Goal: Task Accomplishment & Management: Manage account settings

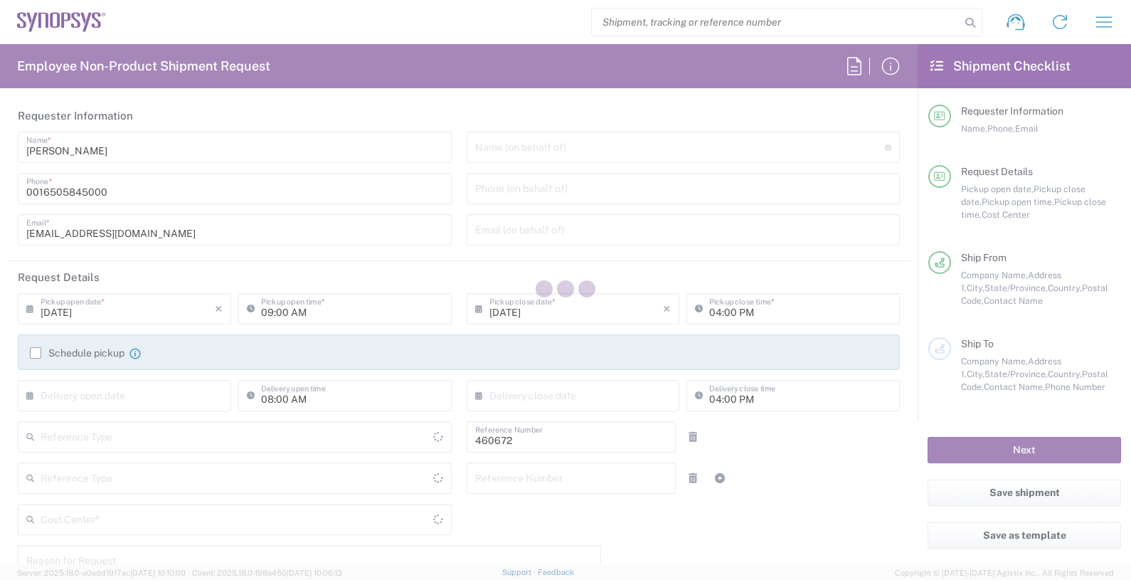
type input "Department"
type input "US01, FIN, Distri 460672"
type input "United States"
type input "California"
type input "United States"
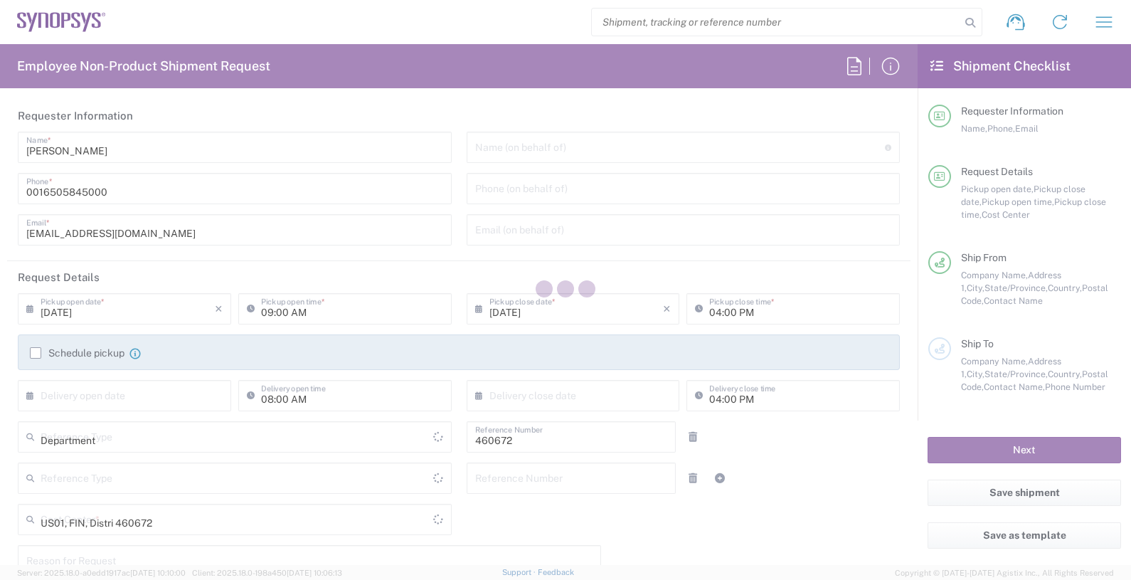
type input "Delivered at Place"
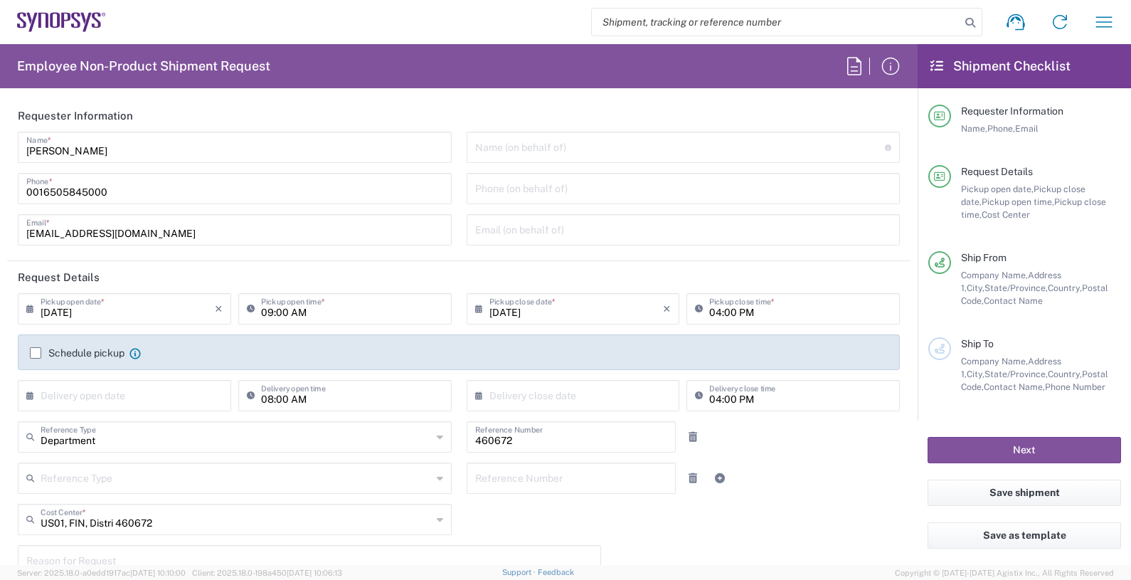
type input "Headquarters USSV"
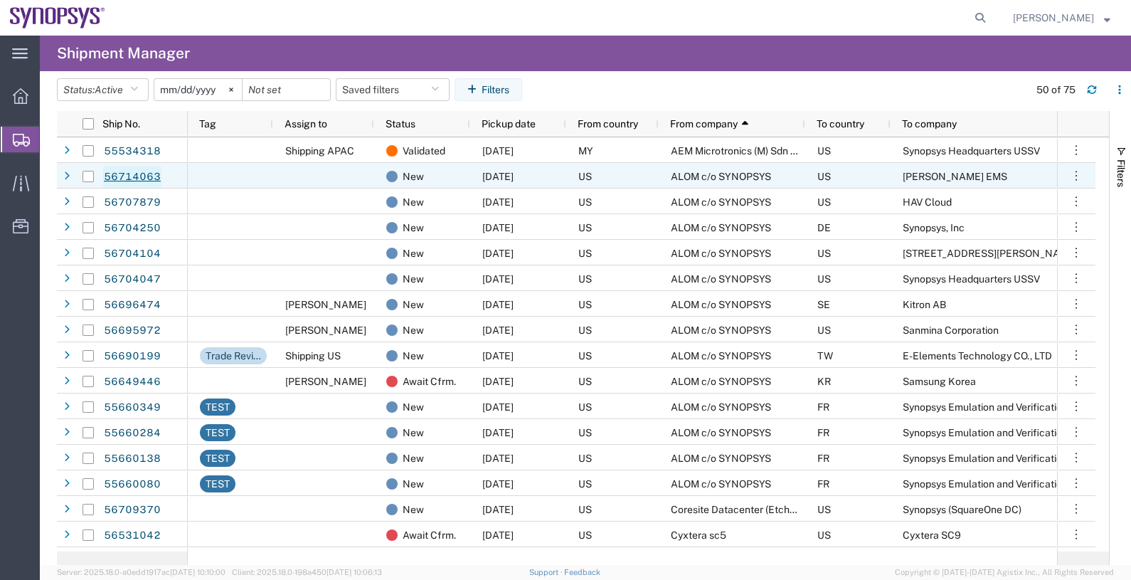
click at [139, 179] on link "56714063" at bounding box center [132, 177] width 58 height 23
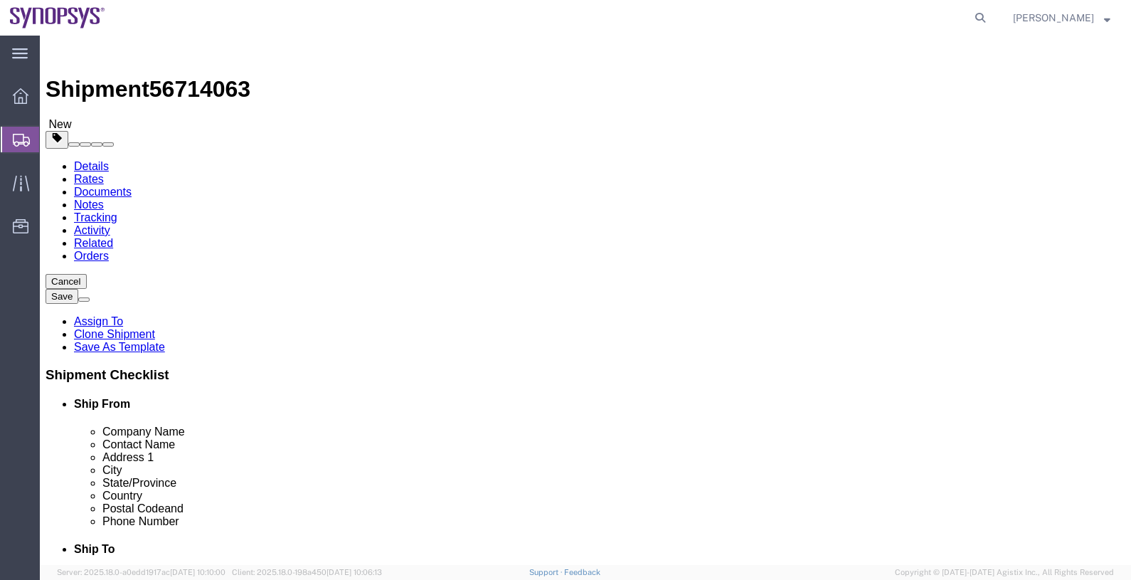
select select
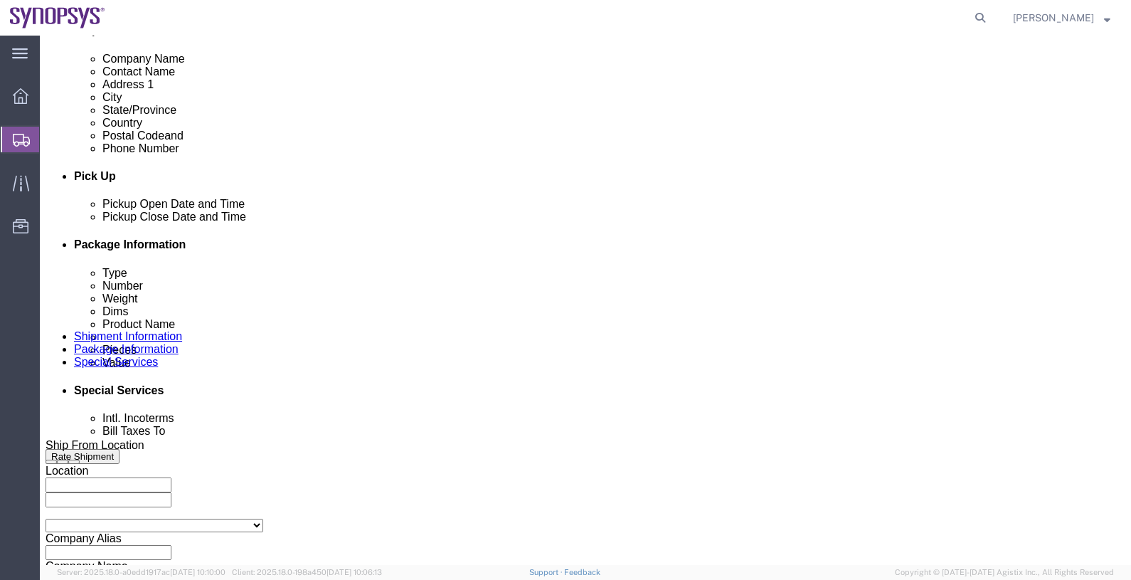
scroll to position [534, 0]
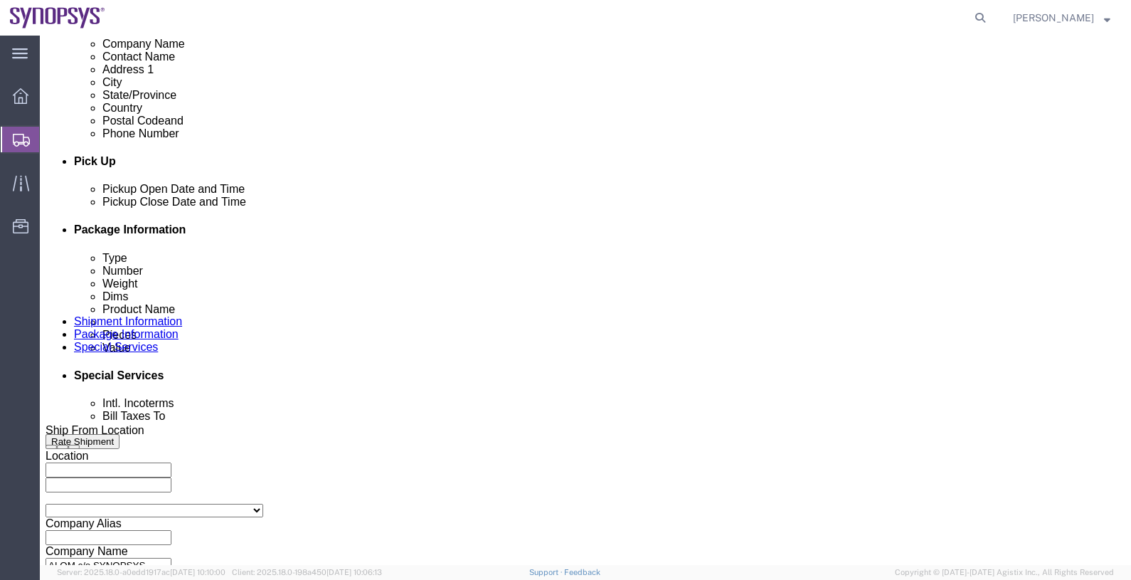
click div "Sep 04 2025 9:27 AM"
click input "2:27 AM"
drag, startPoint x: 110, startPoint y: 470, endPoint x: 141, endPoint y: 470, distance: 31.3
click input "2:0 AM"
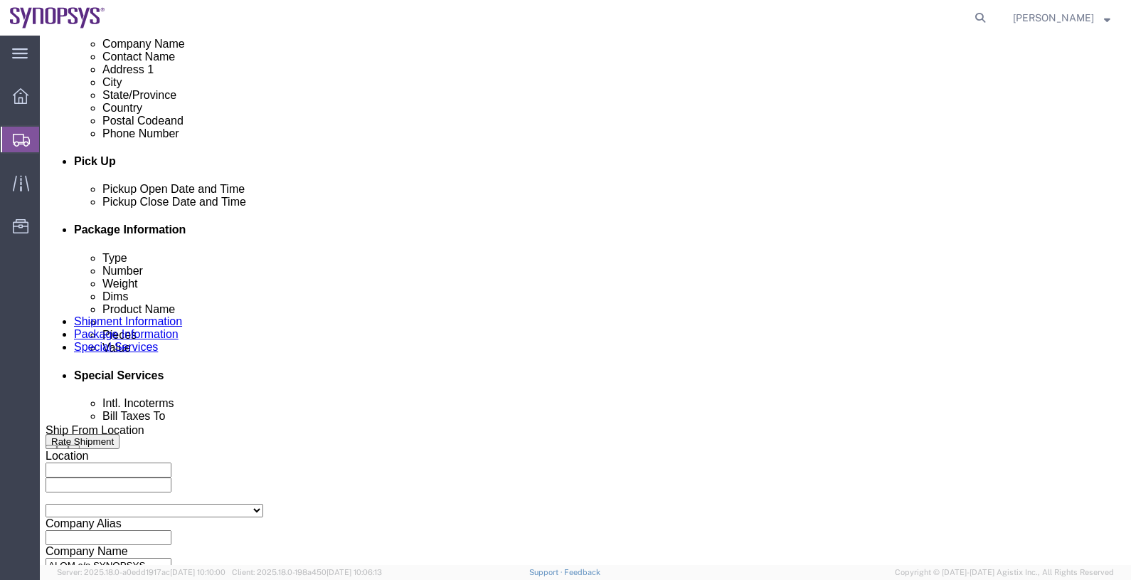
click input "2:0 AM"
type input "2:00 p"
click button "Apply"
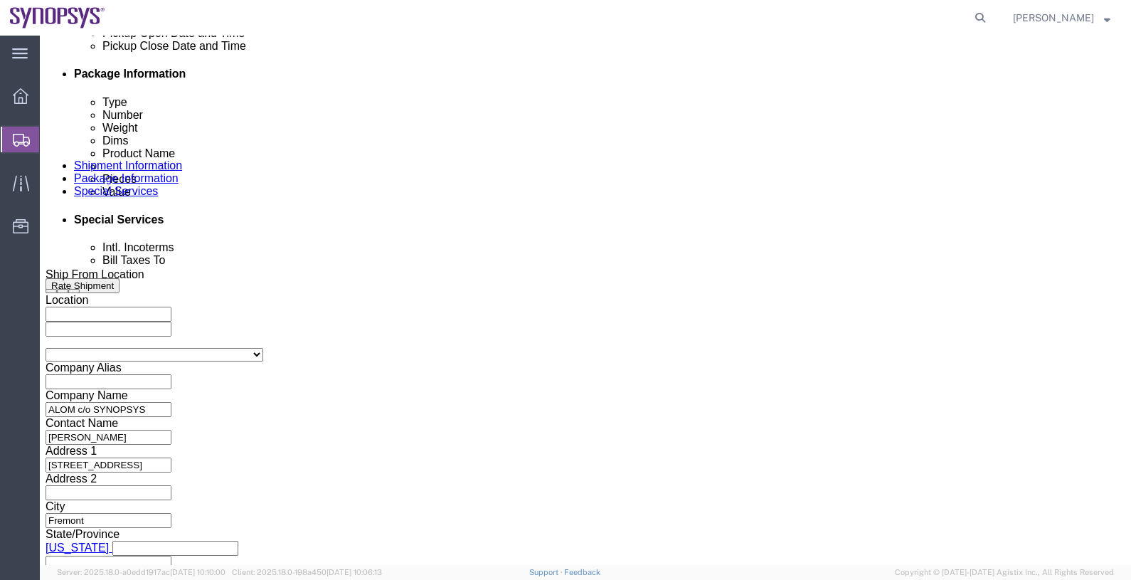
scroll to position [704, 0]
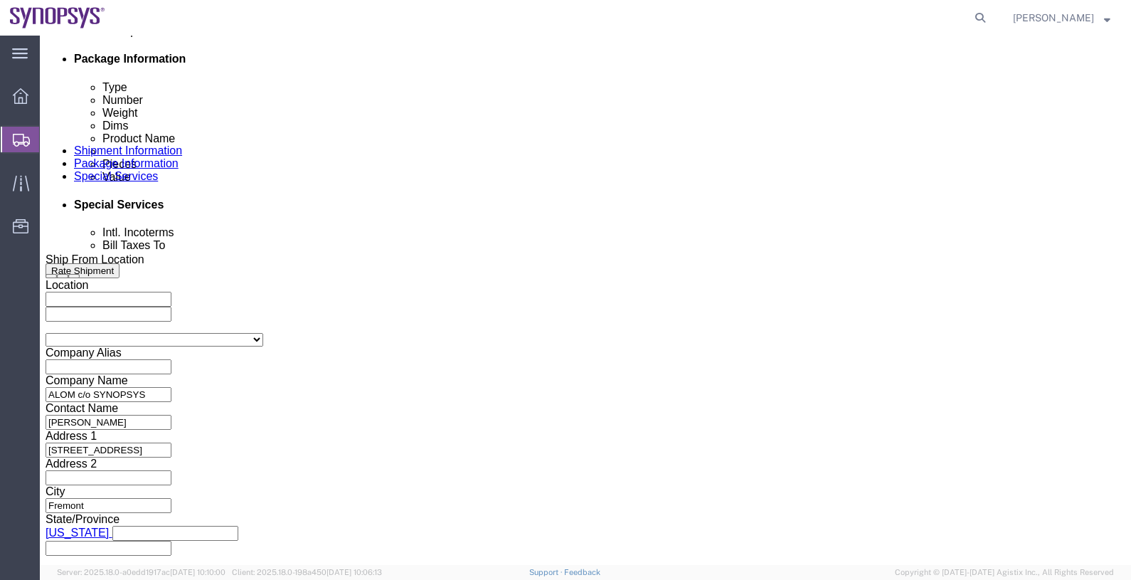
click button "Continue"
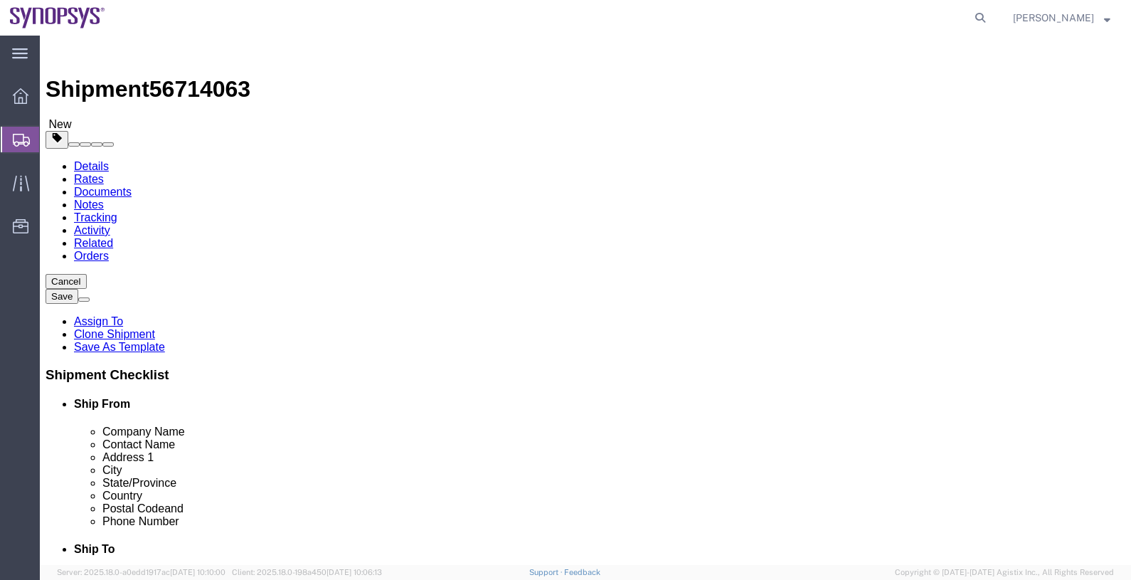
click button "Continue"
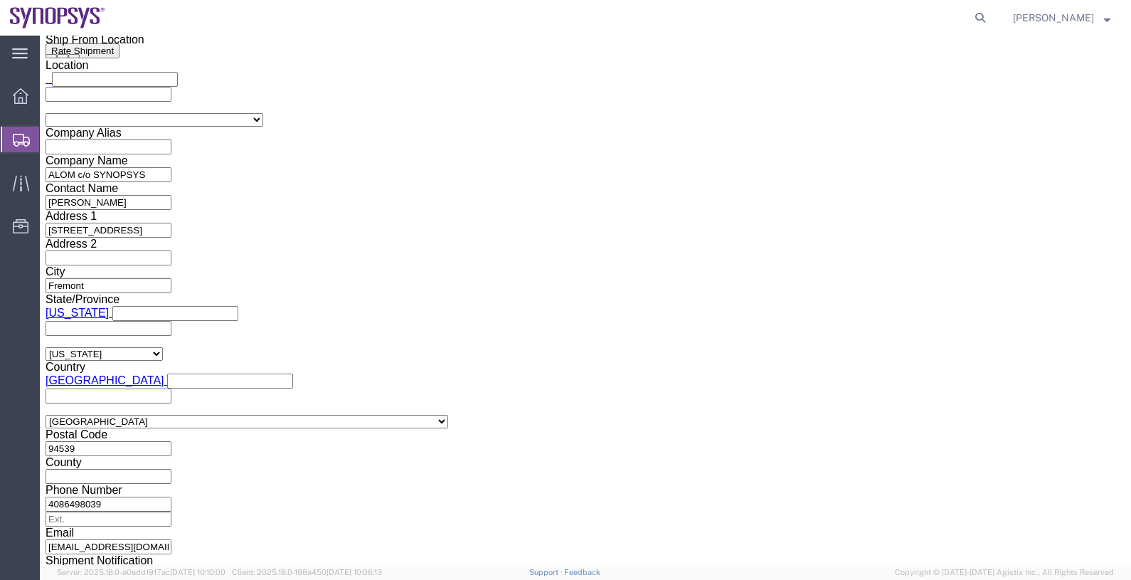
scroll to position [978, 0]
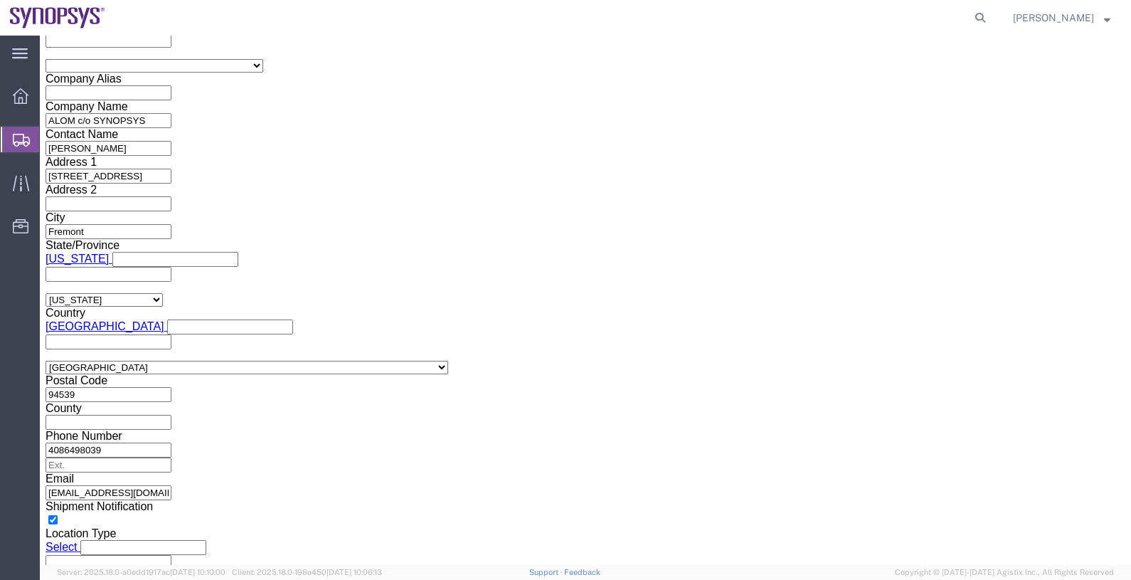
click ul "[EMAIL_ADDRESS][DOMAIN_NAME]"
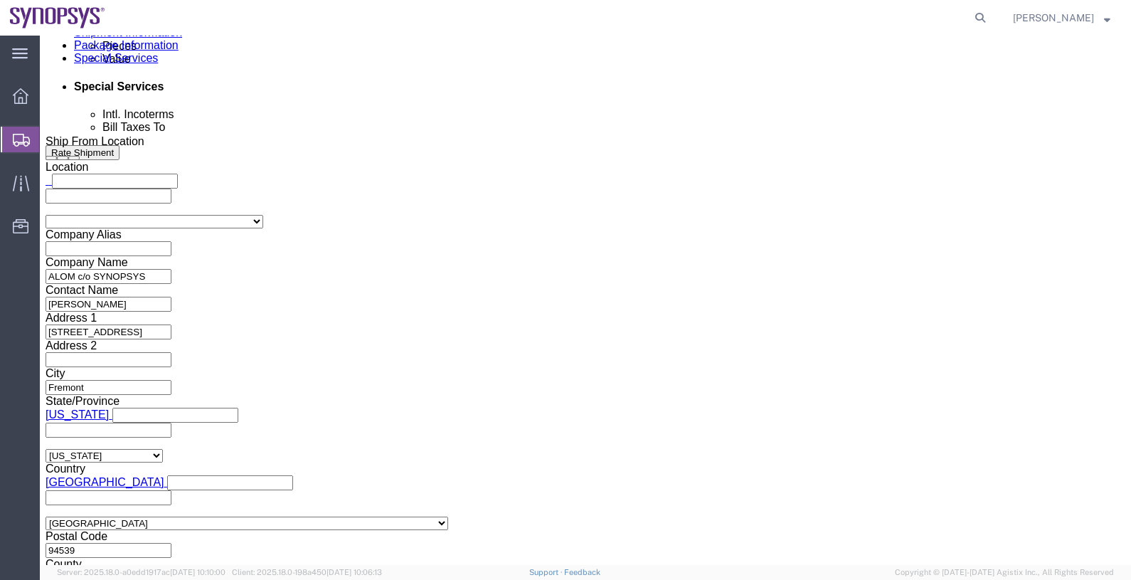
scroll to position [622, 0]
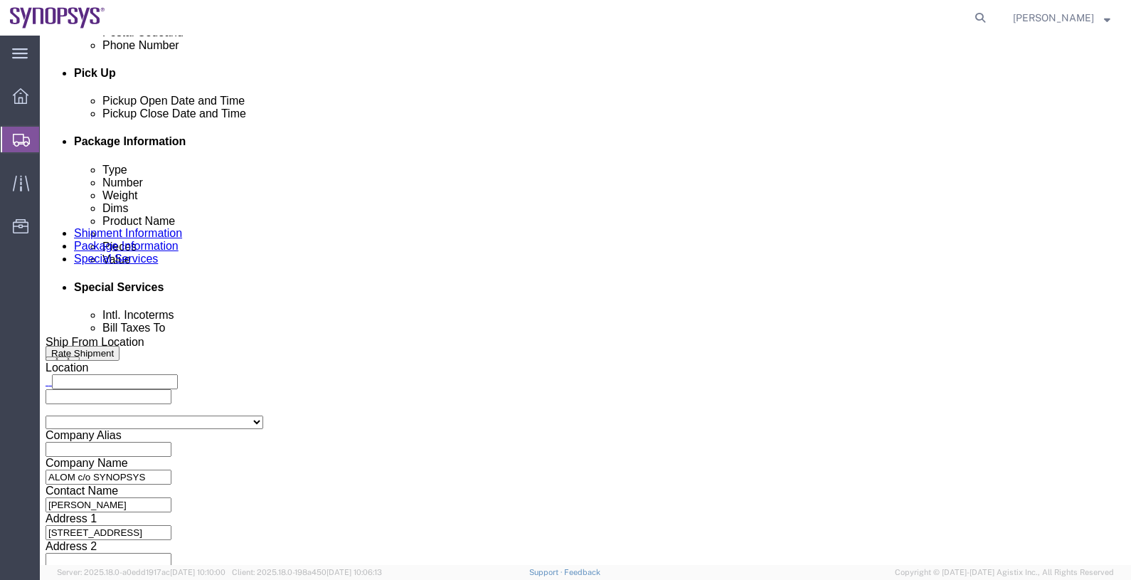
click span "56714063"
copy span "56714063"
click link "Documents"
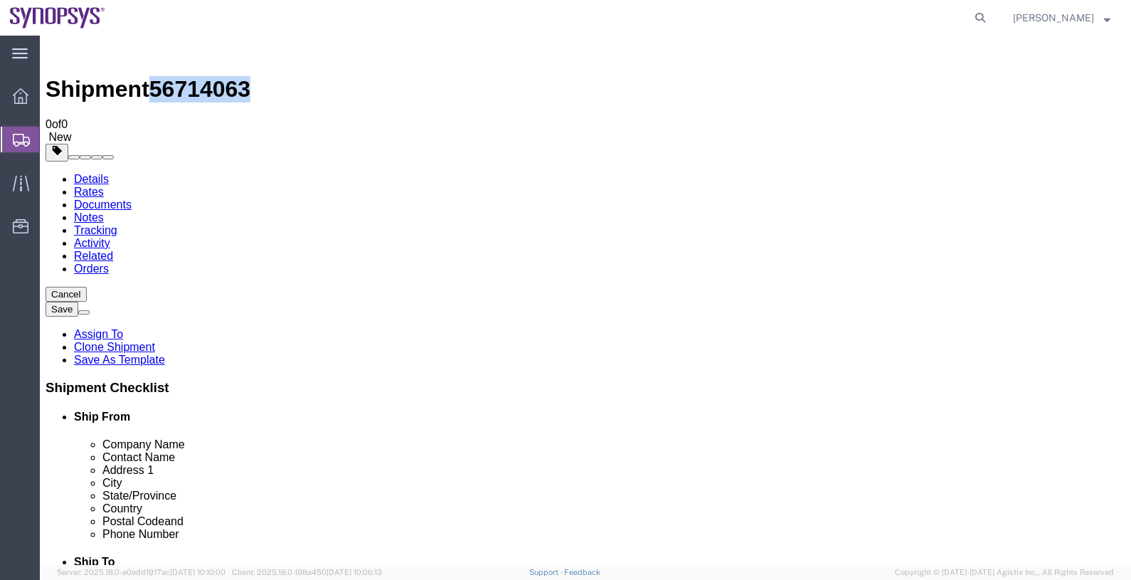
drag, startPoint x: 46, startPoint y: 139, endPoint x: 80, endPoint y: 139, distance: 34.2
click at [46, 139] on span "Shipments" at bounding box center [44, 139] width 11 height 28
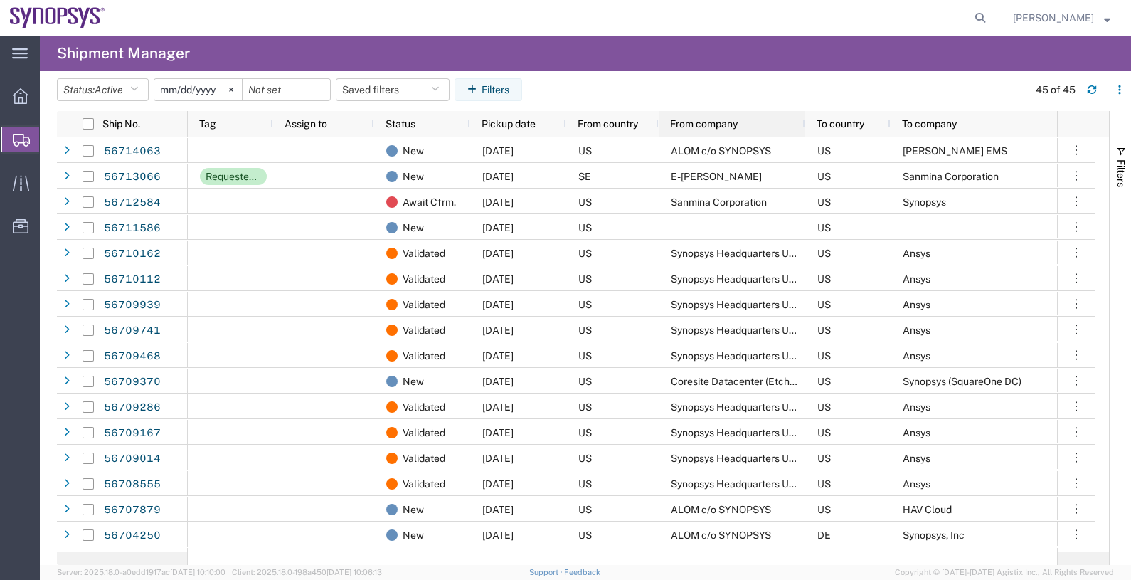
click at [697, 127] on span "From company" at bounding box center [704, 123] width 68 height 11
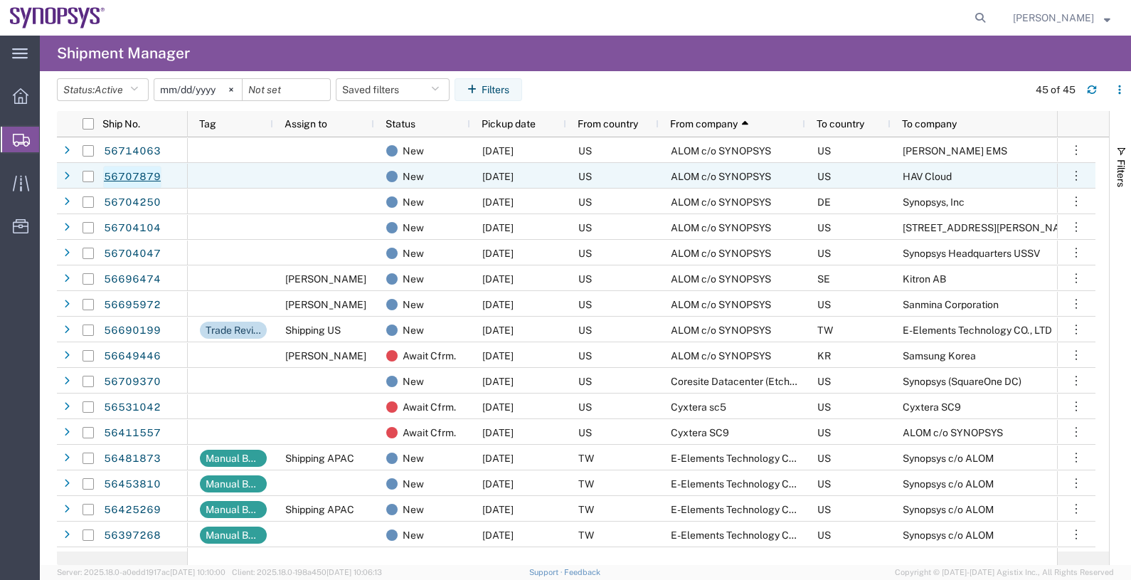
click at [147, 179] on link "56707879" at bounding box center [132, 177] width 58 height 23
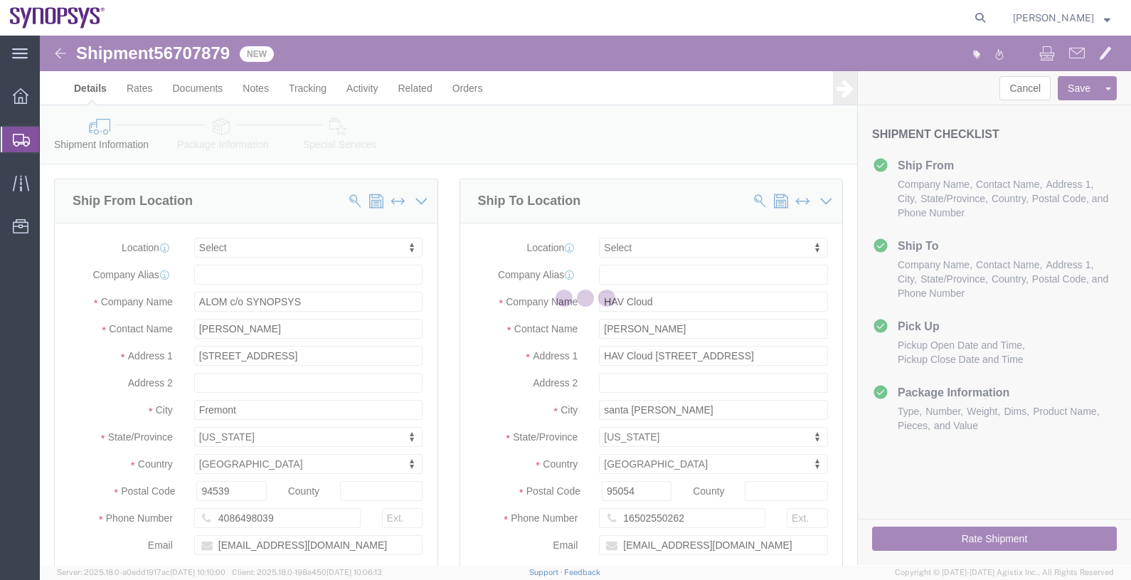
select select
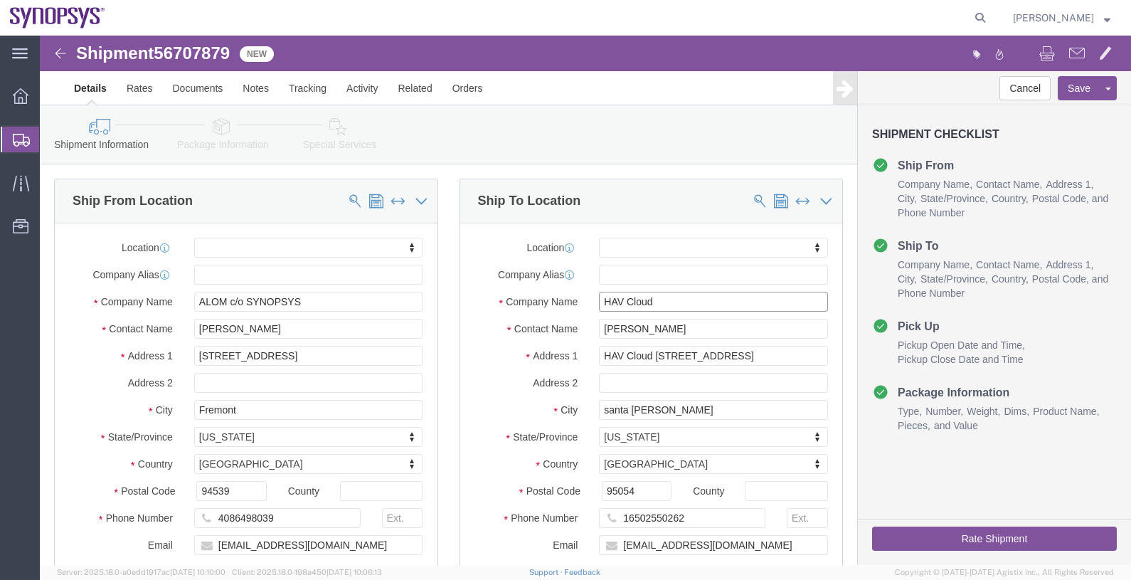
drag, startPoint x: 615, startPoint y: 267, endPoint x: 556, endPoint y: 264, distance: 59.1
click input "HAV Cloud"
click span "56707879"
copy span "56707879"
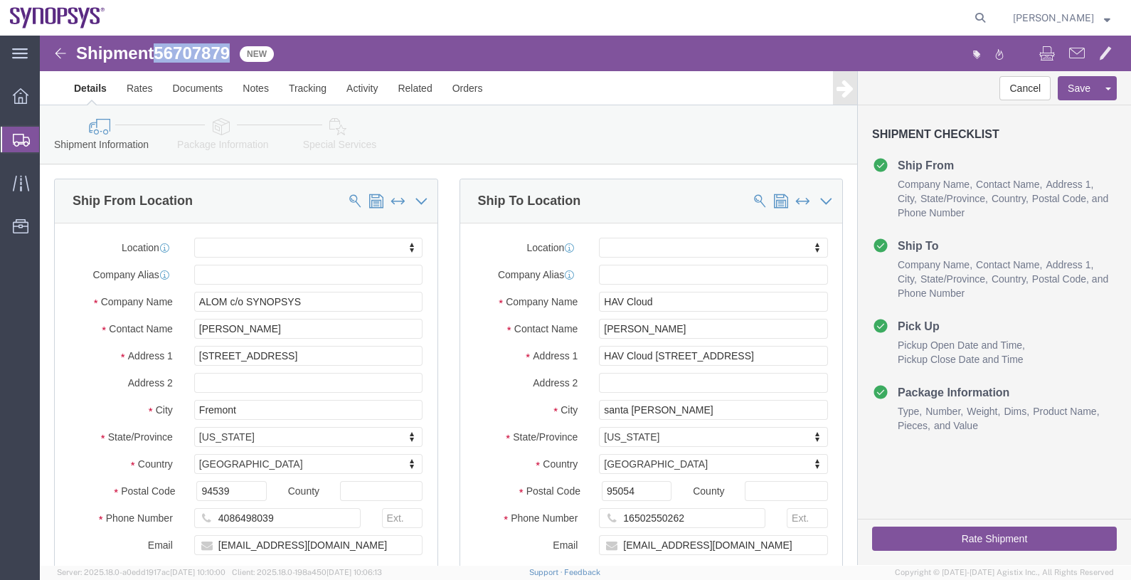
click icon
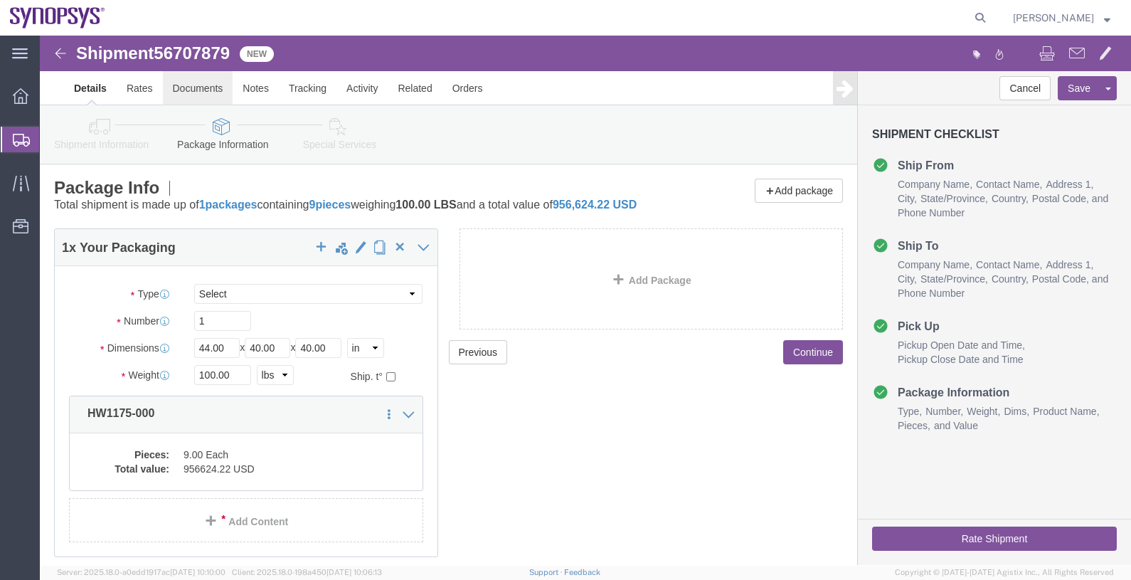
click link "Documents"
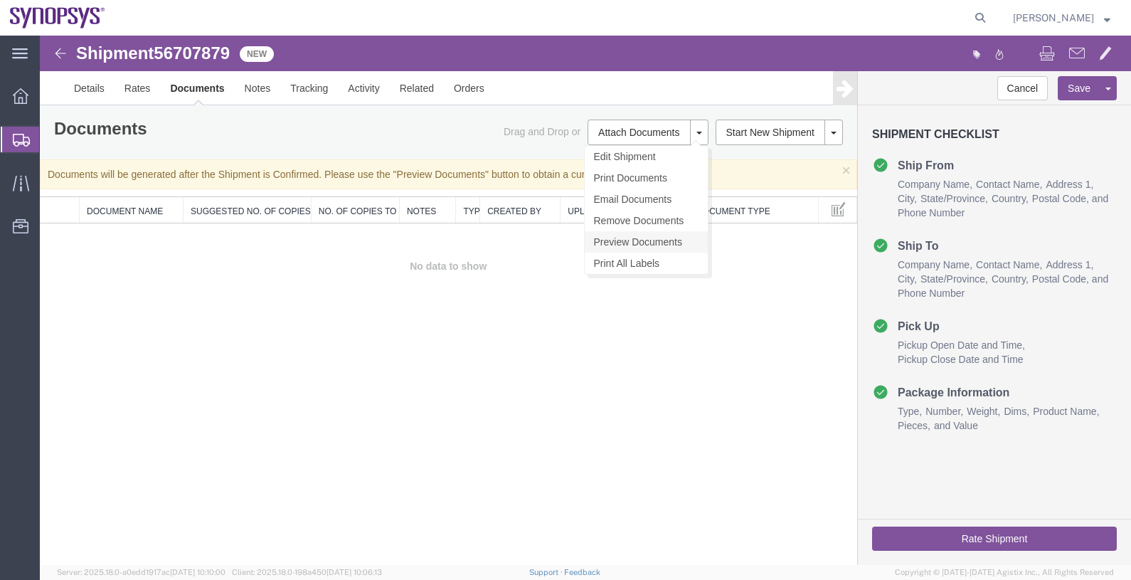
click at [638, 243] on link "Preview Documents" at bounding box center [646, 241] width 123 height 21
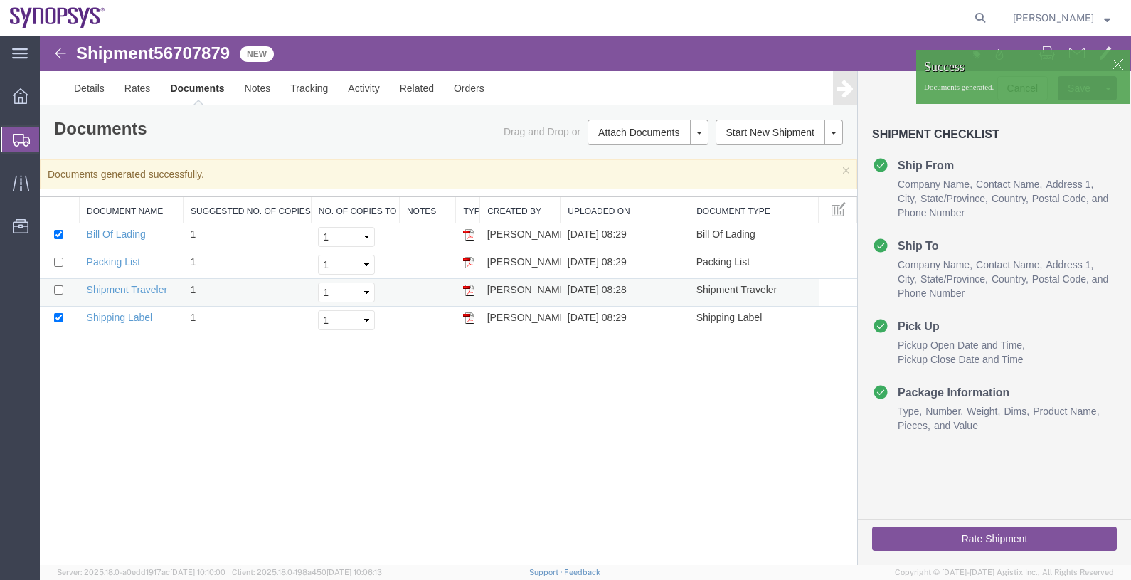
click at [469, 286] on img at bounding box center [468, 290] width 11 height 11
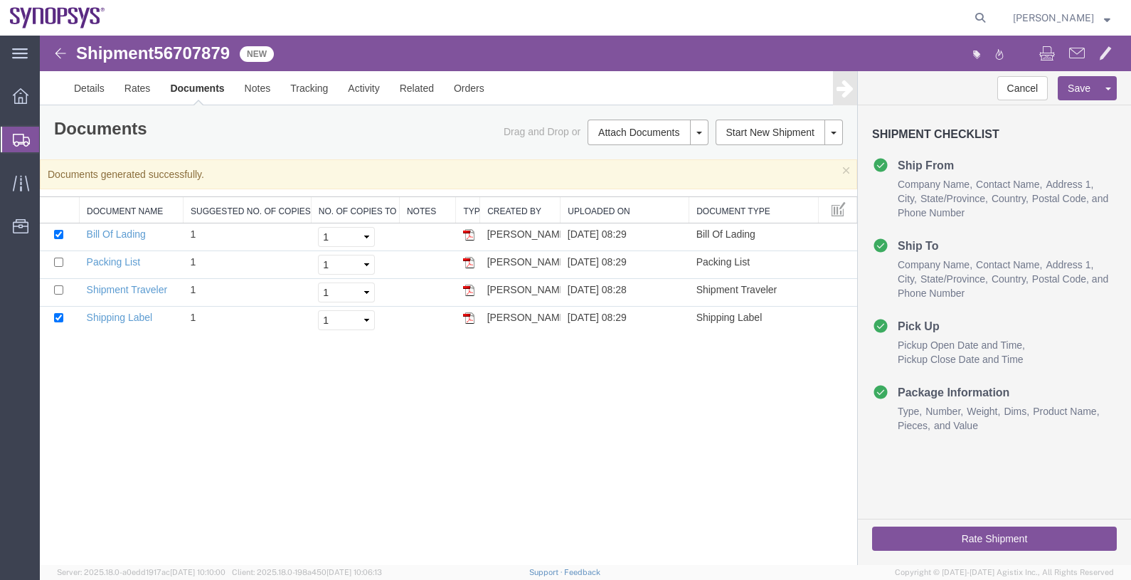
click at [51, 130] on span "Shipments" at bounding box center [44, 139] width 11 height 28
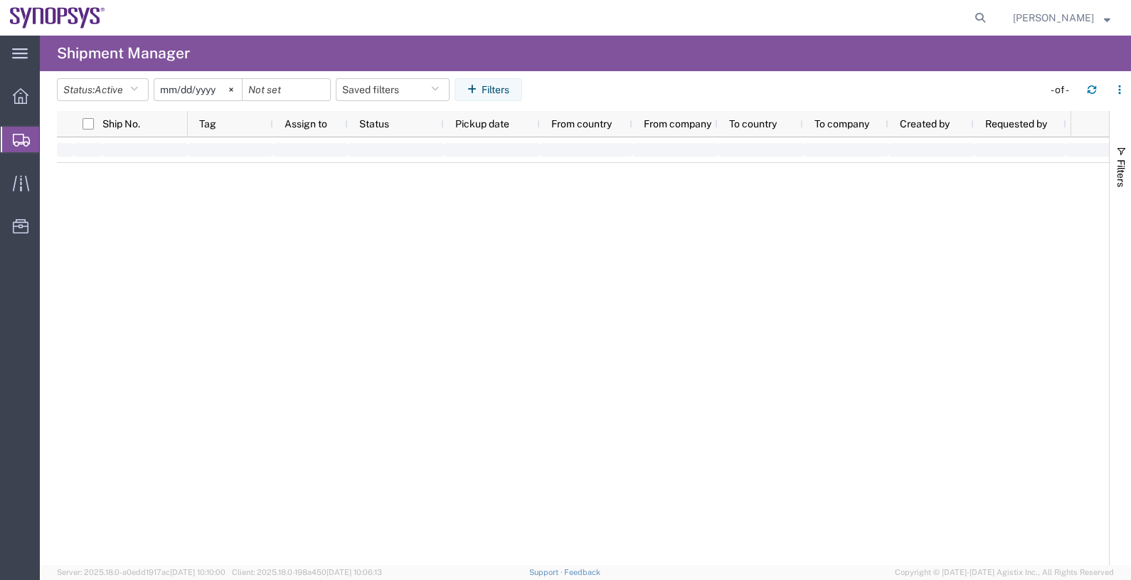
click at [51, 139] on span "Shipments" at bounding box center [44, 139] width 11 height 28
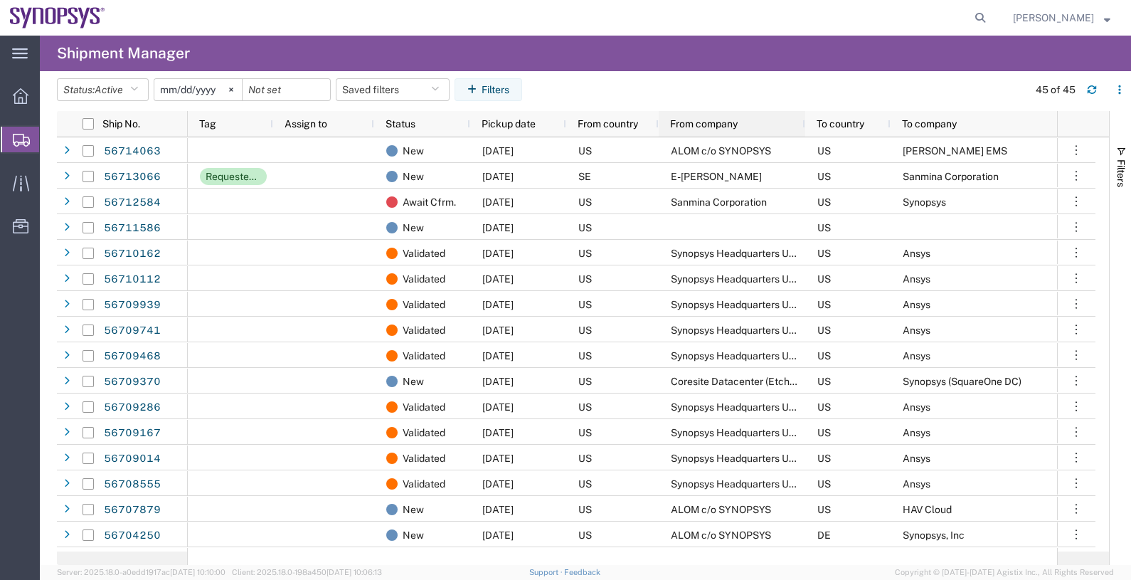
click at [733, 122] on span "From company" at bounding box center [704, 123] width 68 height 11
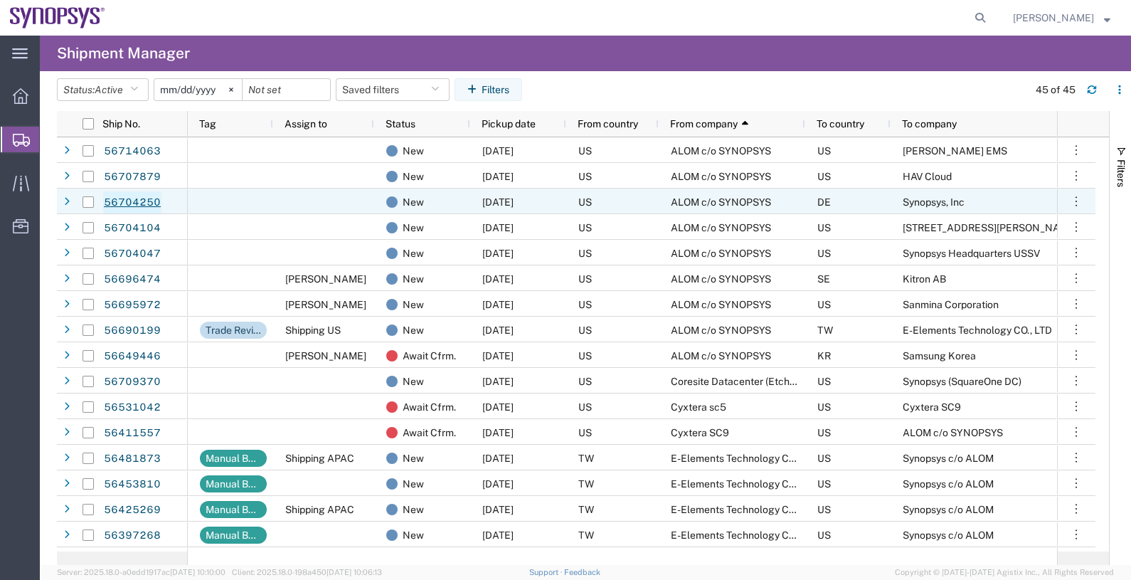
click at [146, 201] on link "56704250" at bounding box center [132, 202] width 58 height 23
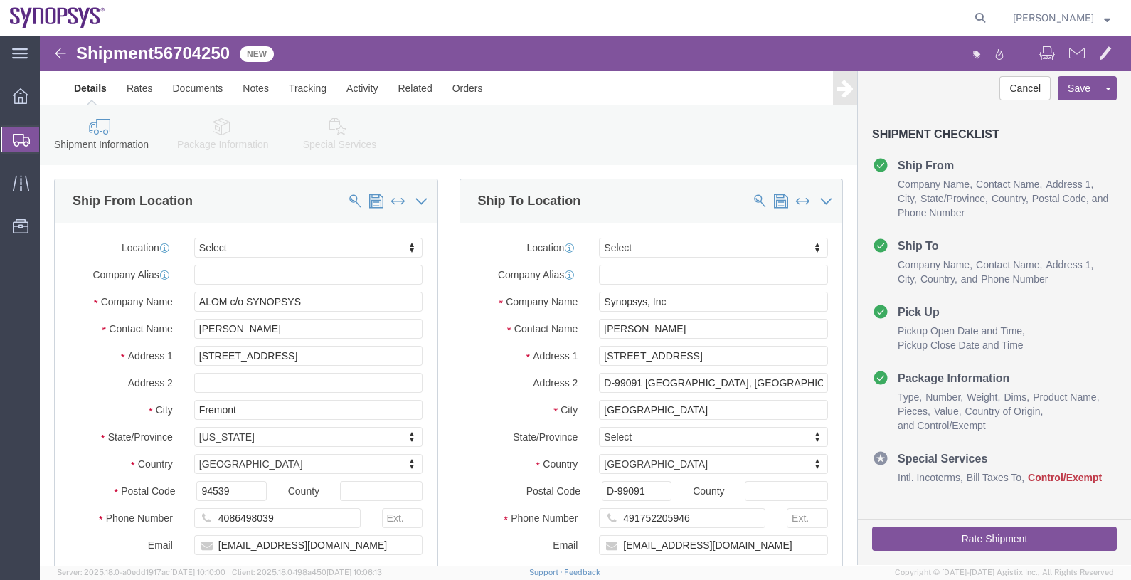
select select
click span "56704250"
copy span "56704250"
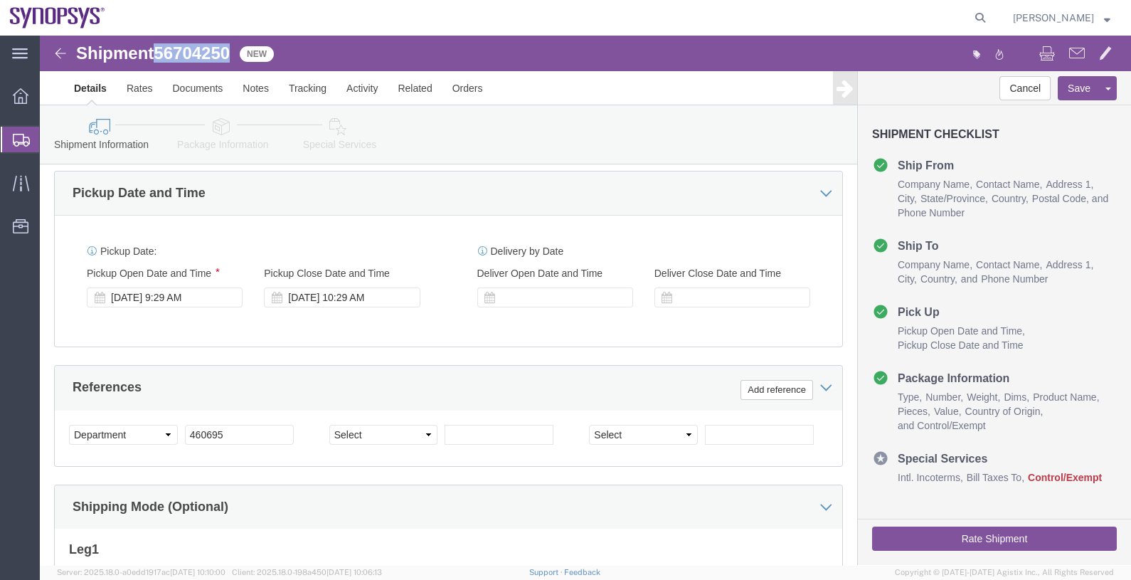
scroll to position [534, 0]
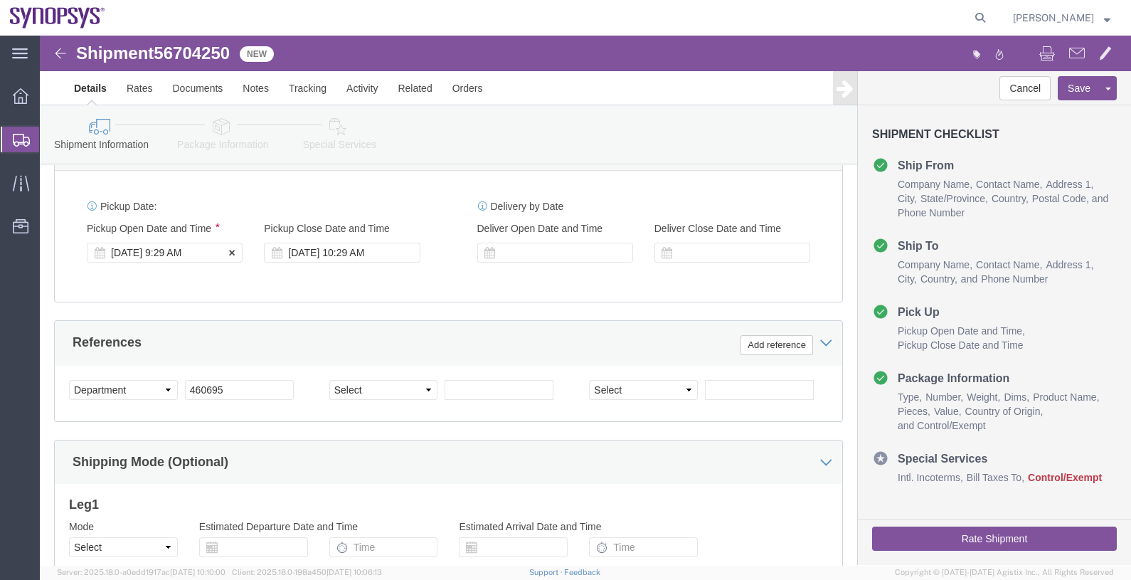
click div "Sep 04 2025 9:29 AM"
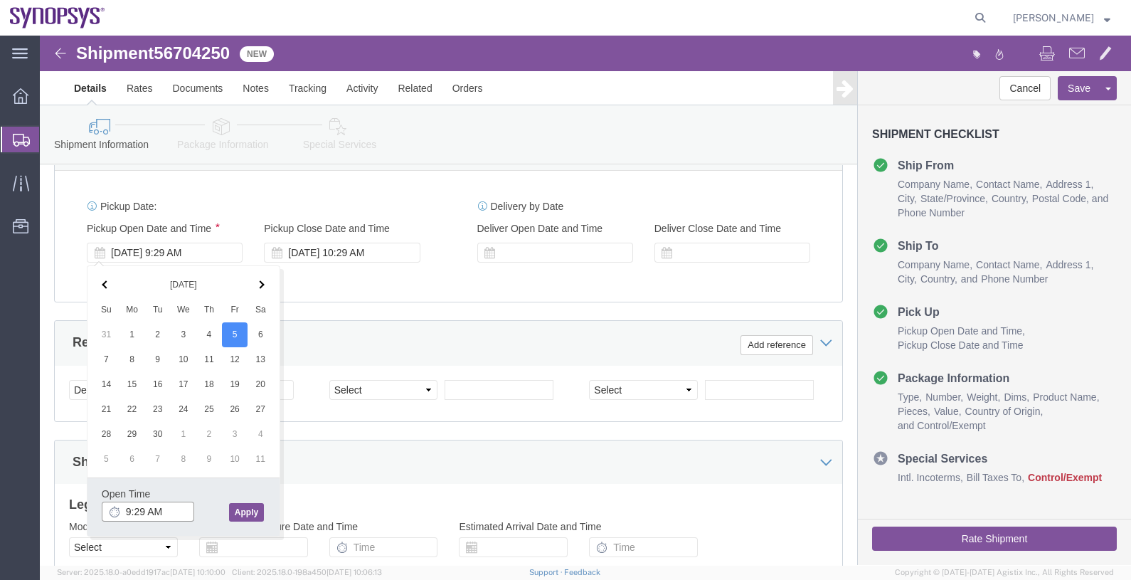
click input "9:29 AM"
drag, startPoint x: 127, startPoint y: 476, endPoint x: 83, endPoint y: 465, distance: 44.7
click input "9:29 AM"
type input "M"
type input "4:00 PM"
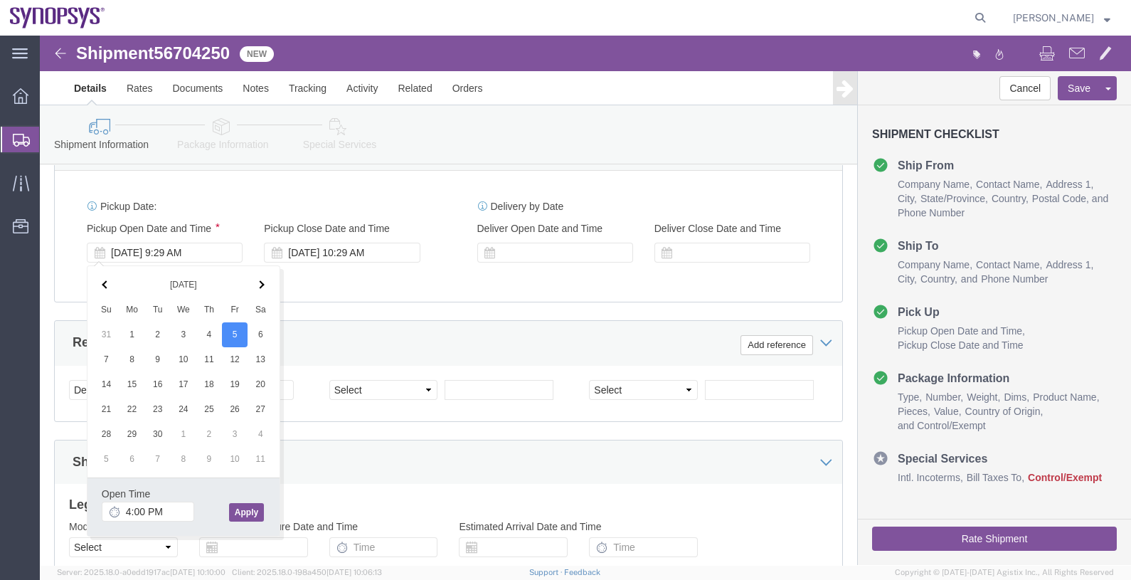
click button "Apply"
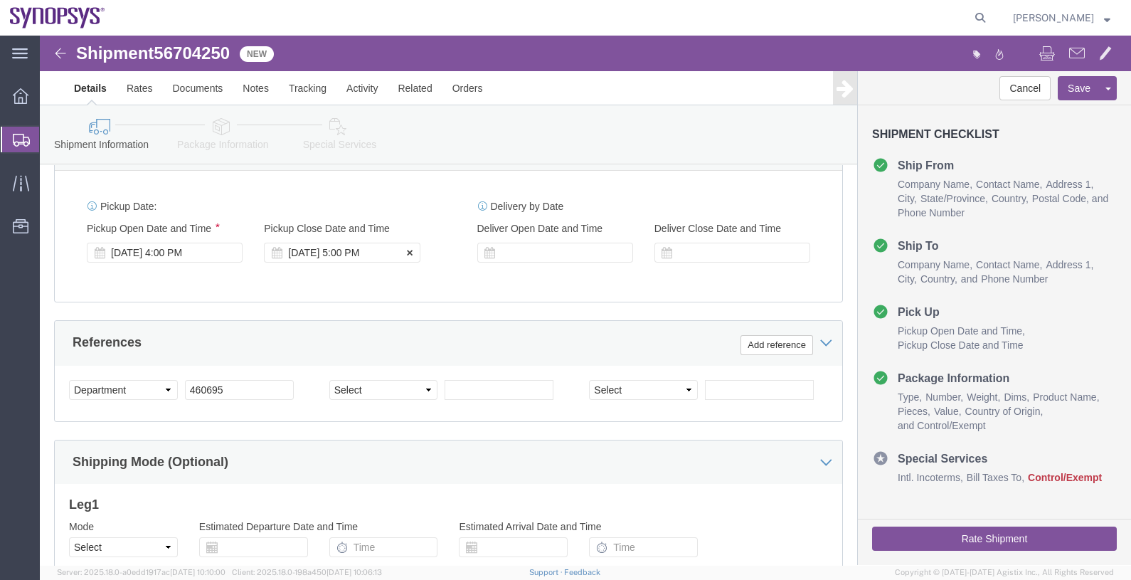
click div "Sep 05 2025 5:00 PM"
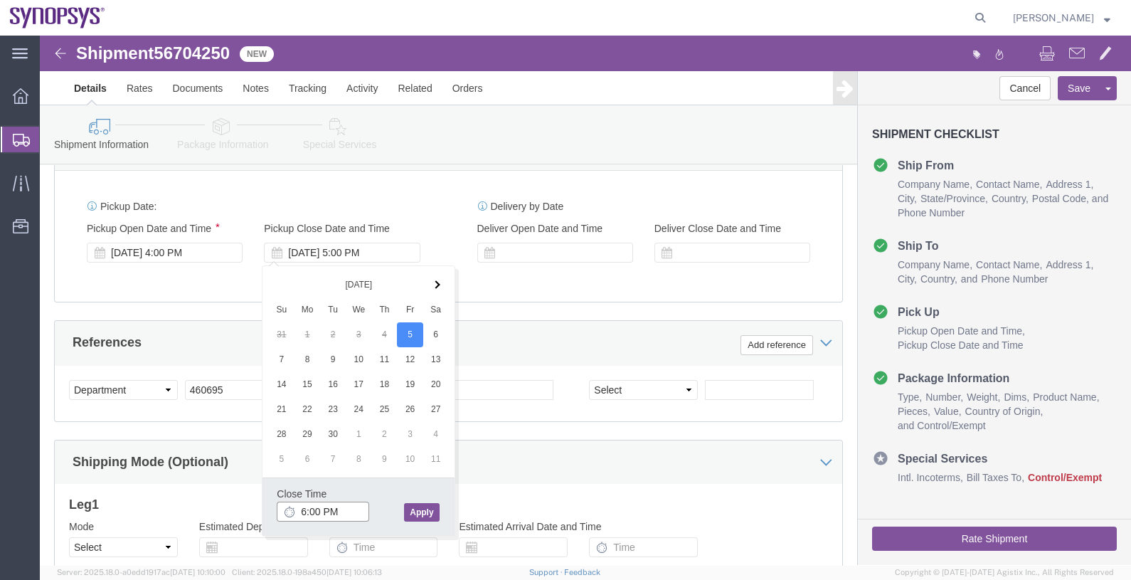
type input "6:00 PM"
click button "Apply"
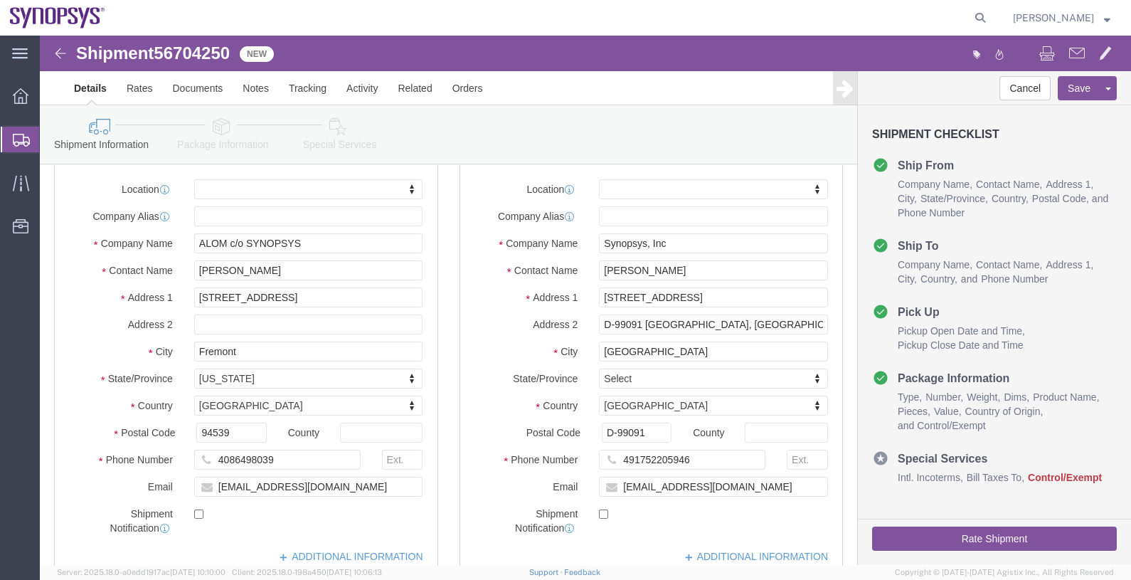
scroll to position [0, 0]
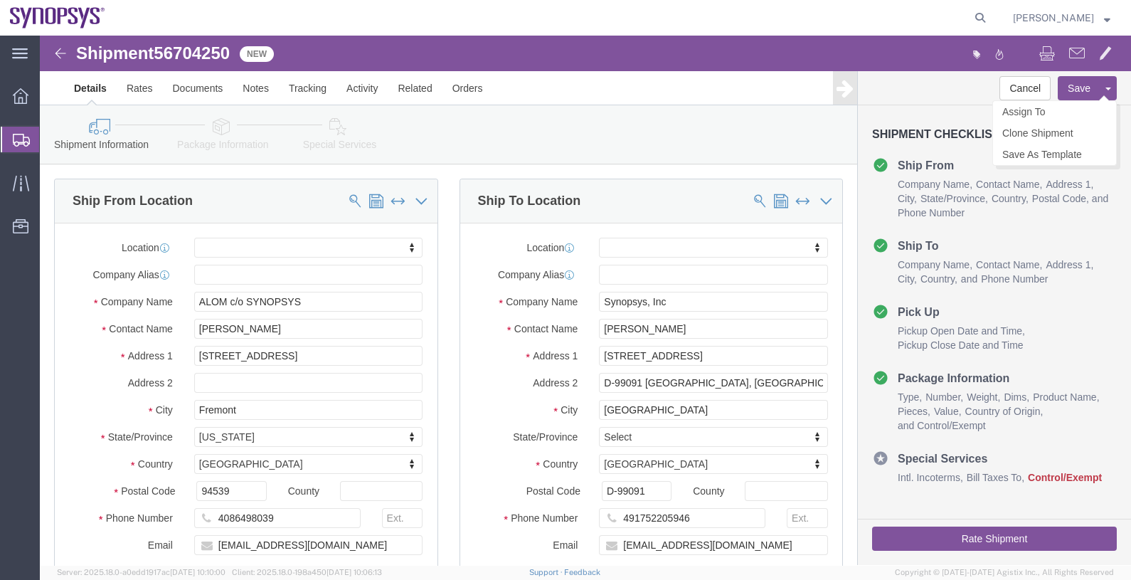
click button "Save"
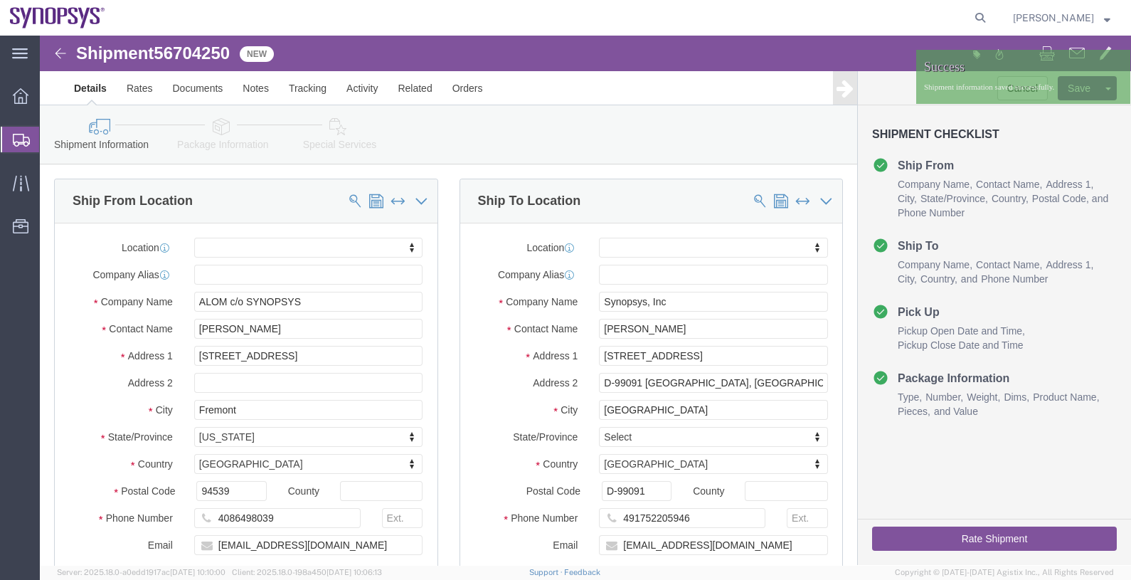
click div "Shipment Information Package Information Special Services"
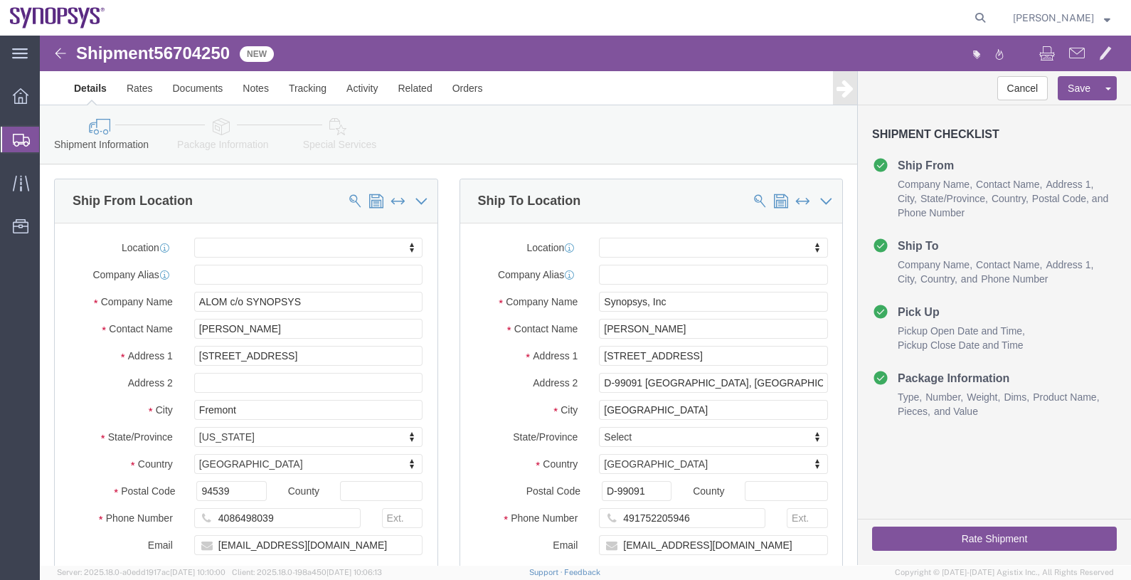
click at [51, 139] on span "Shipments" at bounding box center [44, 139] width 11 height 28
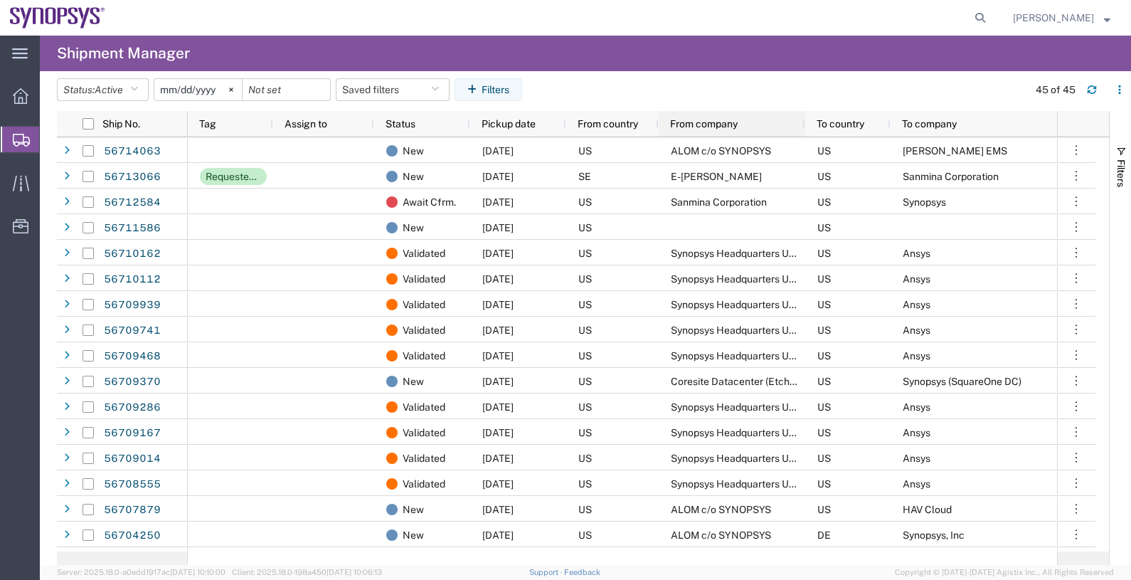
click at [714, 124] on span "From company" at bounding box center [704, 123] width 68 height 11
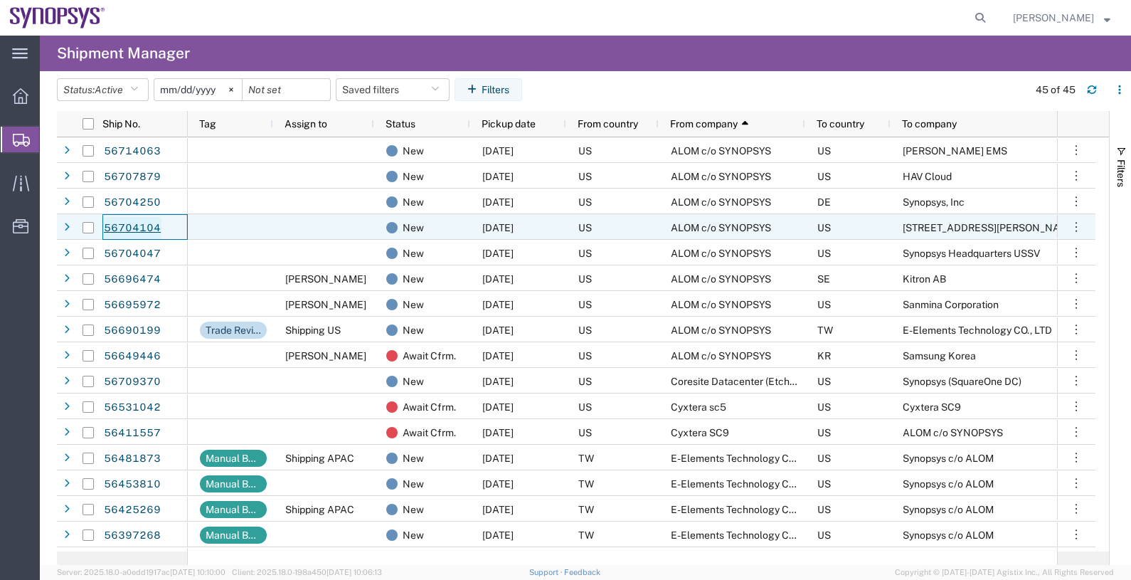
click at [139, 223] on link "56704104" at bounding box center [132, 228] width 58 height 23
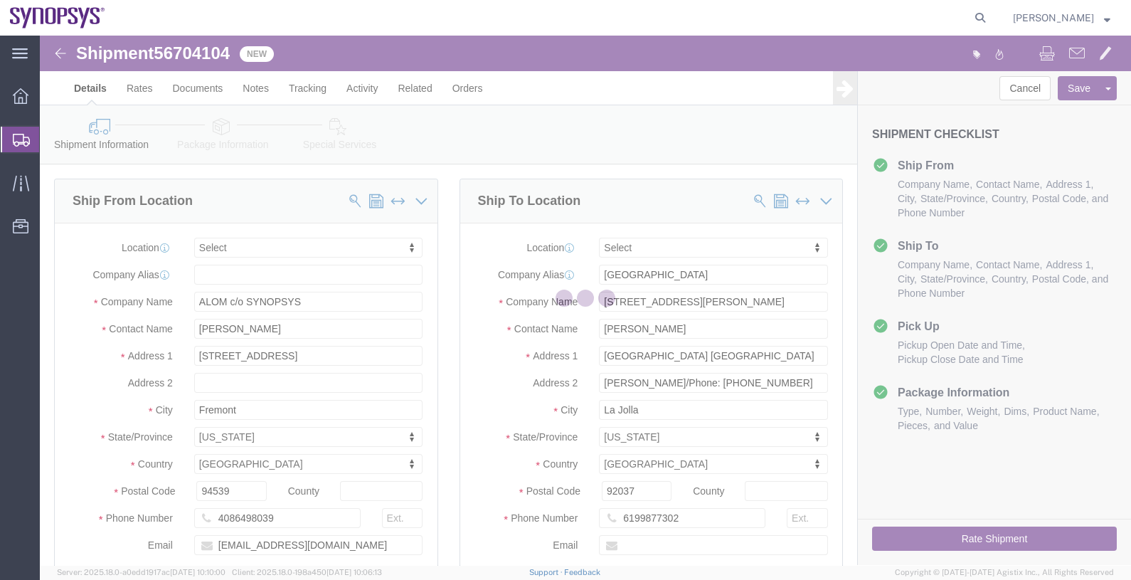
click at [181, 50] on div at bounding box center [586, 300] width 1092 height 529
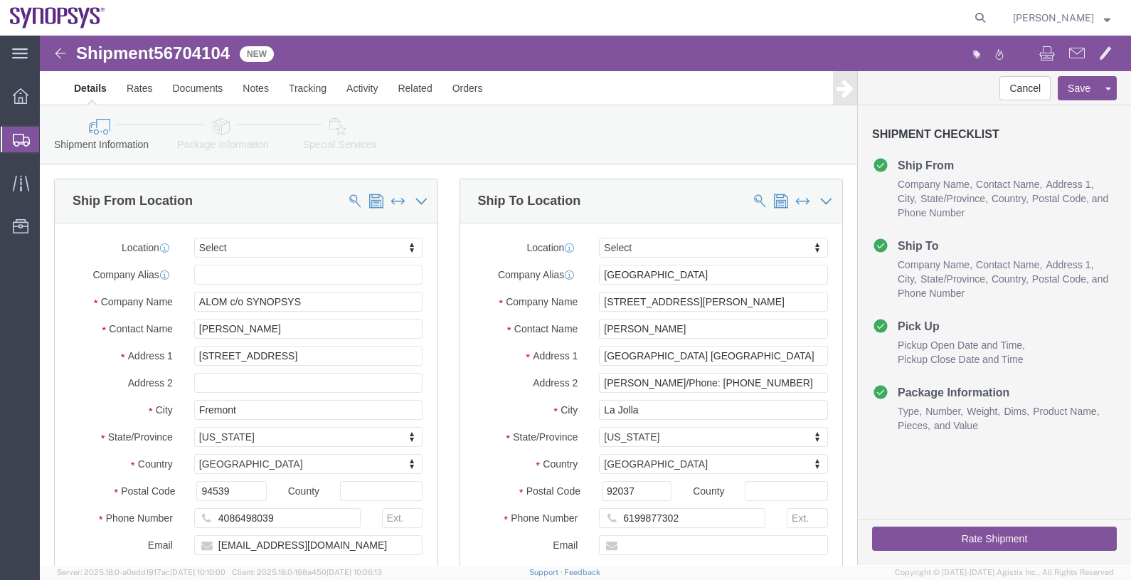
select select
click span "56704104"
copy span "56704104"
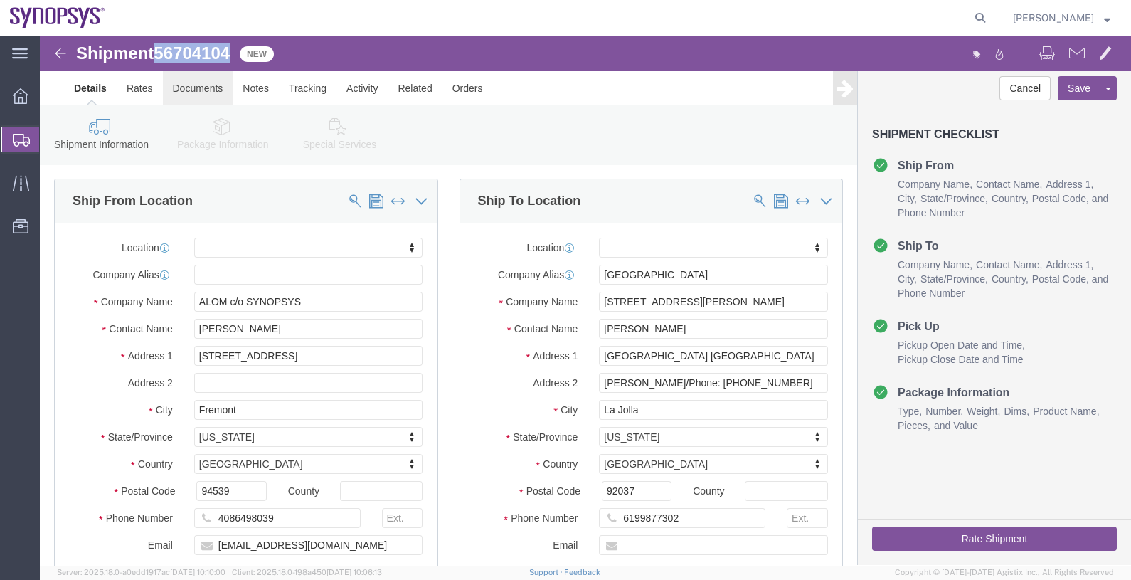
click link "Documents"
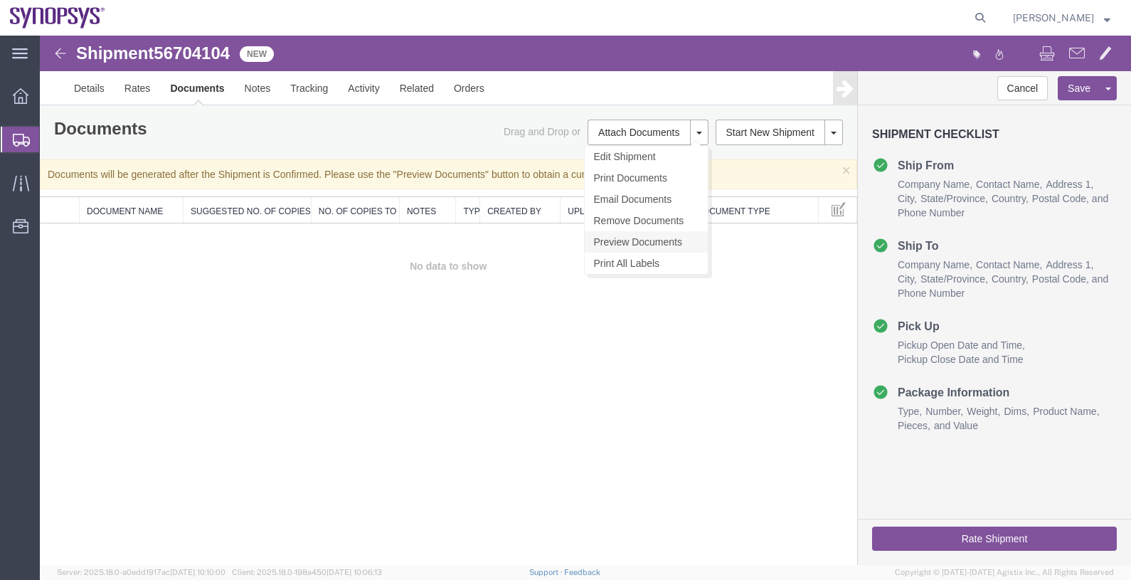
click at [645, 243] on link "Preview Documents" at bounding box center [646, 241] width 123 height 21
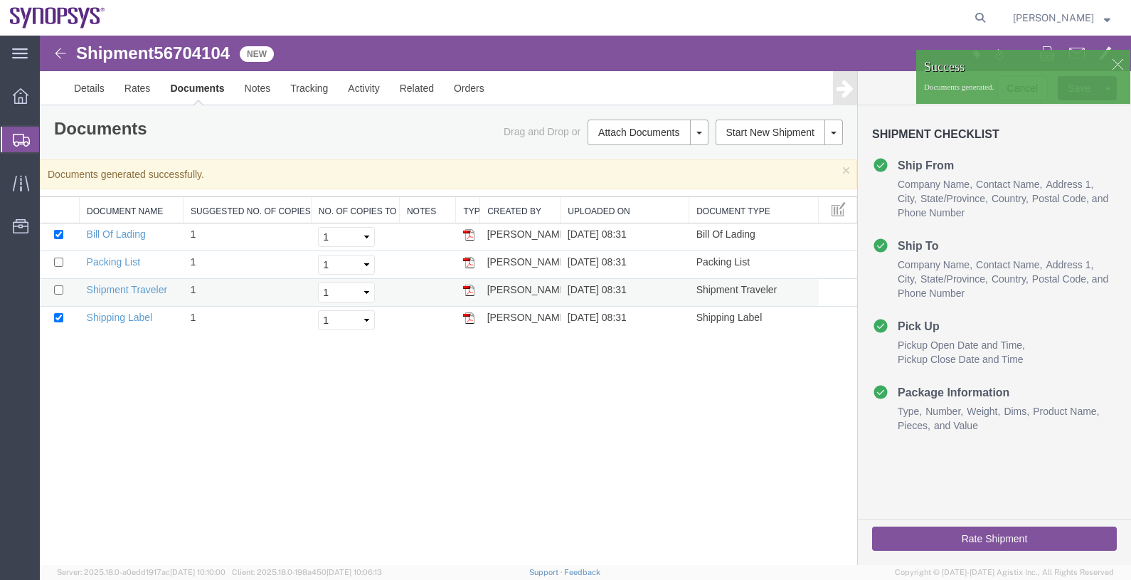
click at [465, 288] on img at bounding box center [468, 290] width 11 height 11
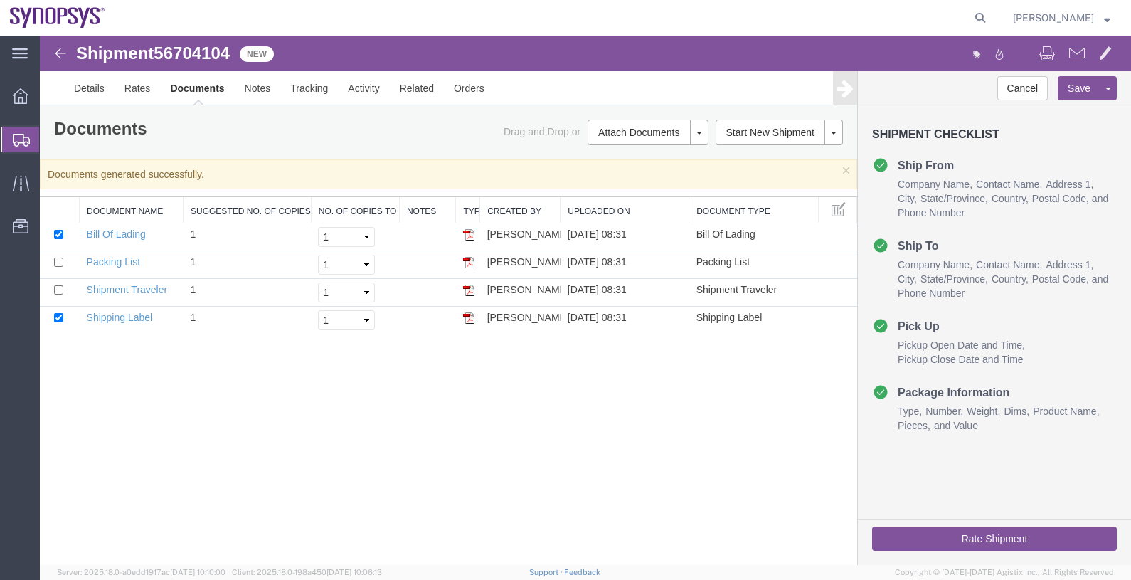
click at [19, 139] on icon at bounding box center [21, 140] width 17 height 13
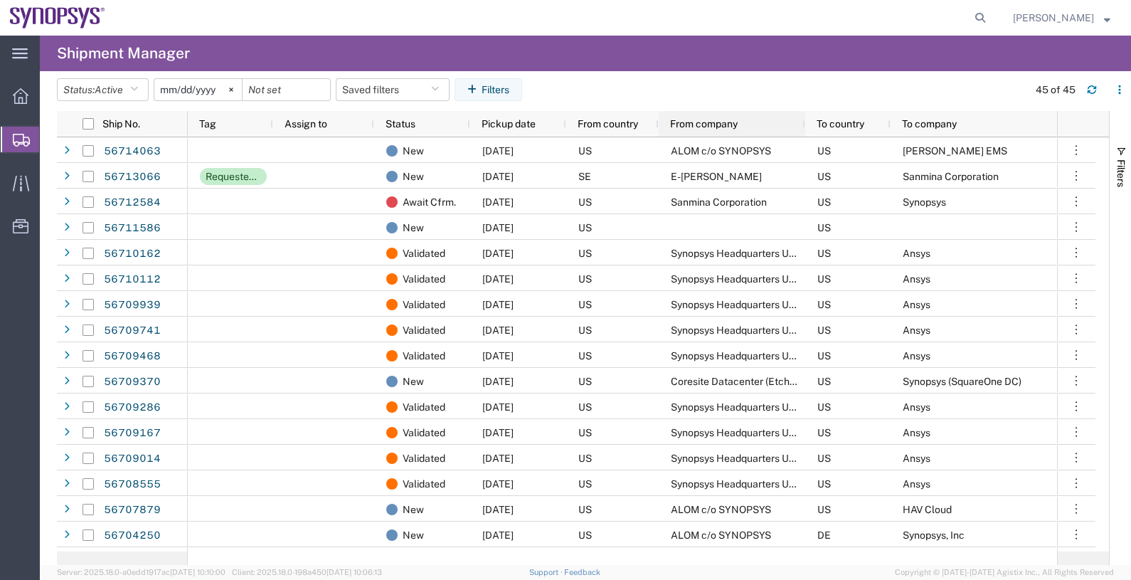
click at [721, 124] on span "From company" at bounding box center [704, 123] width 68 height 11
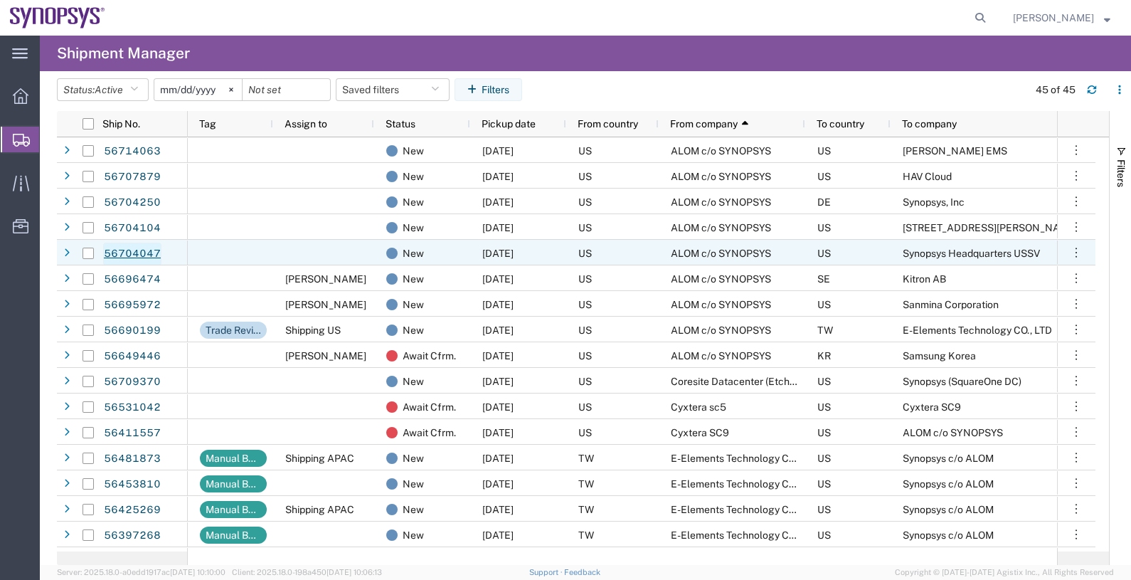
click at [144, 249] on link "56704047" at bounding box center [132, 254] width 58 height 23
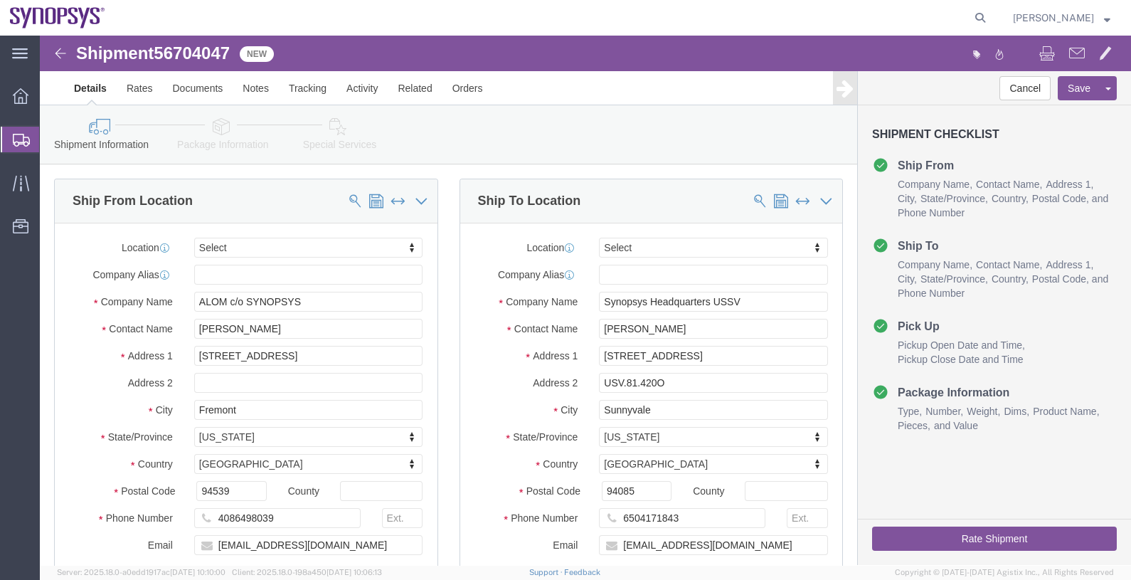
select select
click span "56704047"
copy span "56704047"
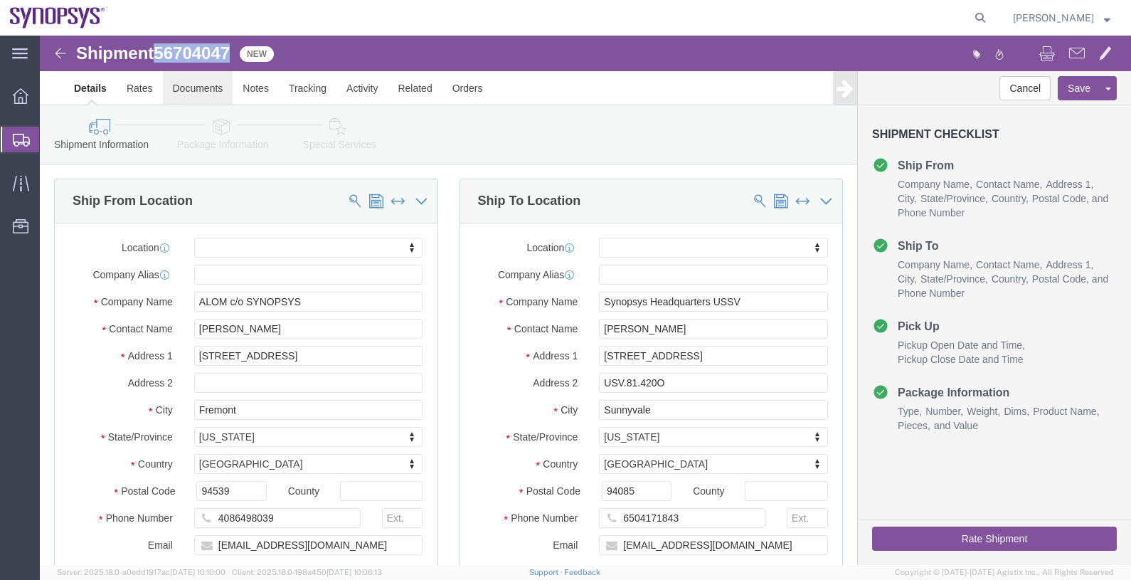
click link "Documents"
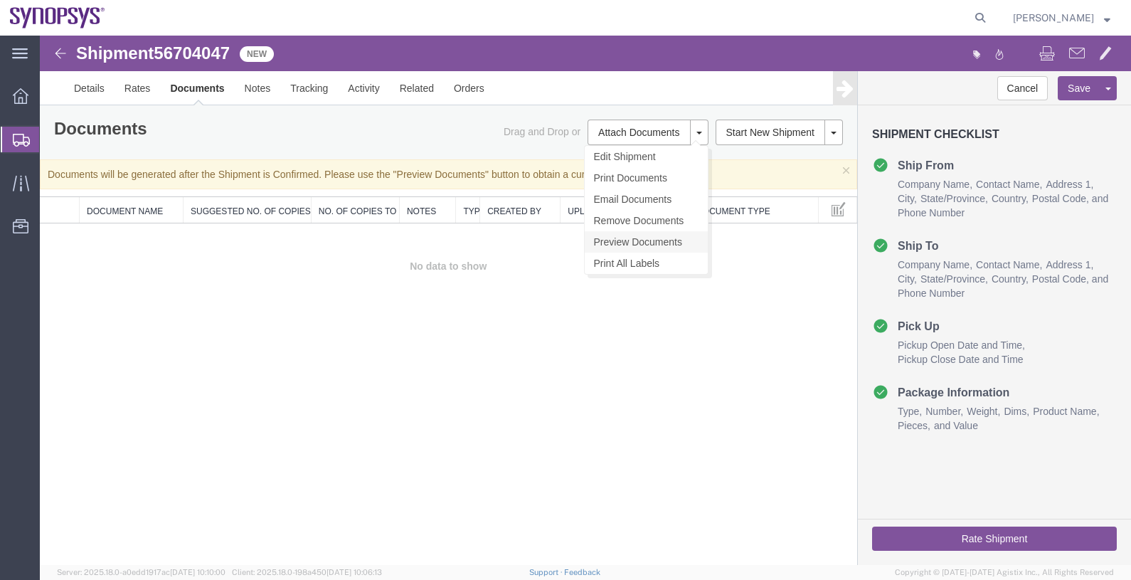
click at [644, 244] on link "Preview Documents" at bounding box center [646, 241] width 123 height 21
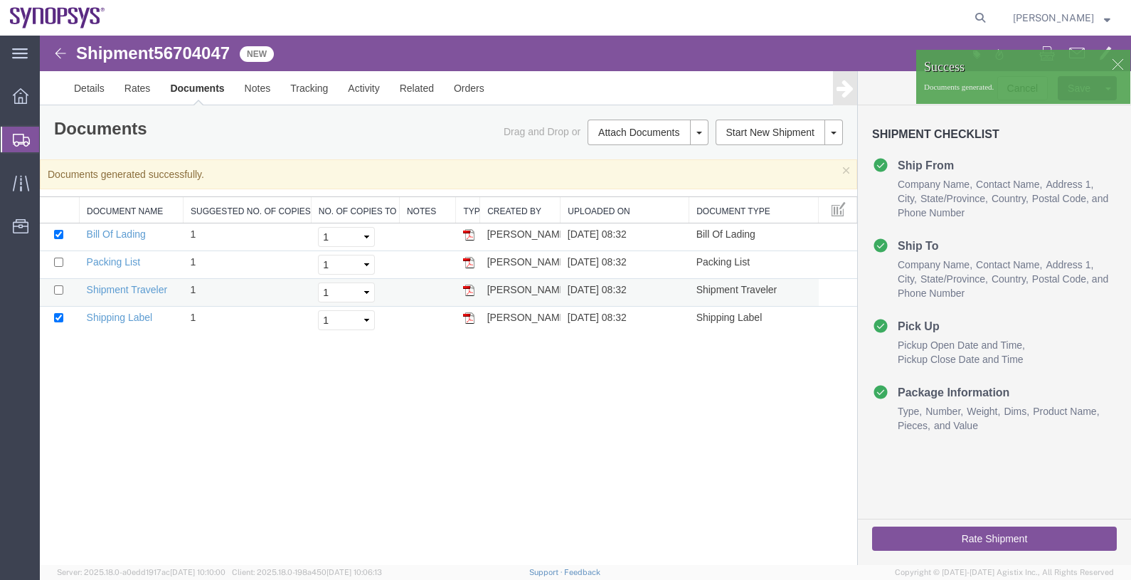
click at [470, 289] on img at bounding box center [468, 290] width 11 height 11
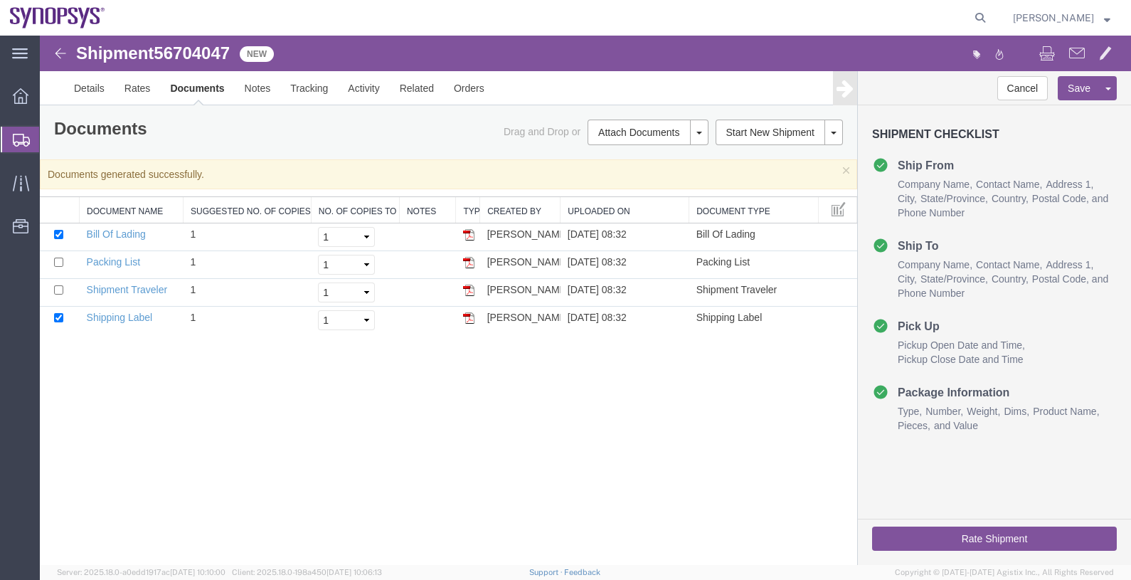
click at [51, 134] on span "Shipments" at bounding box center [44, 139] width 11 height 28
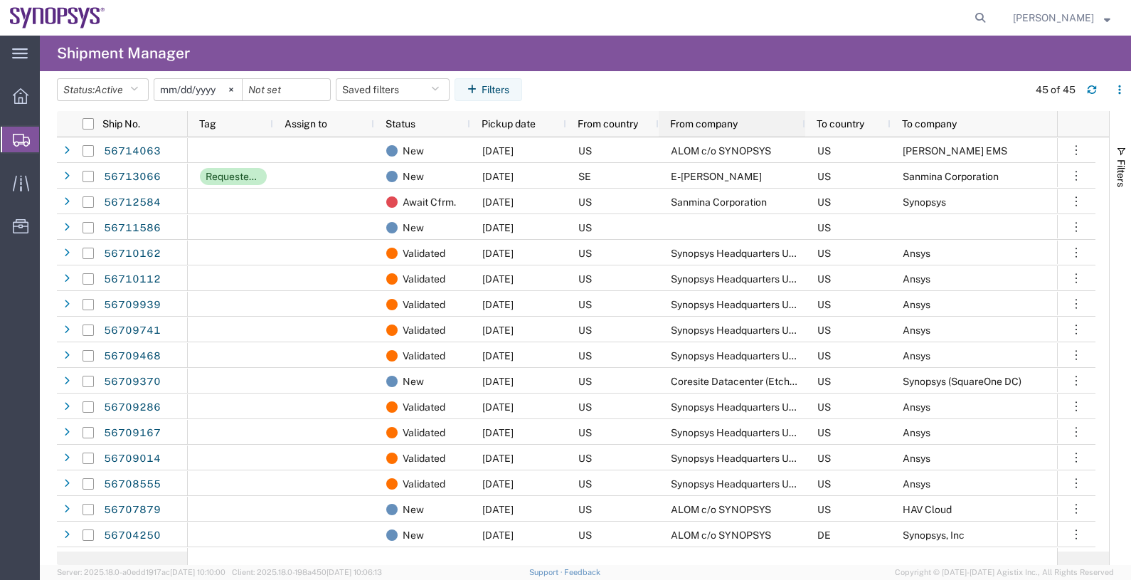
click at [682, 120] on span "From company" at bounding box center [704, 123] width 68 height 11
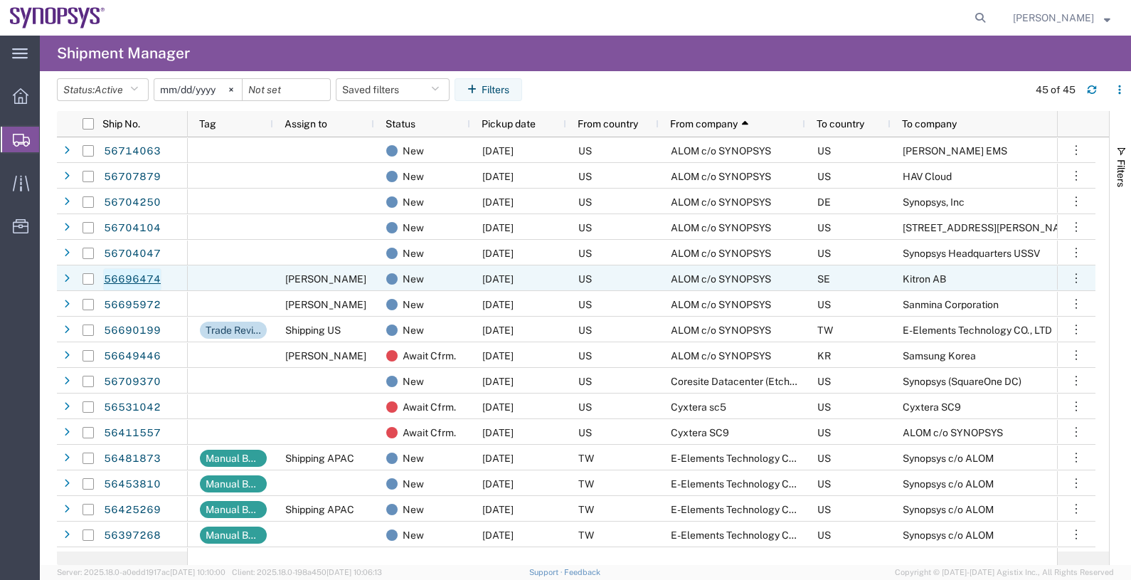
click at [134, 278] on link "56696474" at bounding box center [132, 279] width 58 height 23
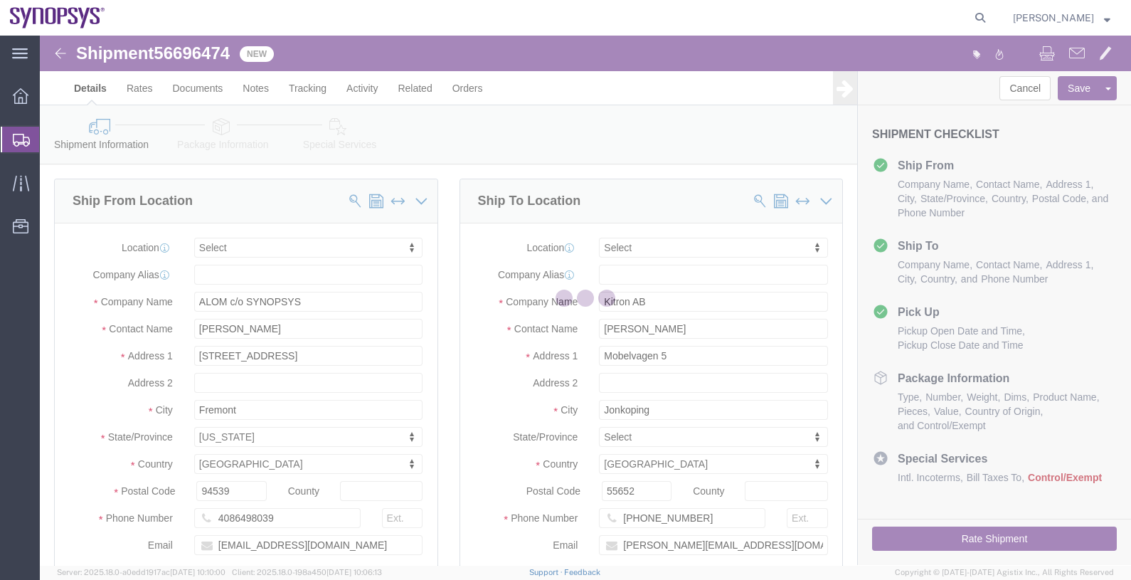
select select
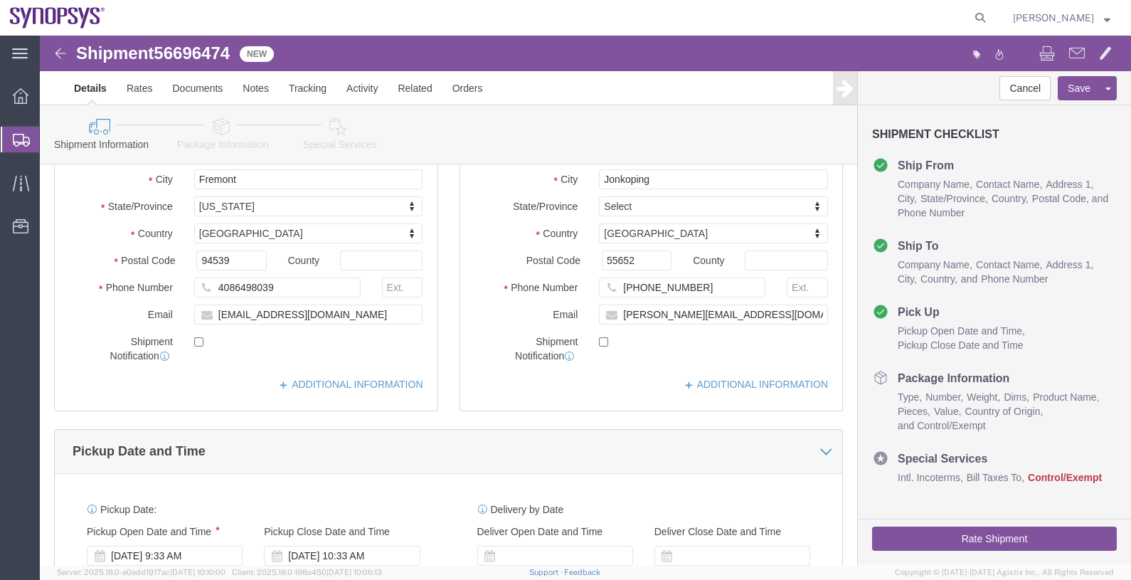
scroll to position [88, 0]
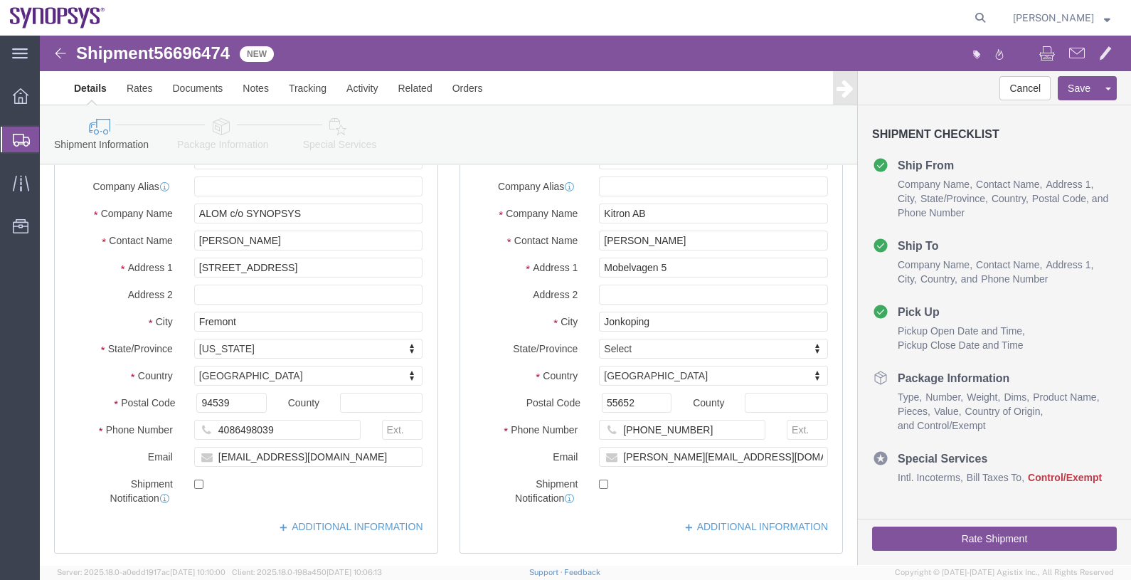
click span "56696474"
copy span "56696474"
click link "Documents"
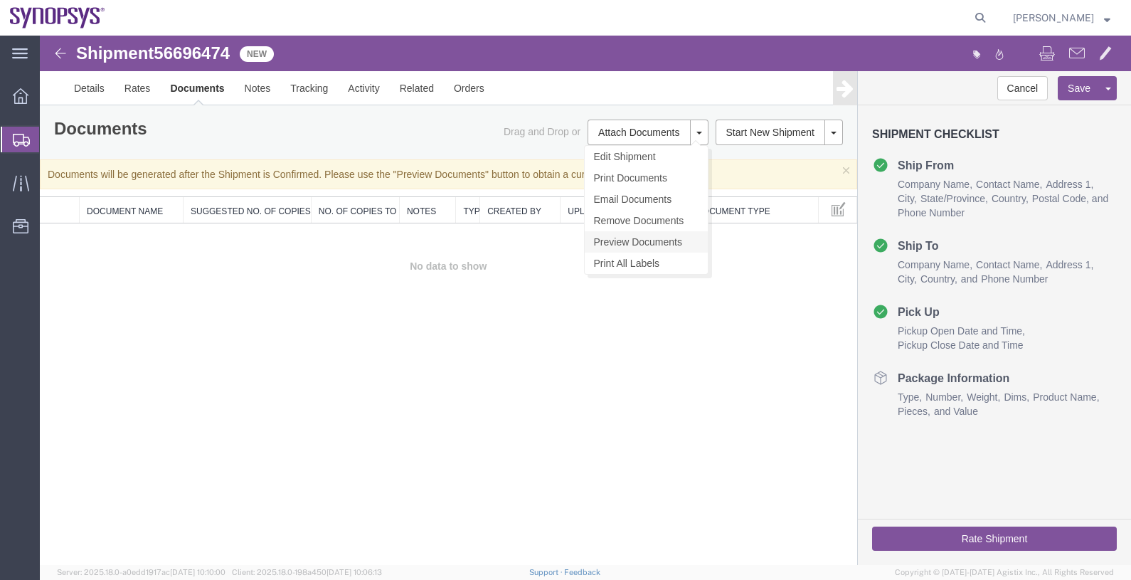
click at [644, 238] on link "Preview Documents" at bounding box center [646, 241] width 123 height 21
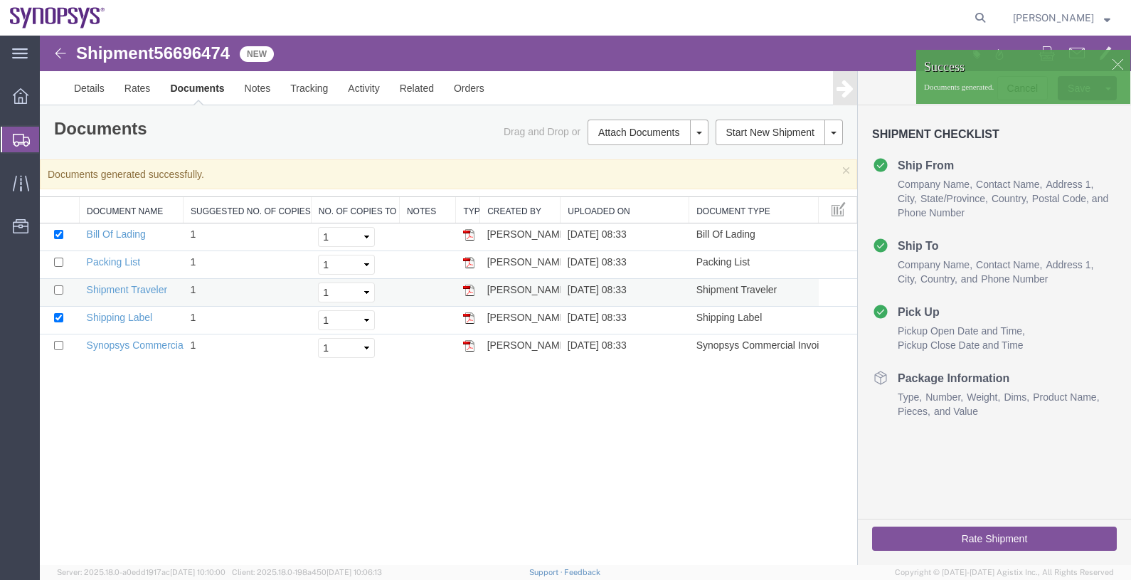
click at [468, 292] on img at bounding box center [468, 290] width 11 height 11
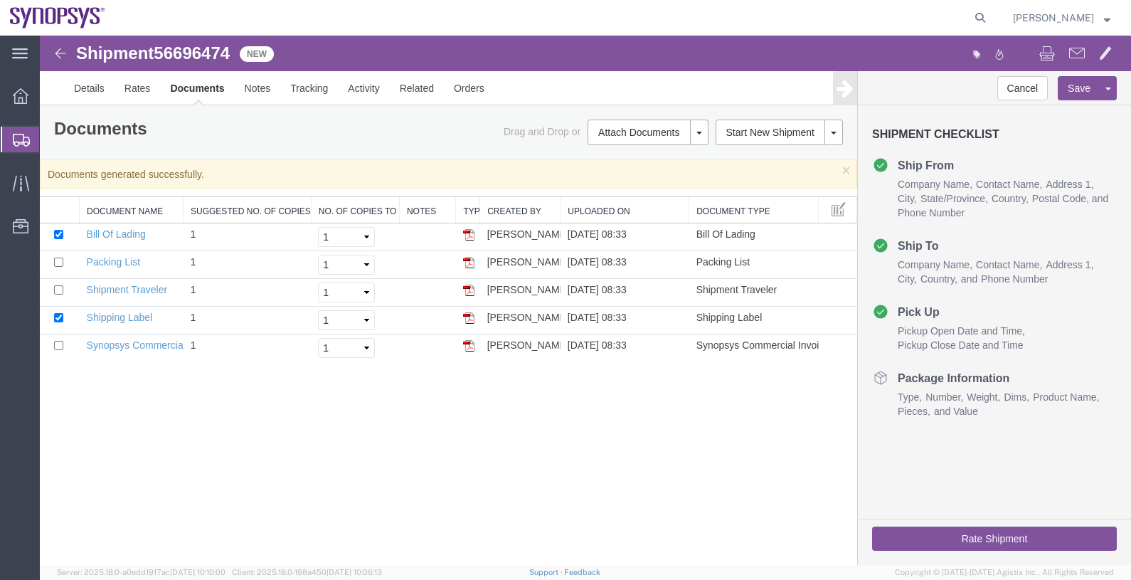
click at [51, 140] on span "Shipments" at bounding box center [44, 139] width 11 height 28
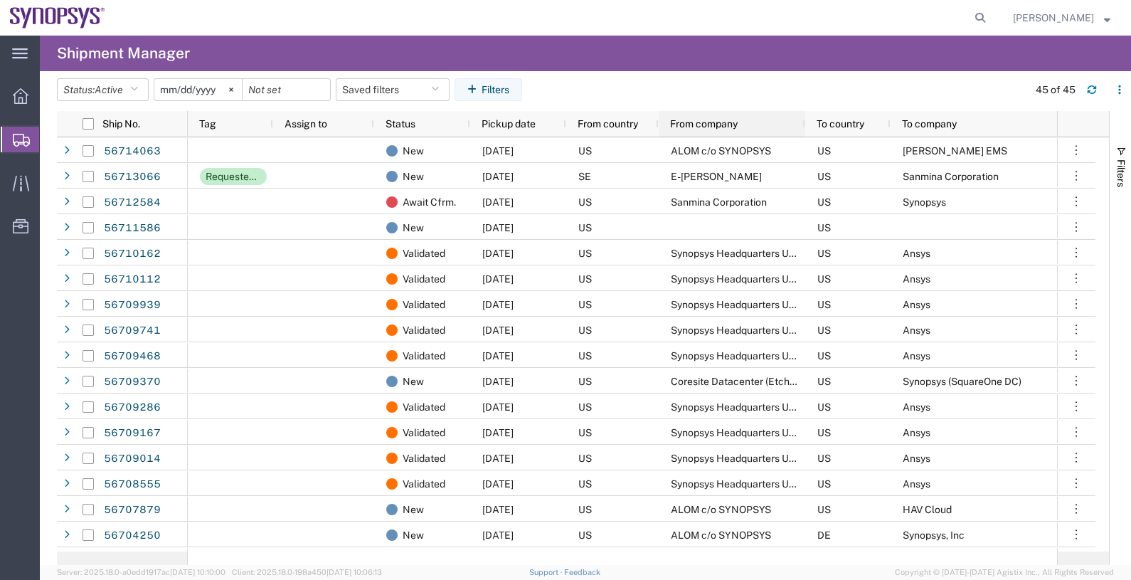
click at [697, 122] on span "From company" at bounding box center [704, 123] width 68 height 11
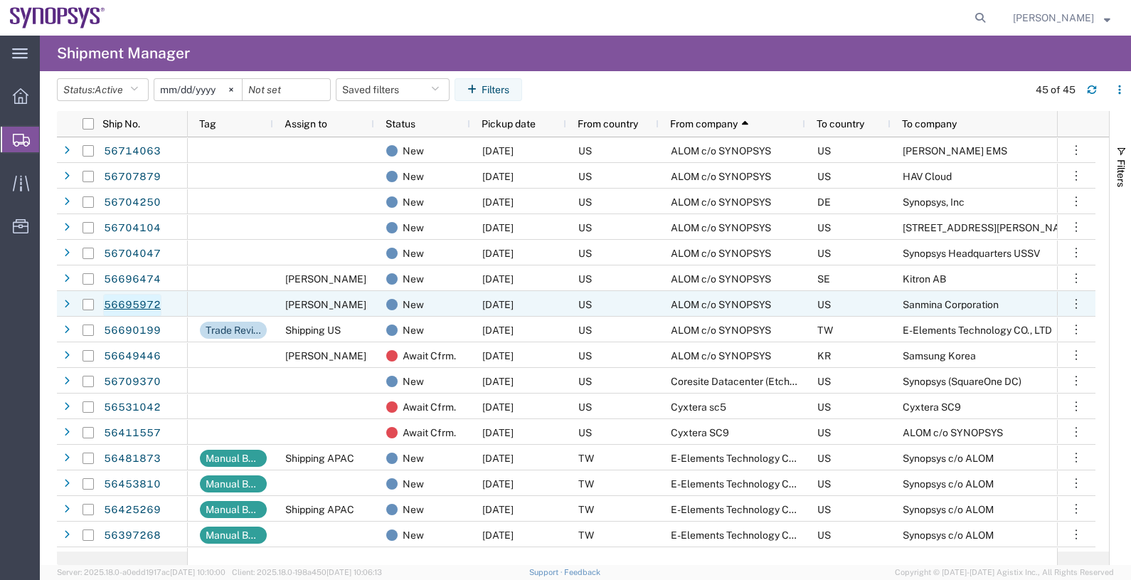
click at [142, 300] on link "56695972" at bounding box center [132, 305] width 58 height 23
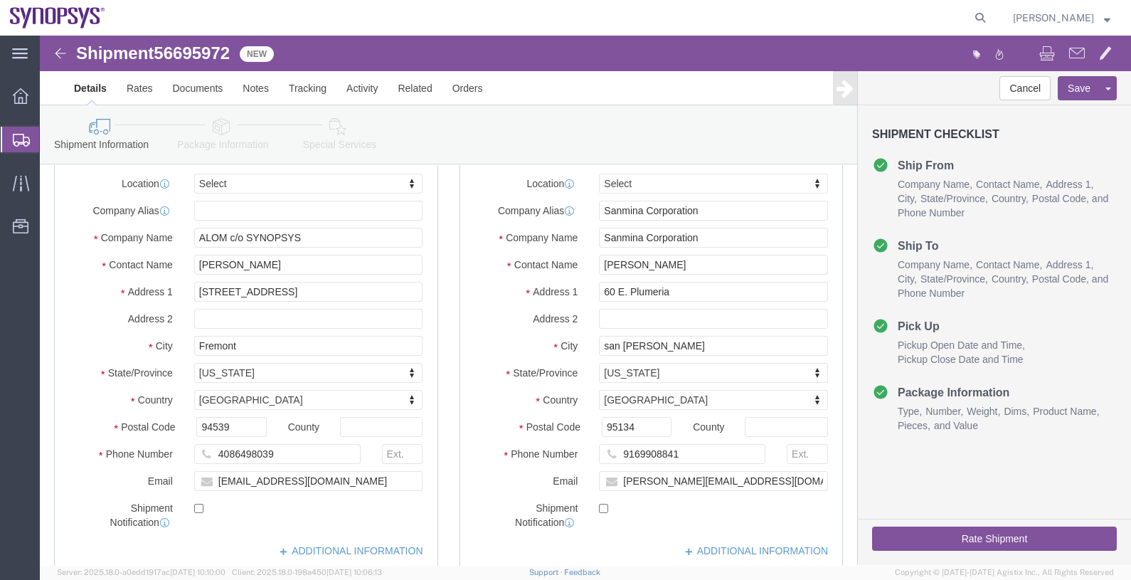
select select
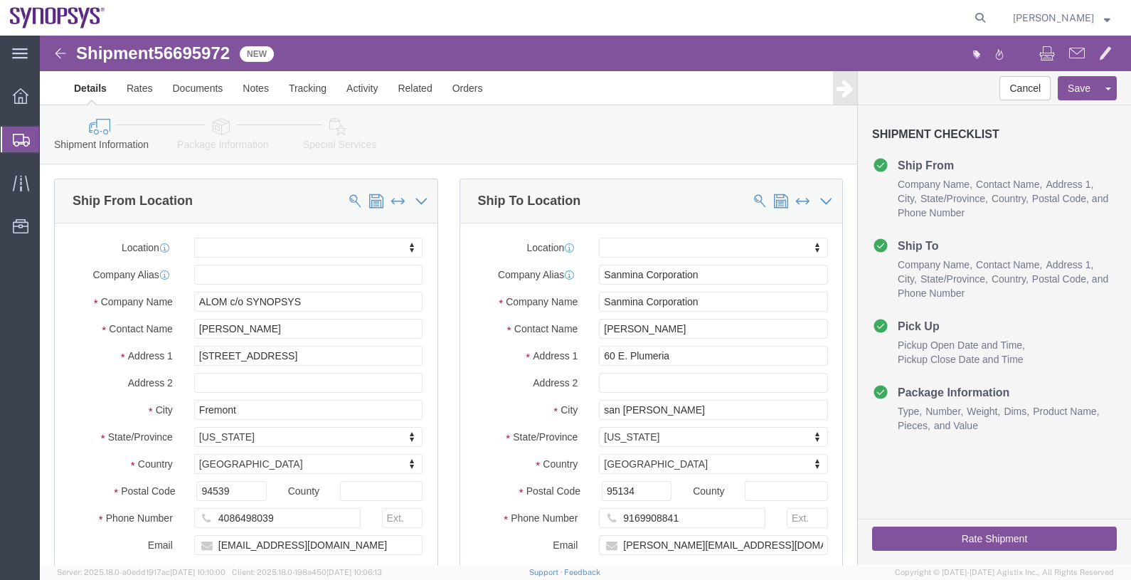
click span "56695972"
copy span "56695972"
click link "Documents"
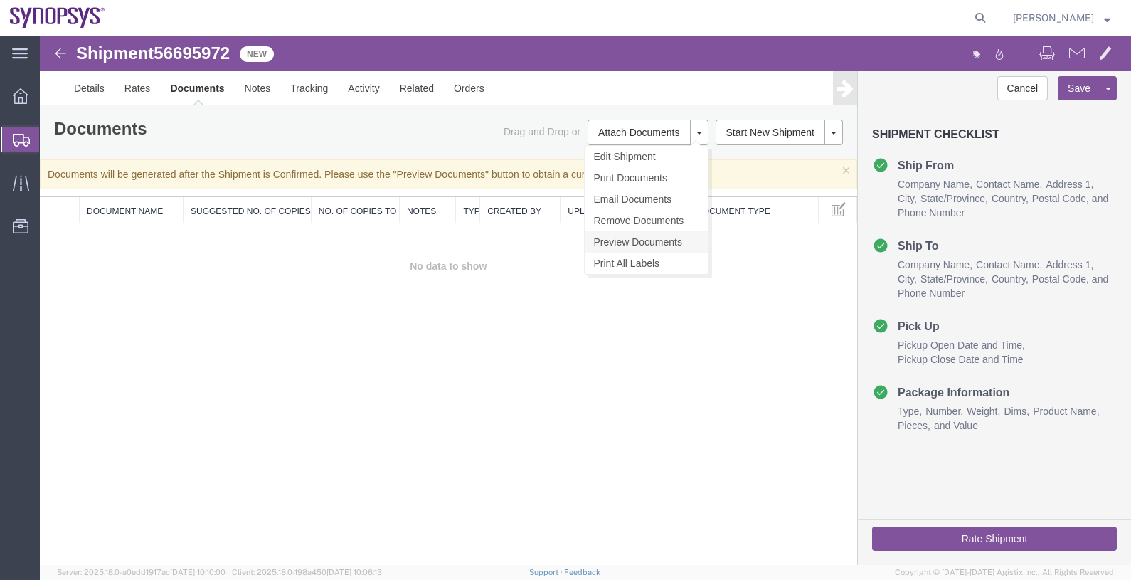
click at [641, 241] on link "Preview Documents" at bounding box center [646, 241] width 123 height 21
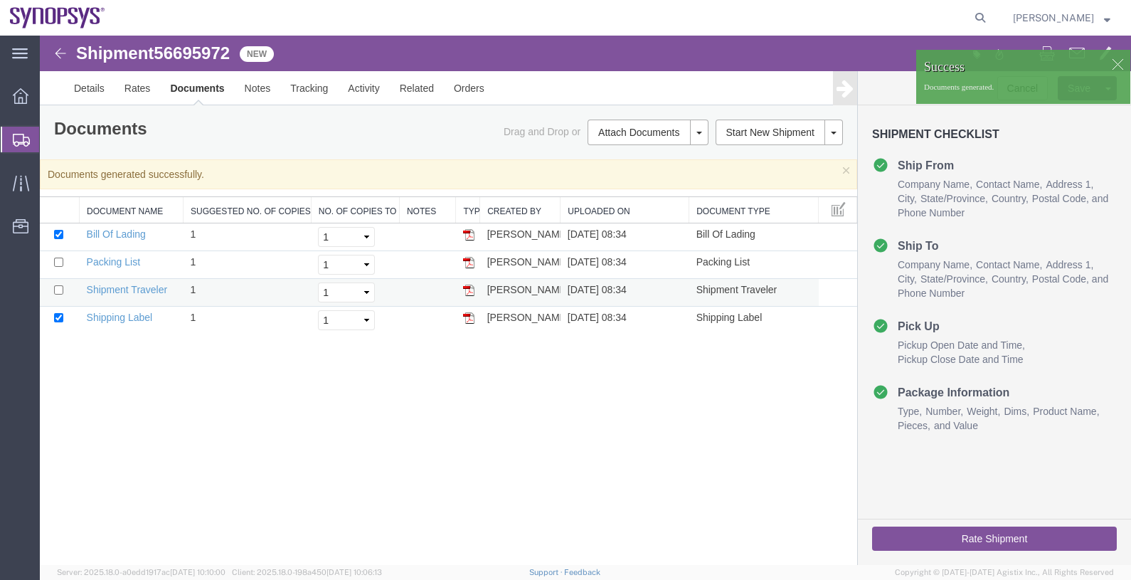
click at [467, 292] on img at bounding box center [468, 290] width 11 height 11
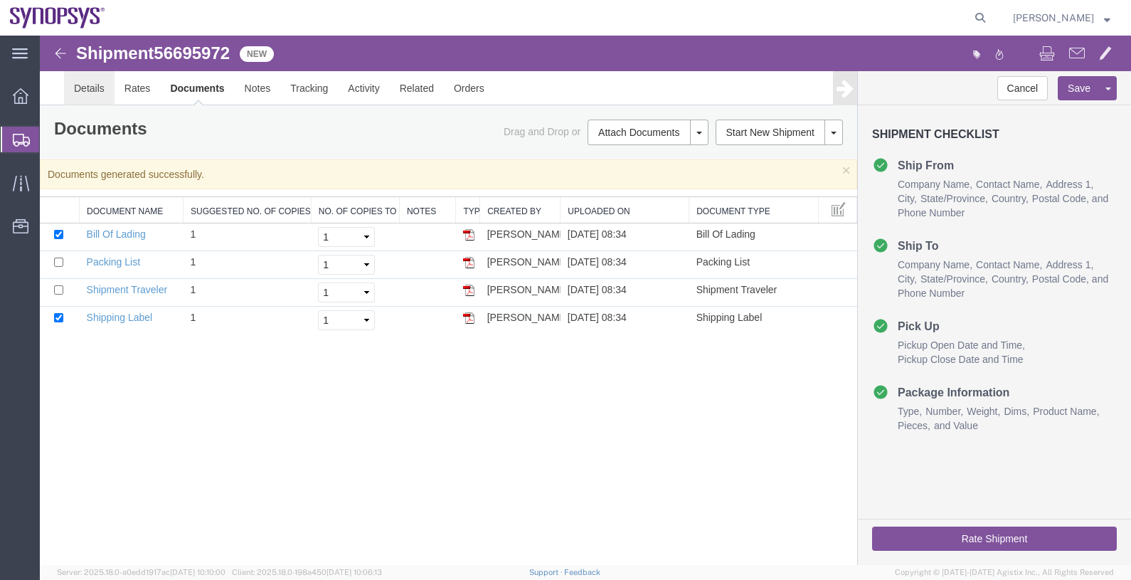
click at [89, 88] on link "Details" at bounding box center [89, 88] width 51 height 34
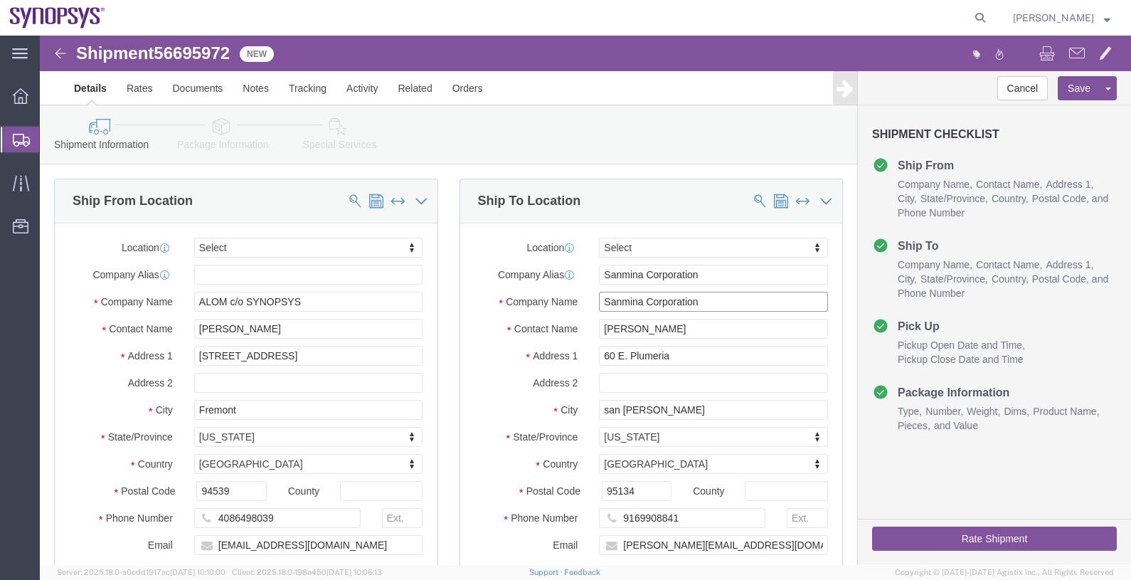
drag, startPoint x: 603, startPoint y: 267, endPoint x: 556, endPoint y: 263, distance: 47.2
click input "Sanmina Corporation"
click div "Location Select Select My Profile Location Aachen DE04 Agrate Brianza IT01 Asch…"
click at [51, 139] on span "Shipments" at bounding box center [44, 139] width 11 height 28
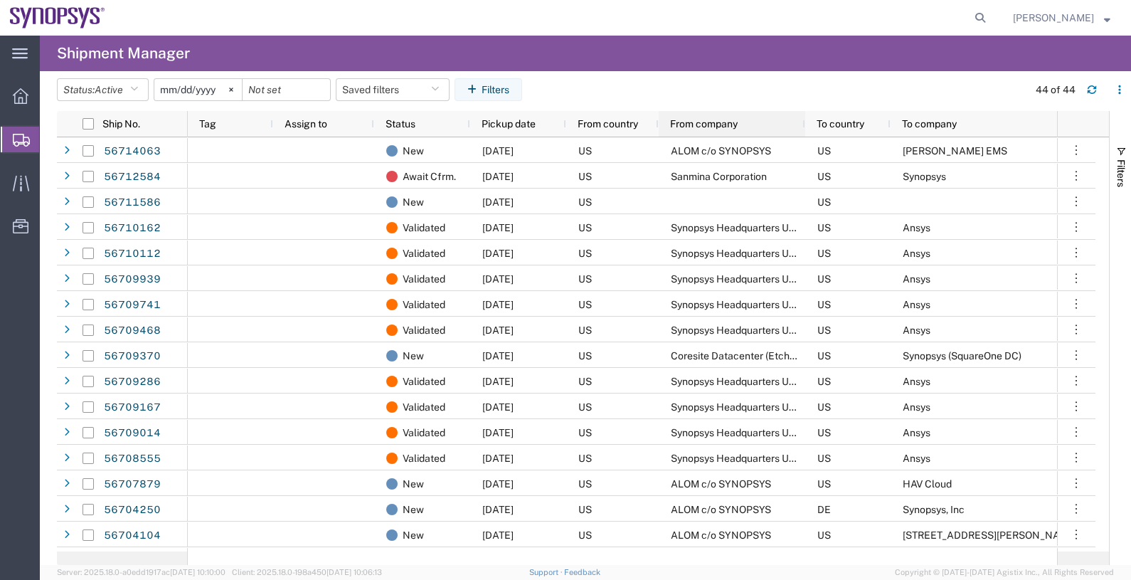
click at [700, 120] on span "From company" at bounding box center [704, 123] width 68 height 11
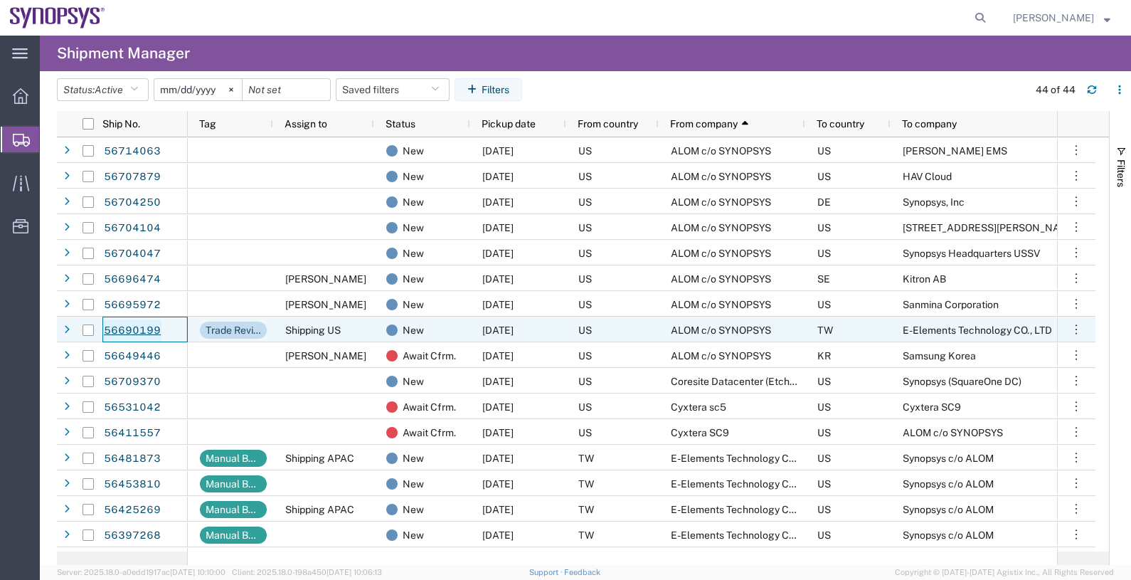
click at [139, 329] on link "56690199" at bounding box center [132, 331] width 58 height 23
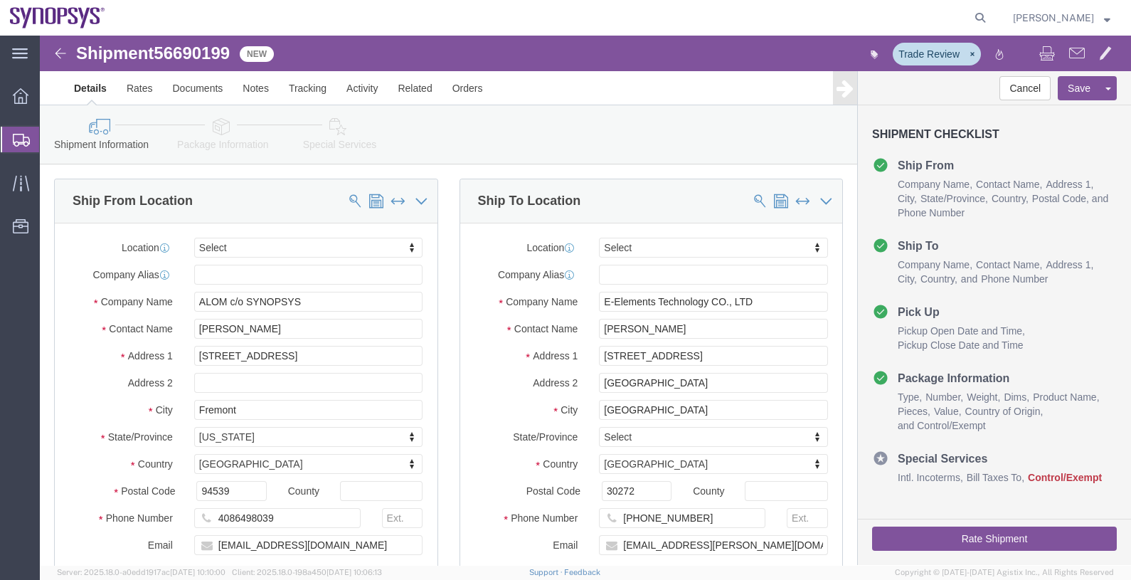
select select
click span "56690199"
copy span "56690199"
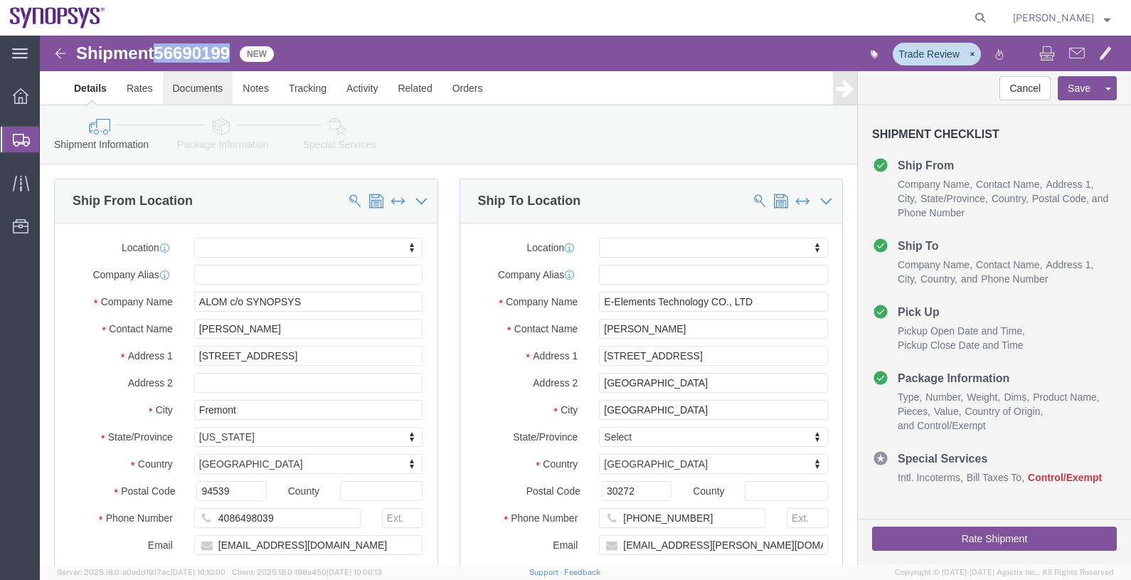
click link "Documents"
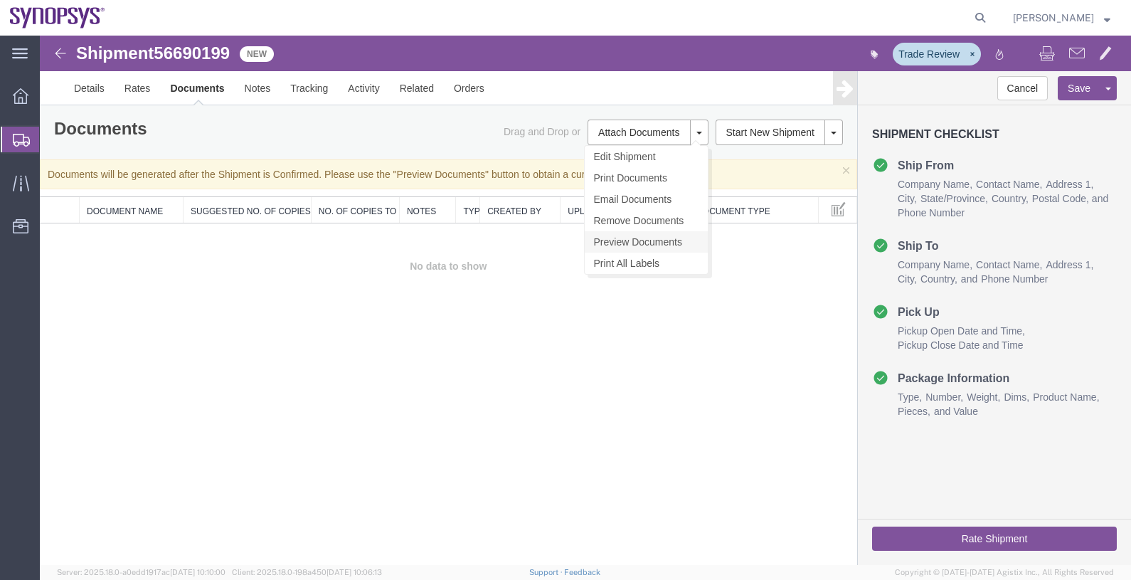
click at [645, 241] on link "Preview Documents" at bounding box center [646, 241] width 123 height 21
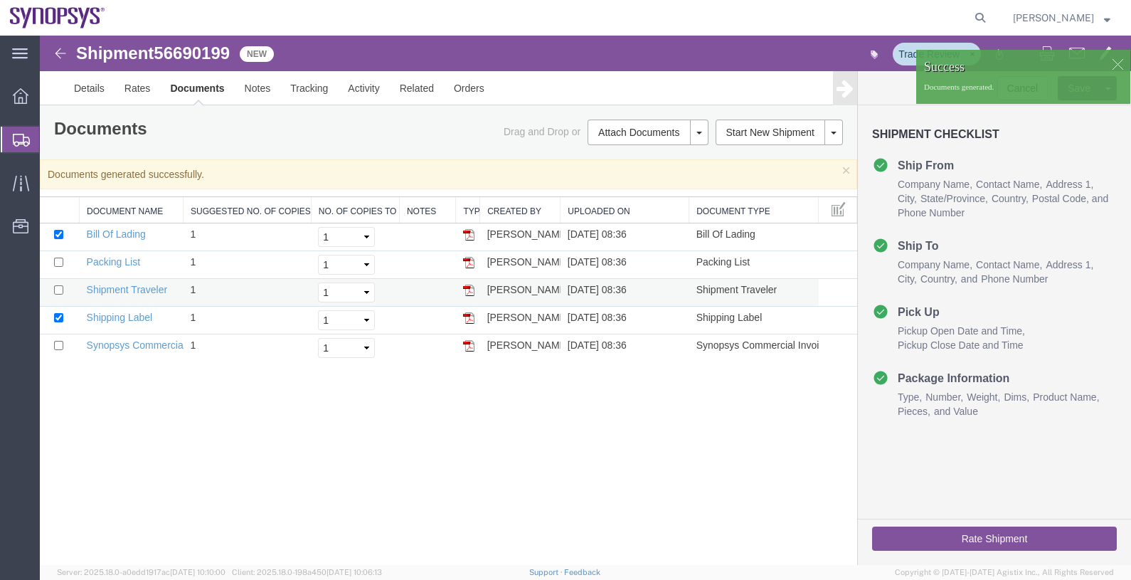
click at [471, 291] on img at bounding box center [468, 290] width 11 height 11
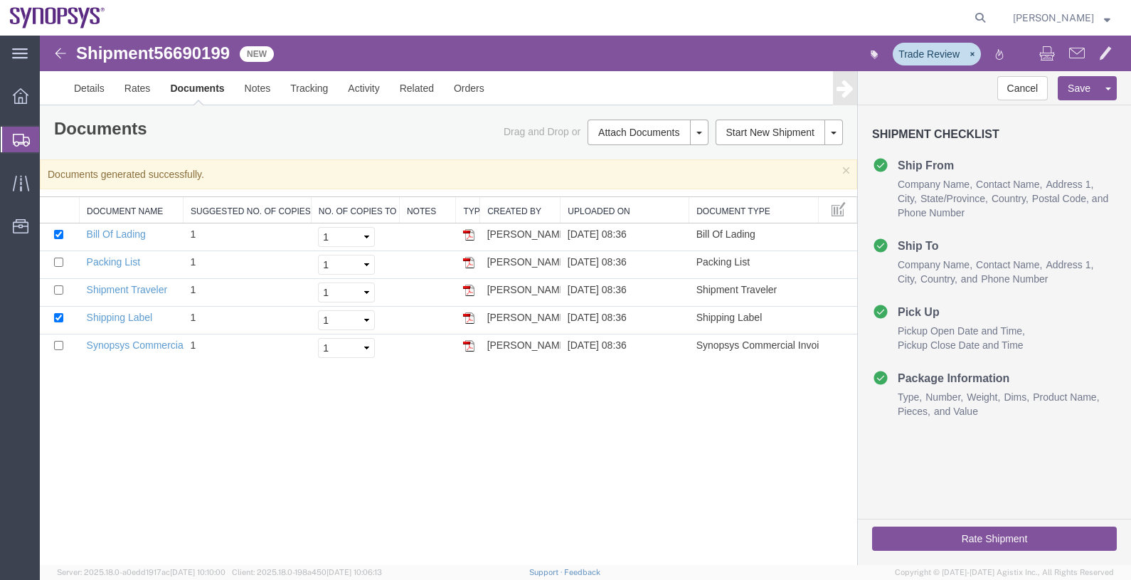
click at [25, 146] on icon at bounding box center [21, 140] width 17 height 13
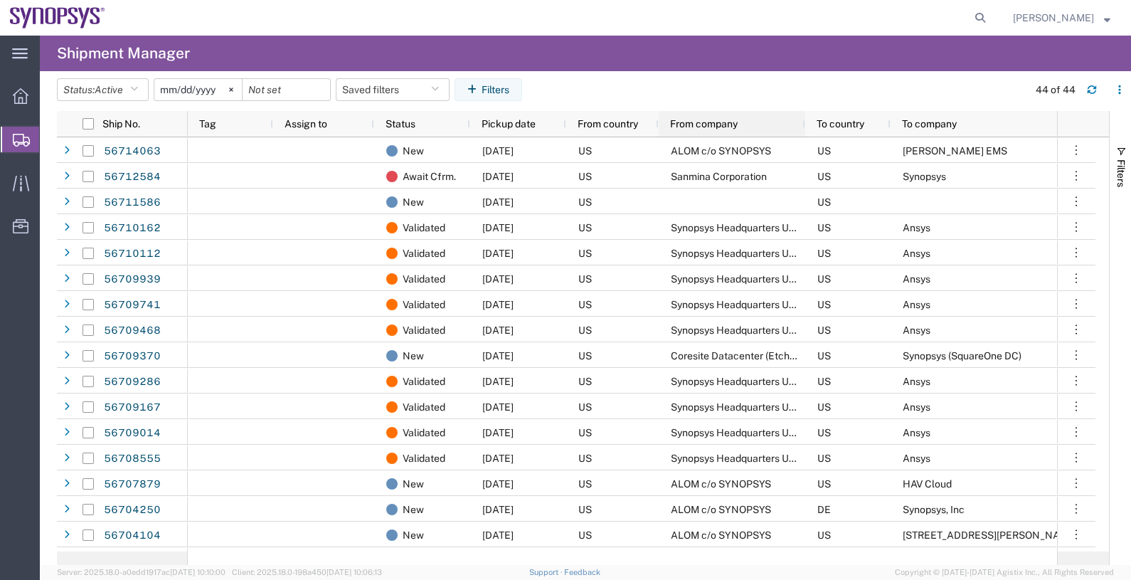
click at [696, 120] on span "From company" at bounding box center [704, 123] width 68 height 11
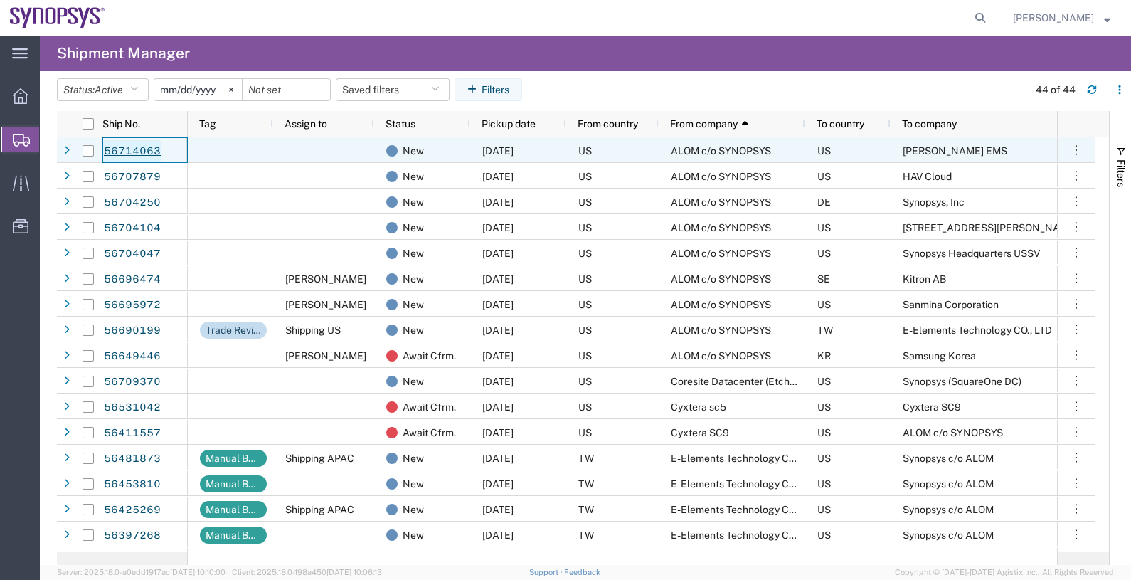
click at [153, 151] on link "56714063" at bounding box center [132, 151] width 58 height 23
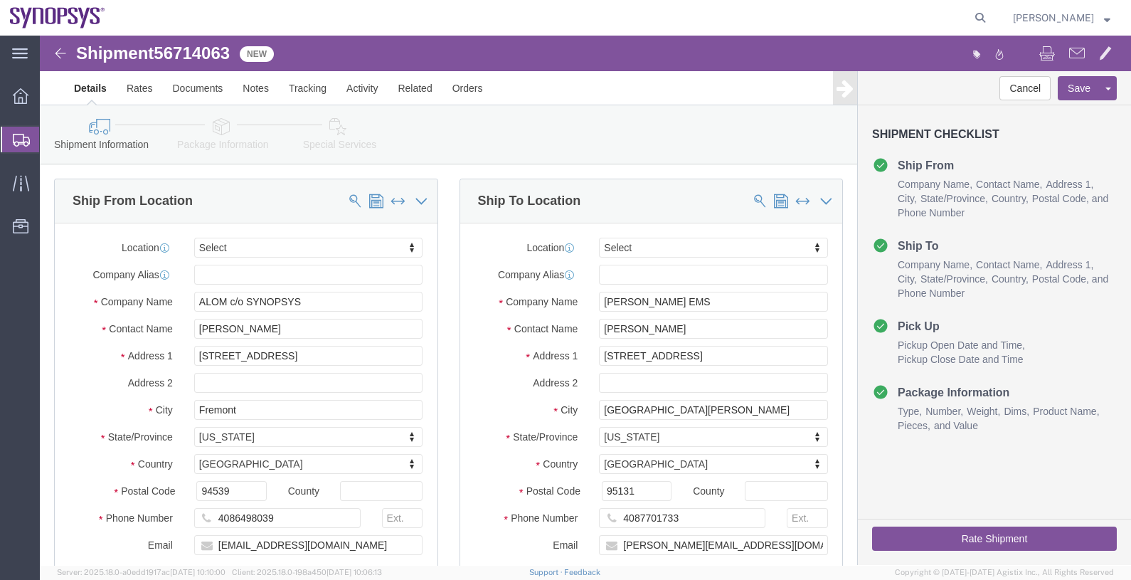
select select
click link "Notes"
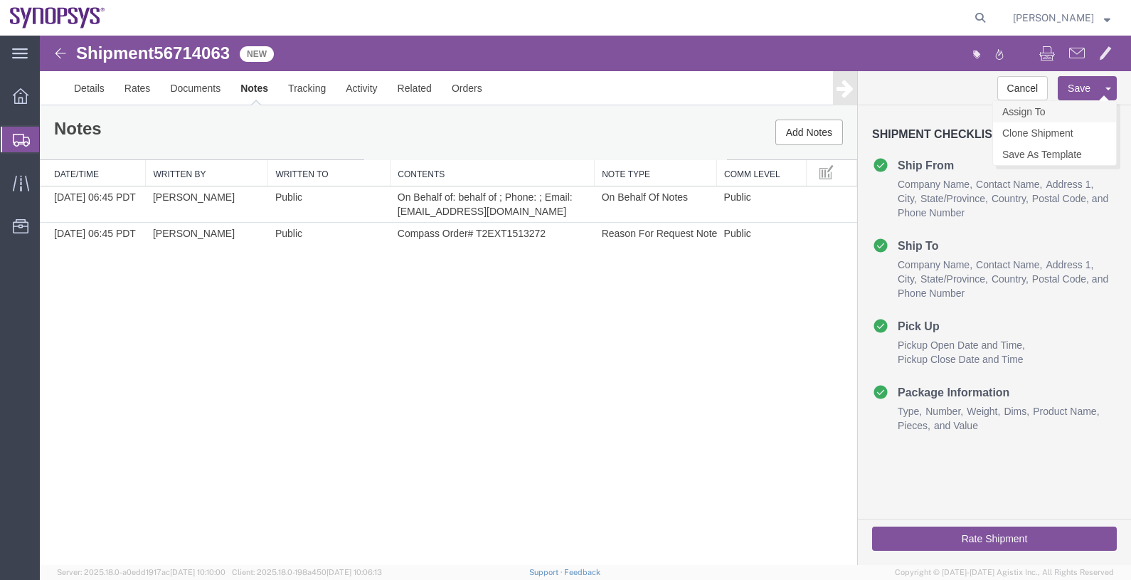
click at [1046, 113] on link "Assign To" at bounding box center [1054, 111] width 123 height 21
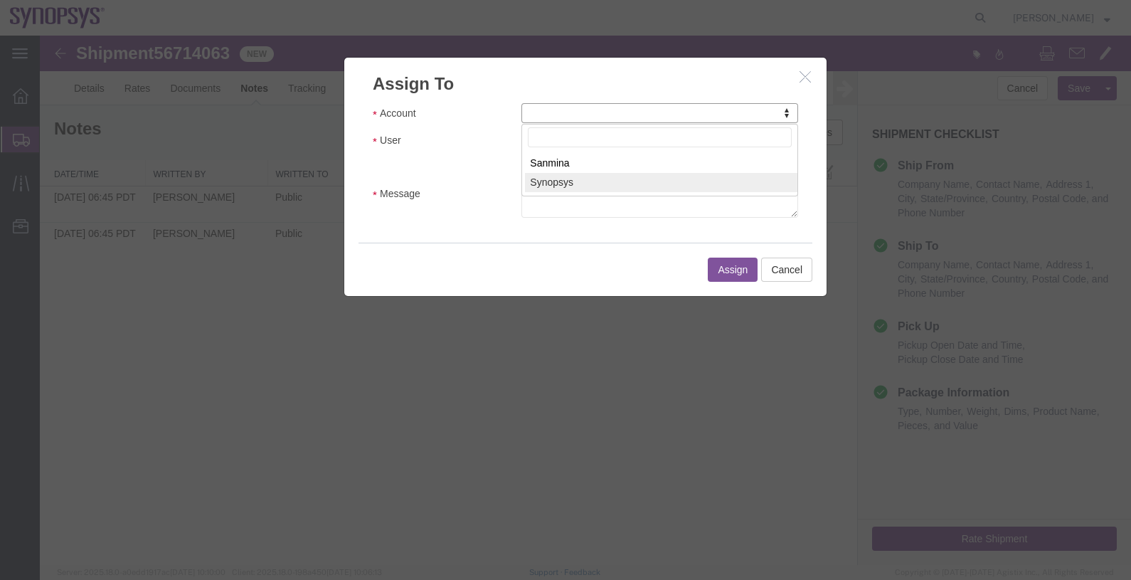
select select "117156"
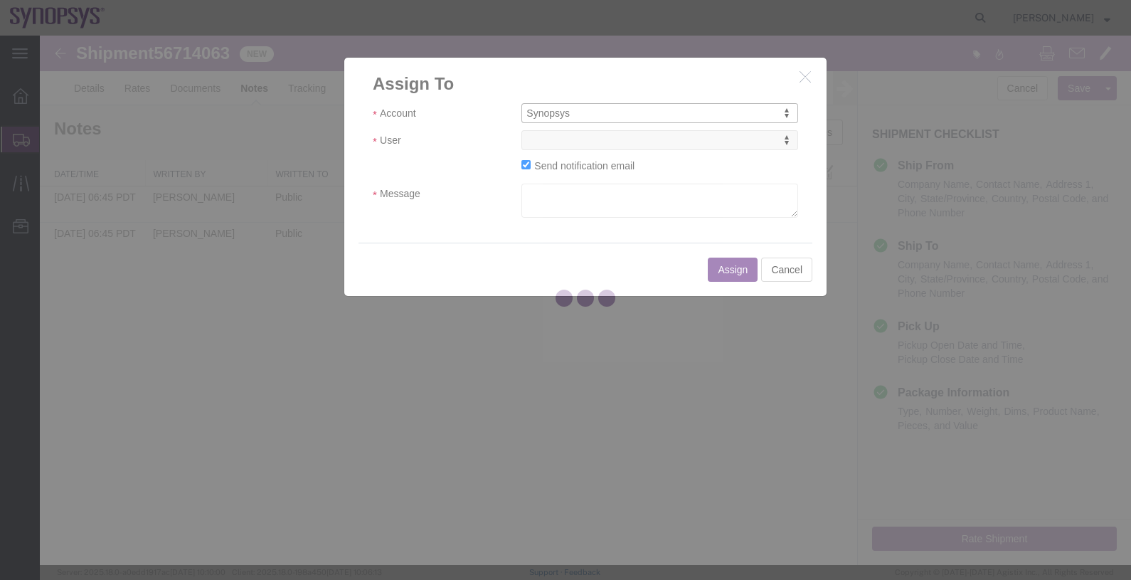
select select
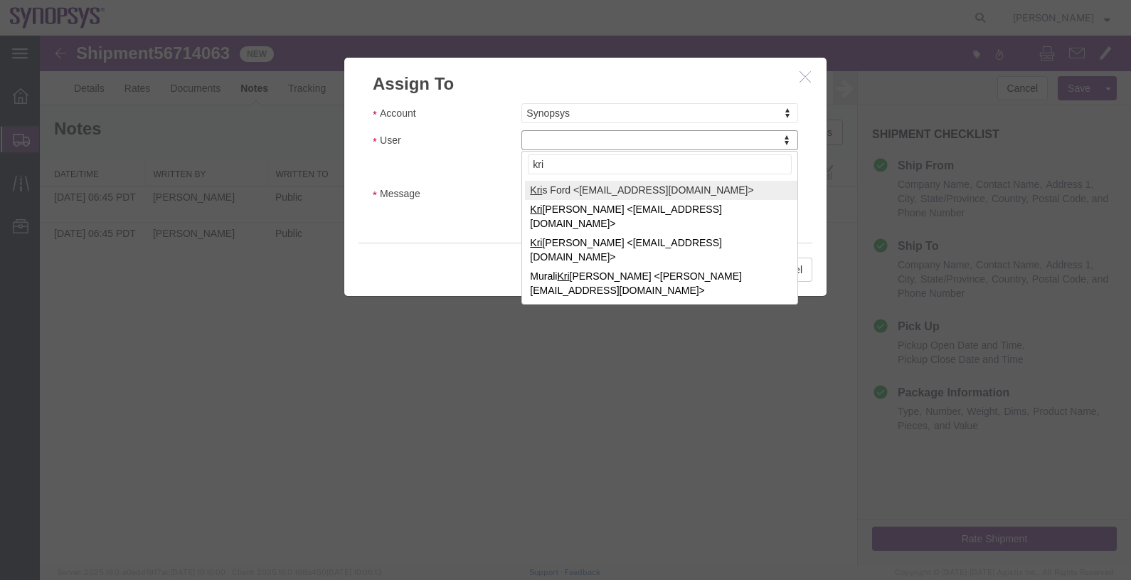
type input "kri"
select select "98360"
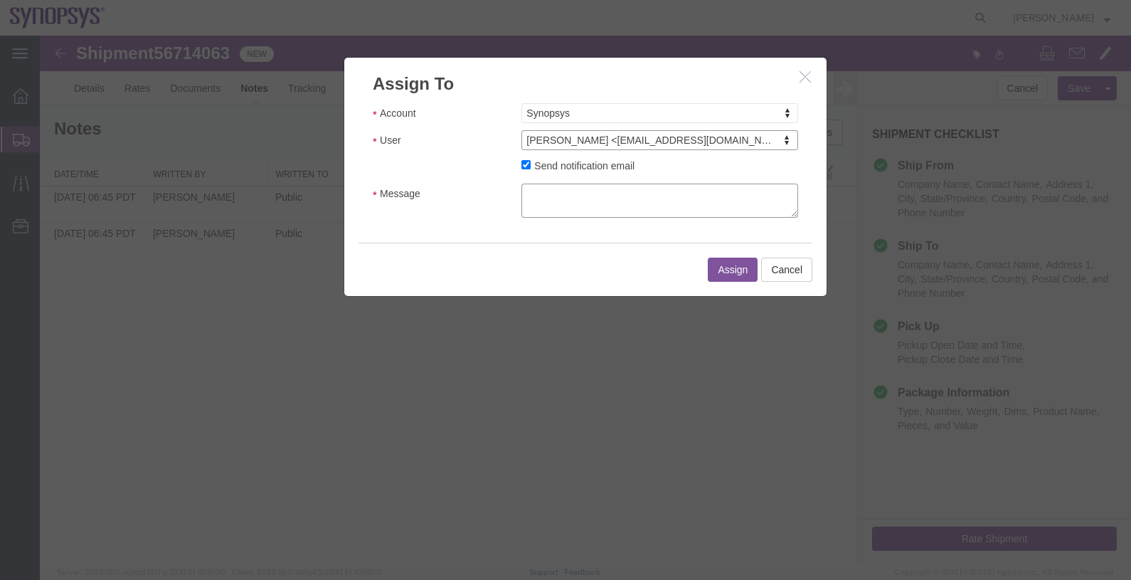
click at [660, 201] on textarea "Message" at bounding box center [660, 201] width 277 height 34
type textarea "."
click at [732, 261] on button "Assign" at bounding box center [733, 270] width 50 height 24
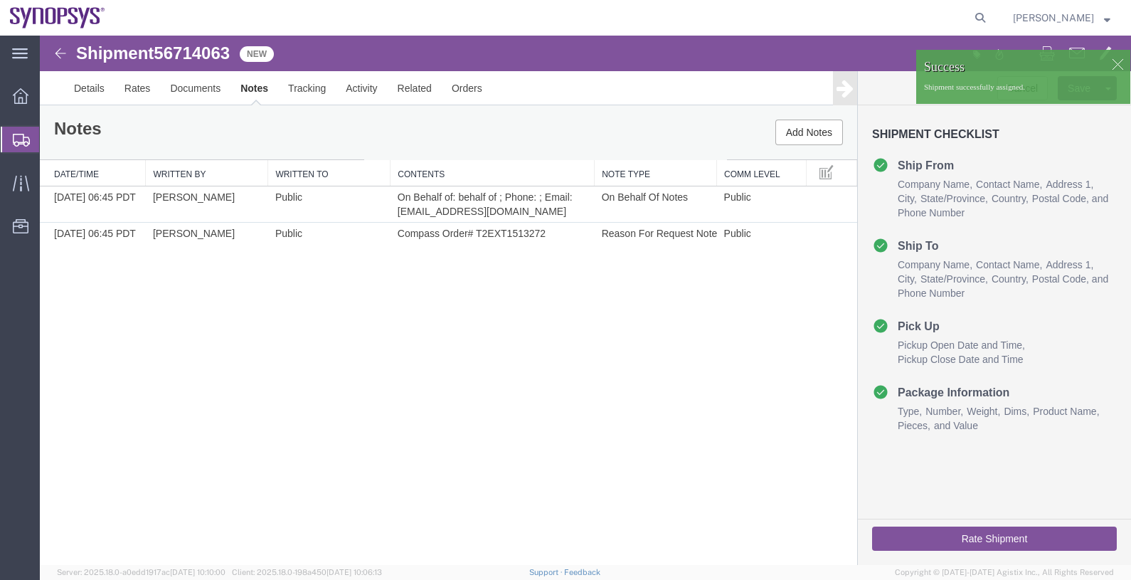
drag, startPoint x: 60, startPoint y: 148, endPoint x: 110, endPoint y: 137, distance: 50.9
click at [51, 148] on span "Shipments" at bounding box center [44, 139] width 11 height 28
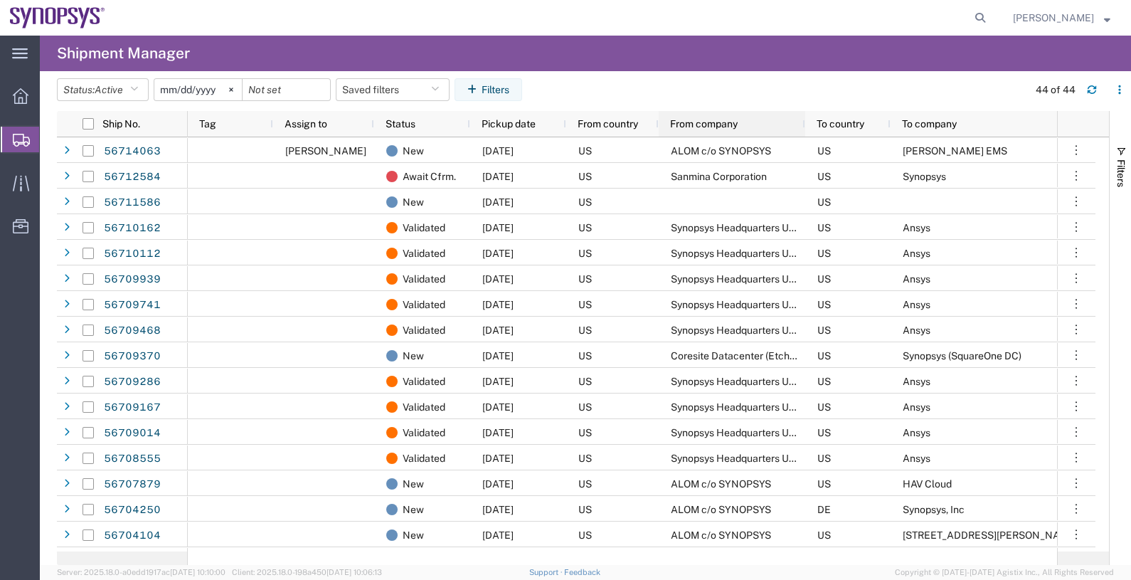
click at [715, 127] on span "From company" at bounding box center [704, 123] width 68 height 11
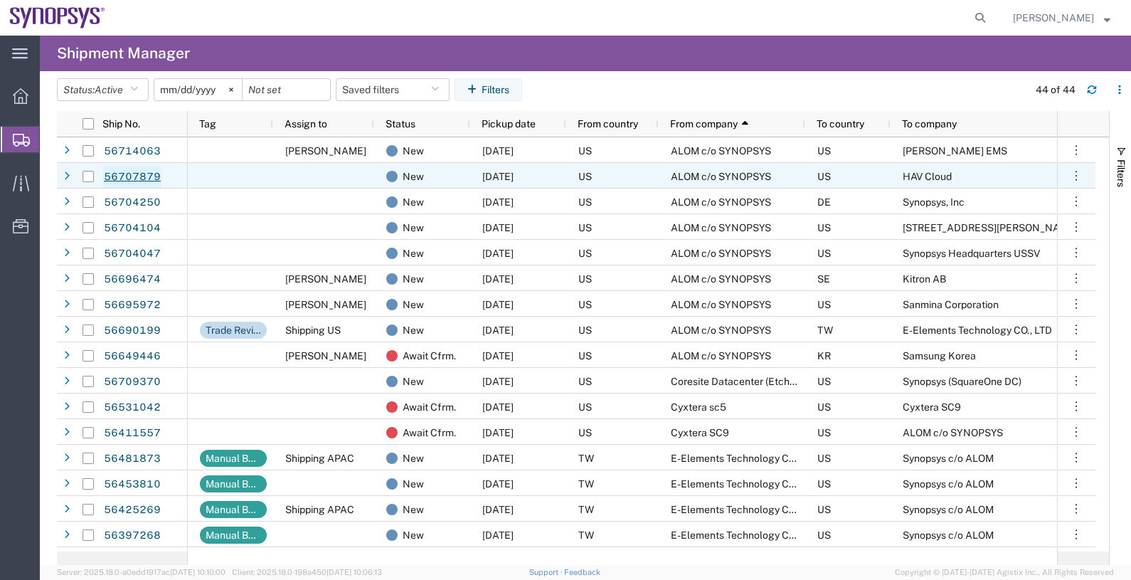
click at [139, 171] on link "56707879" at bounding box center [132, 177] width 58 height 23
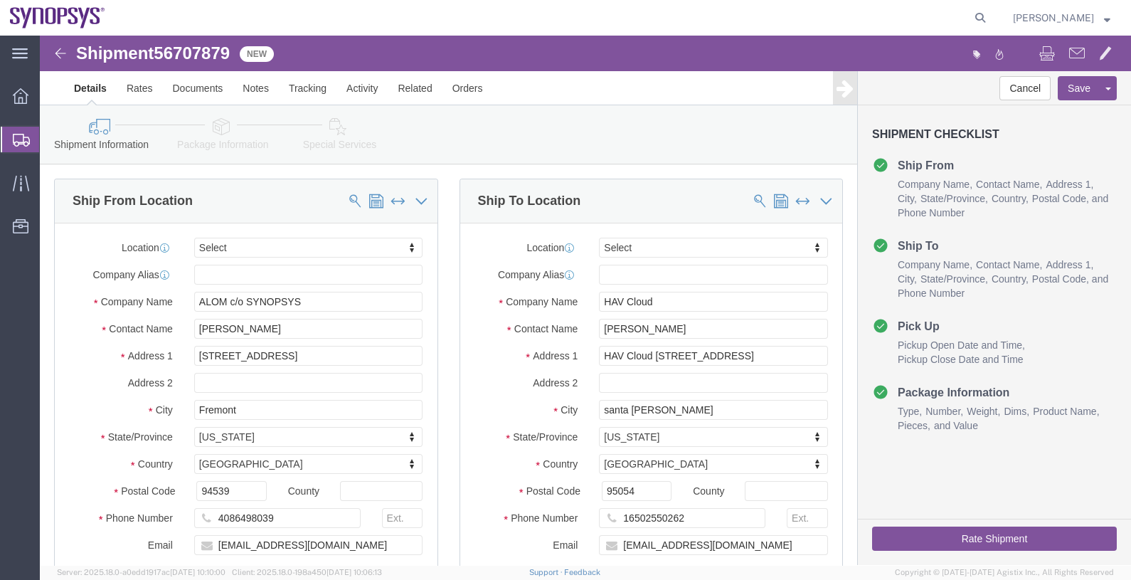
select select
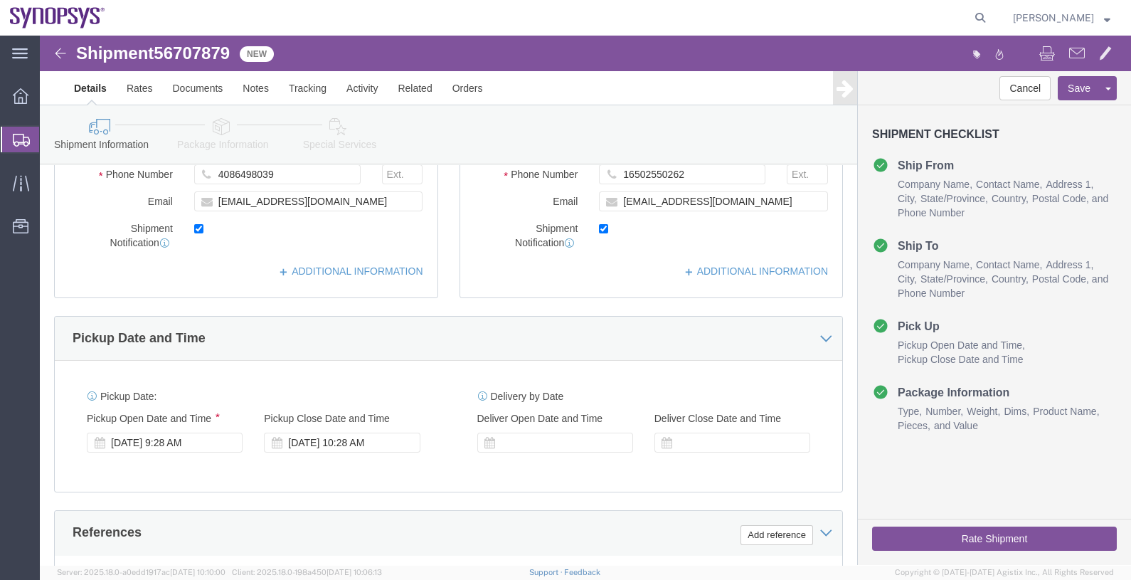
scroll to position [355, 0]
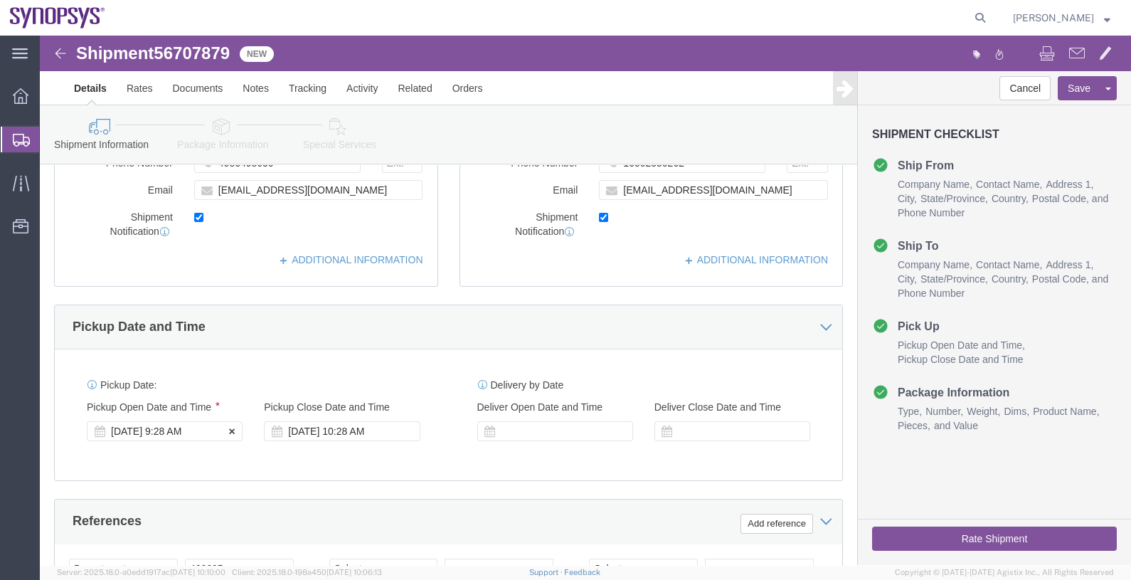
click div "Sep 04 2025 9:28 AM"
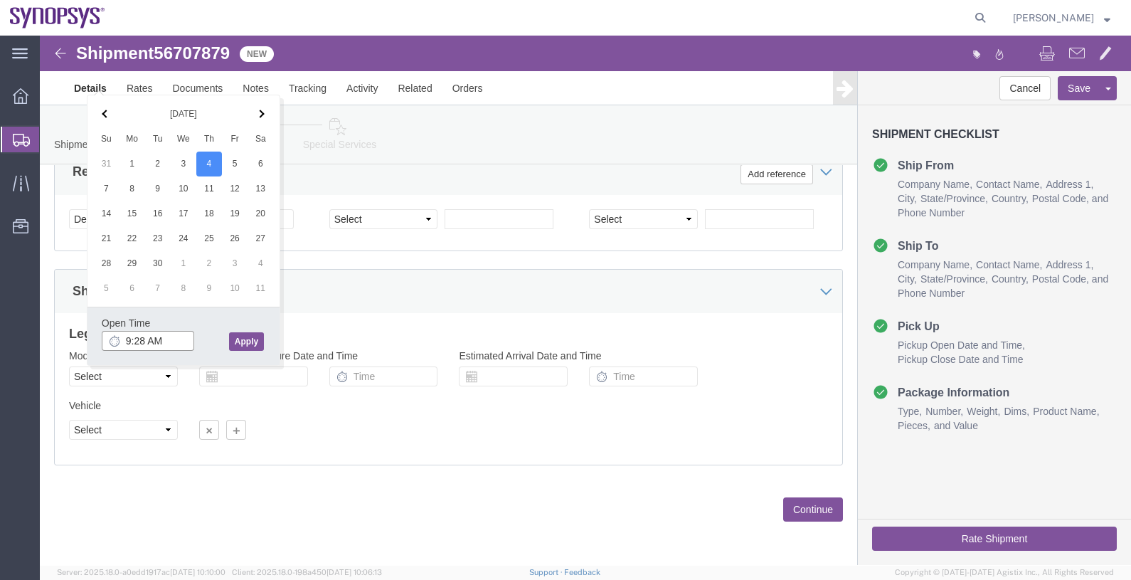
drag, startPoint x: 132, startPoint y: 303, endPoint x: 53, endPoint y: 298, distance: 79.1
click div "Open Time 9:28 AM Sep 04 2025 9:28 AM - Sep 04 2025 9:28 AM Cancel Apply"
type input "4:00 PM"
click button "Apply"
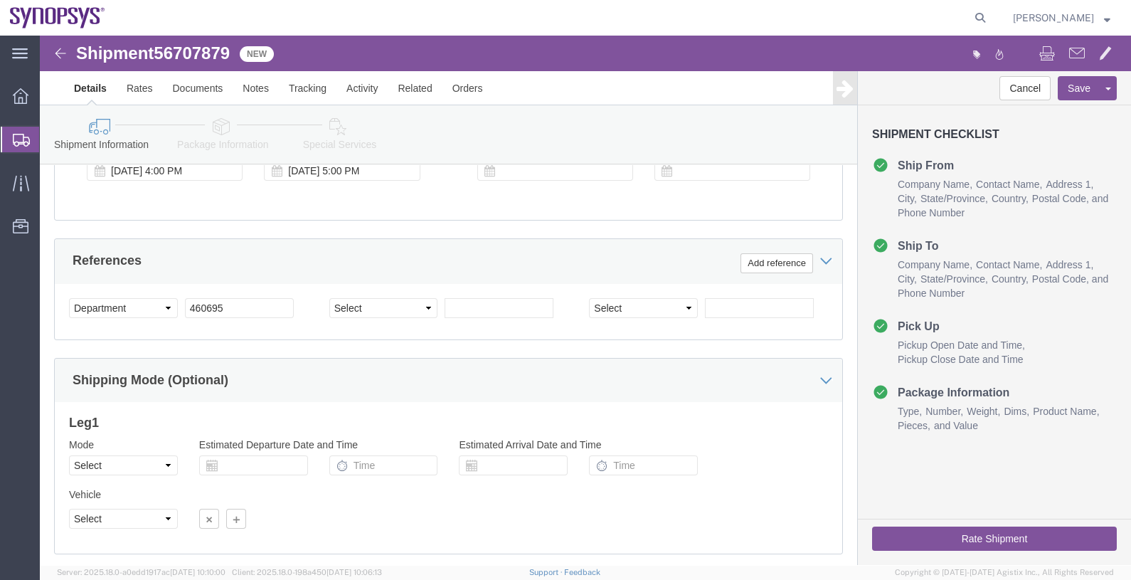
scroll to position [527, 0]
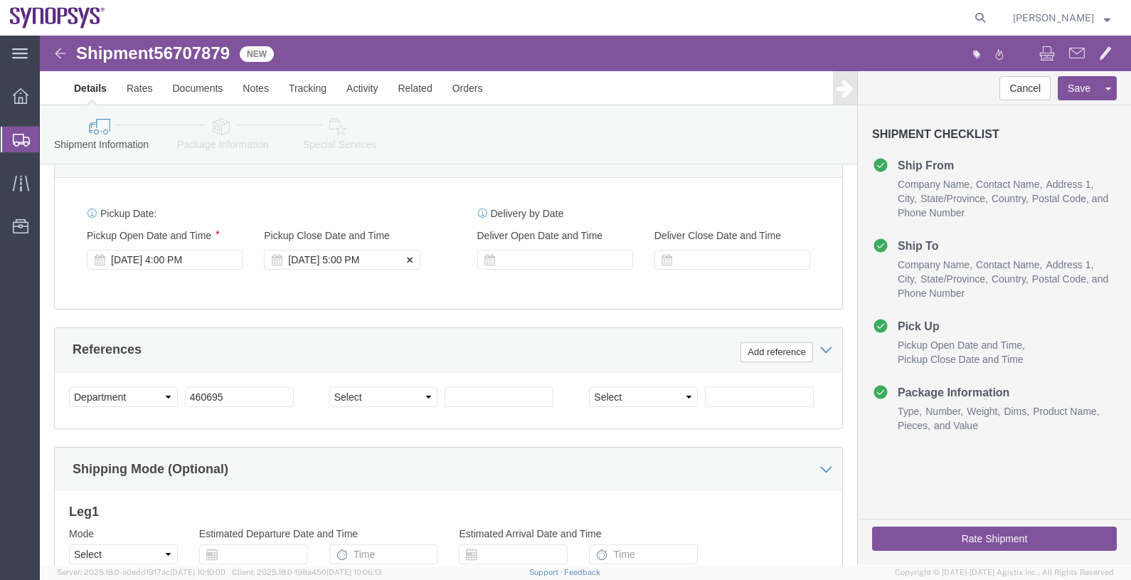
click div "[DATE] 5:00 PM"
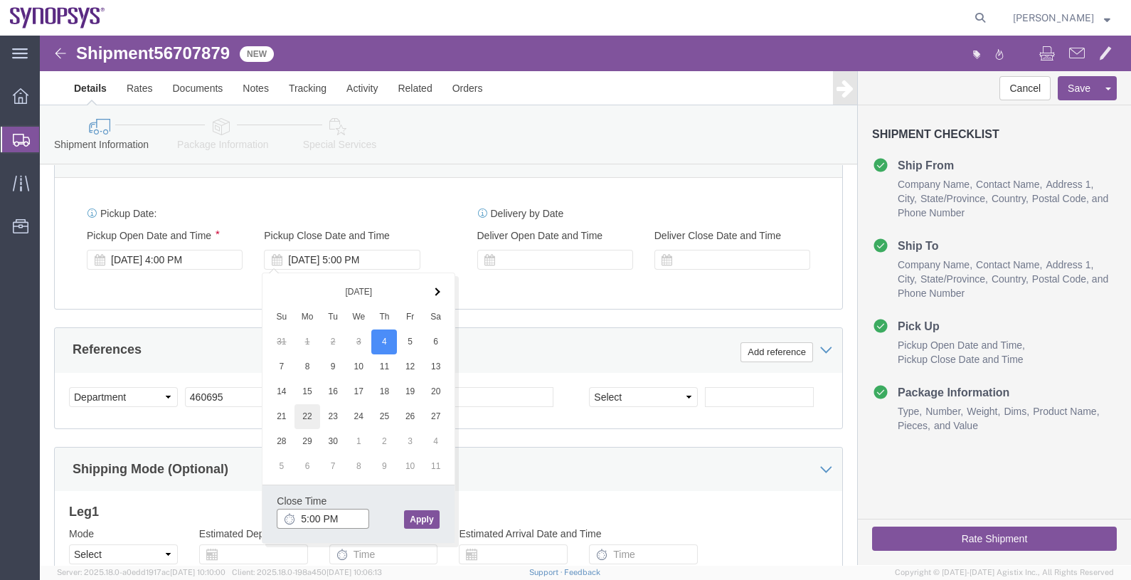
type input "6:00 PM"
click button "Apply"
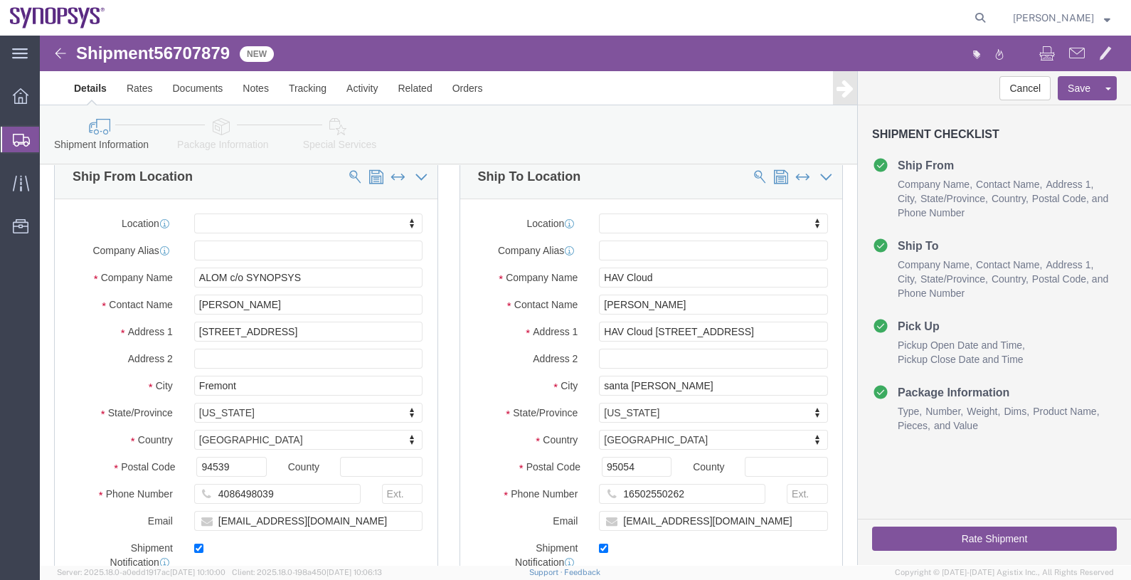
scroll to position [0, 0]
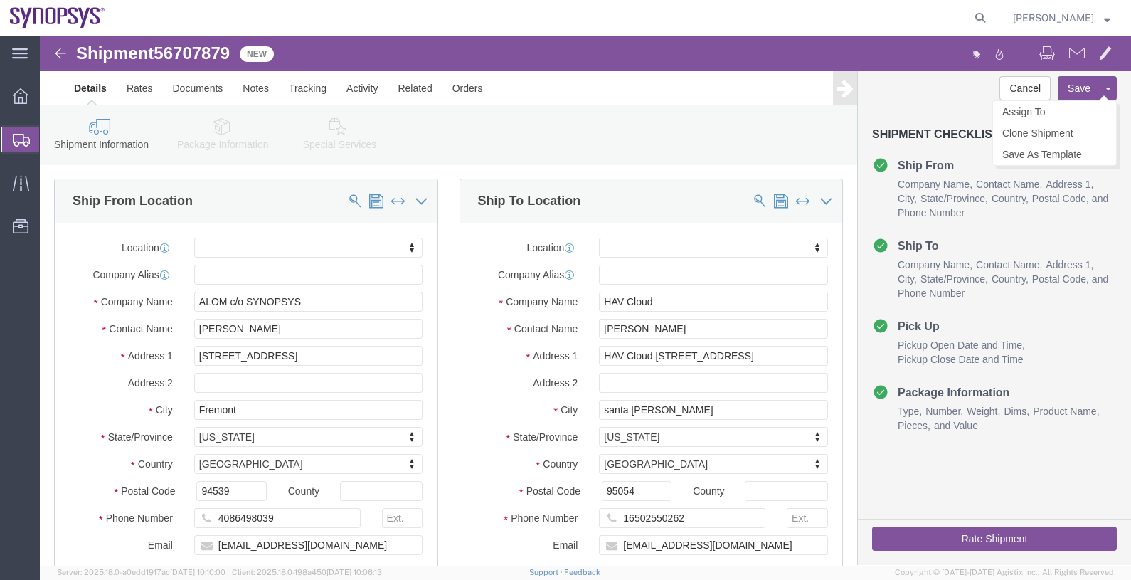
click button "Save"
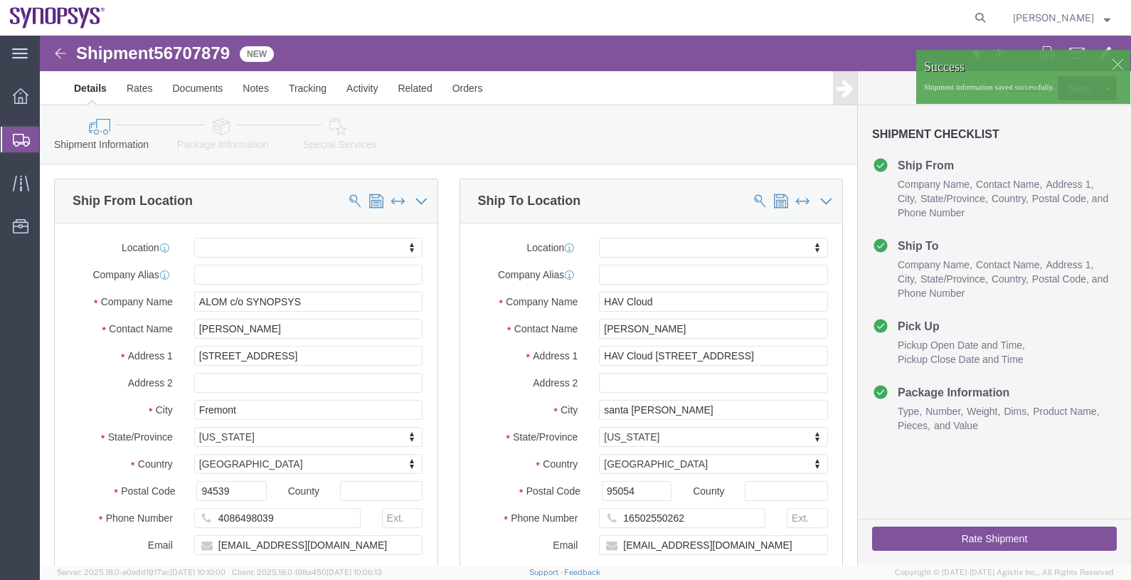
click div
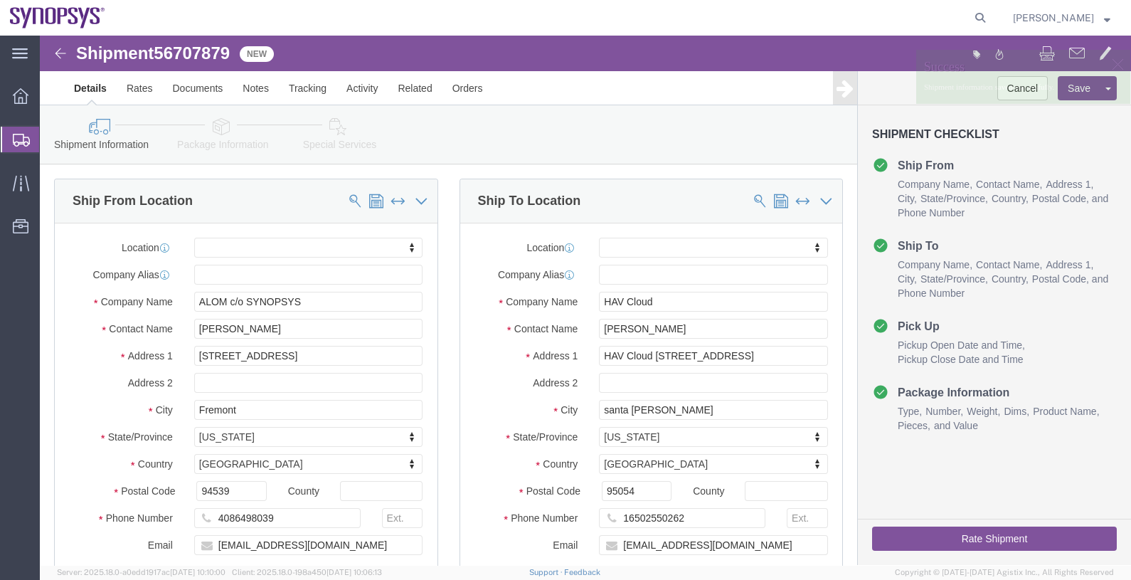
click p "Shipment information saved successfully."
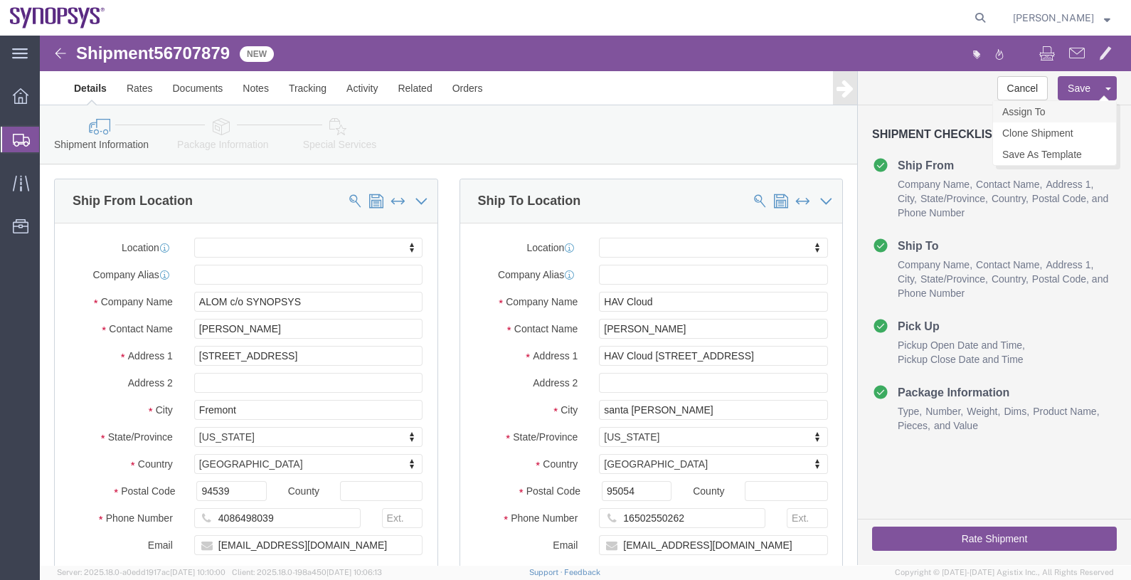
click link "Assign To"
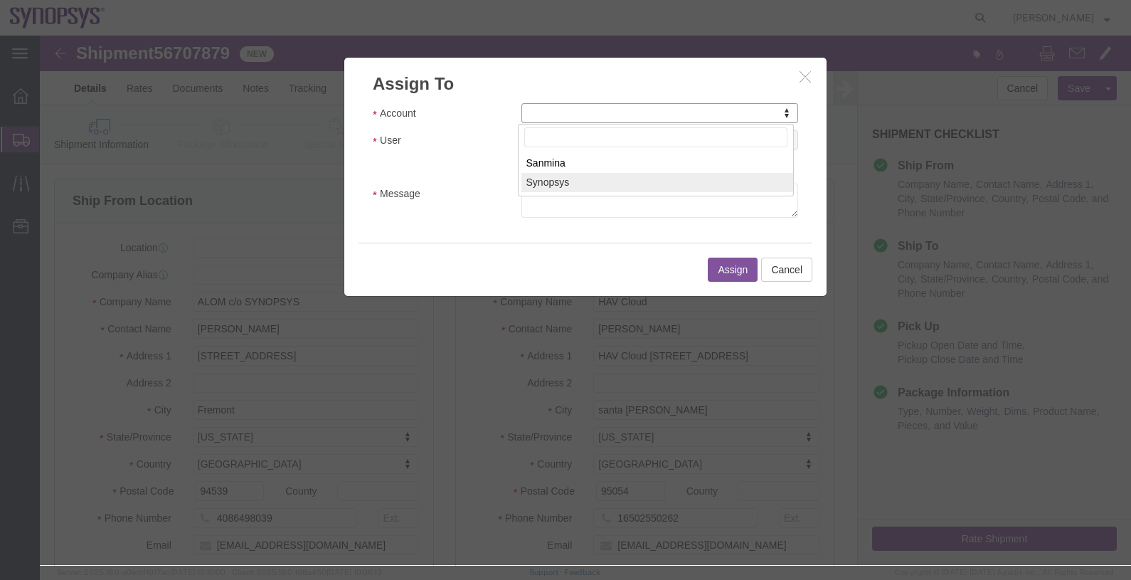
select select "117156"
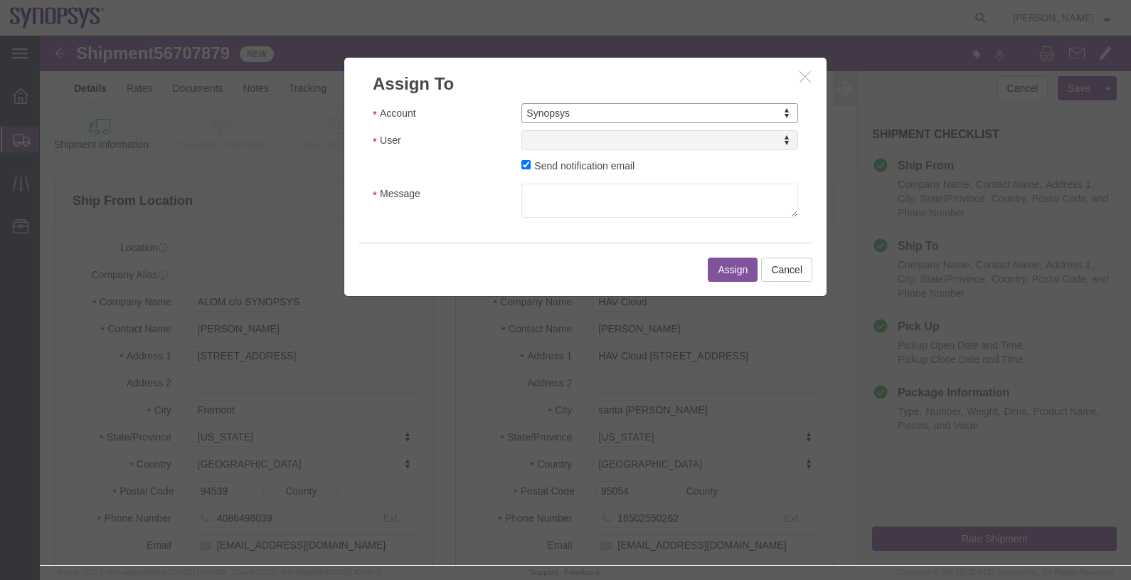
select select
type input "r"
type input "raf"
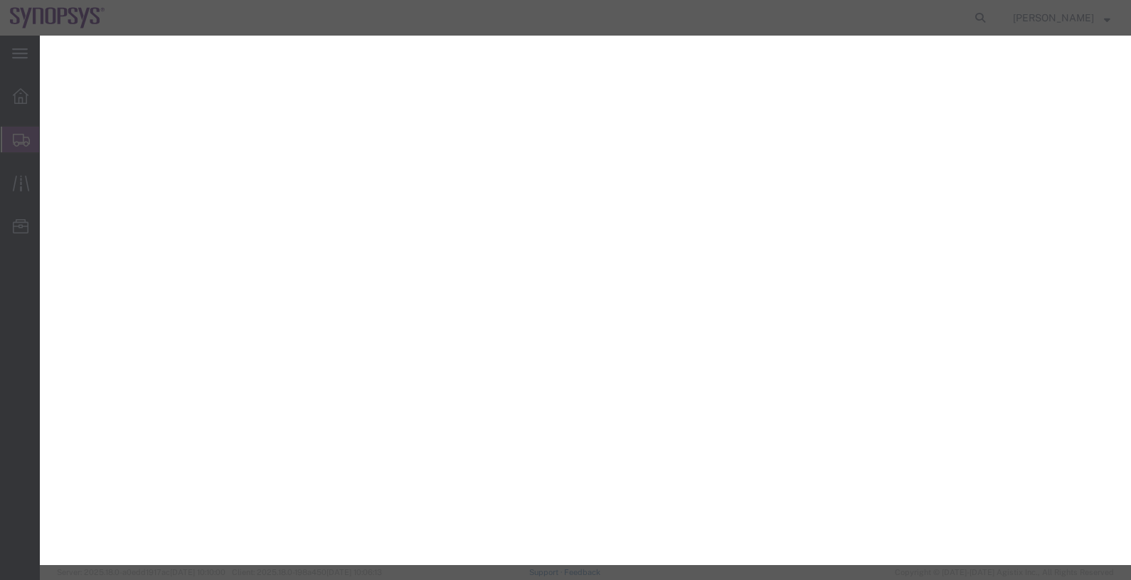
select select
select select "117156"
select select
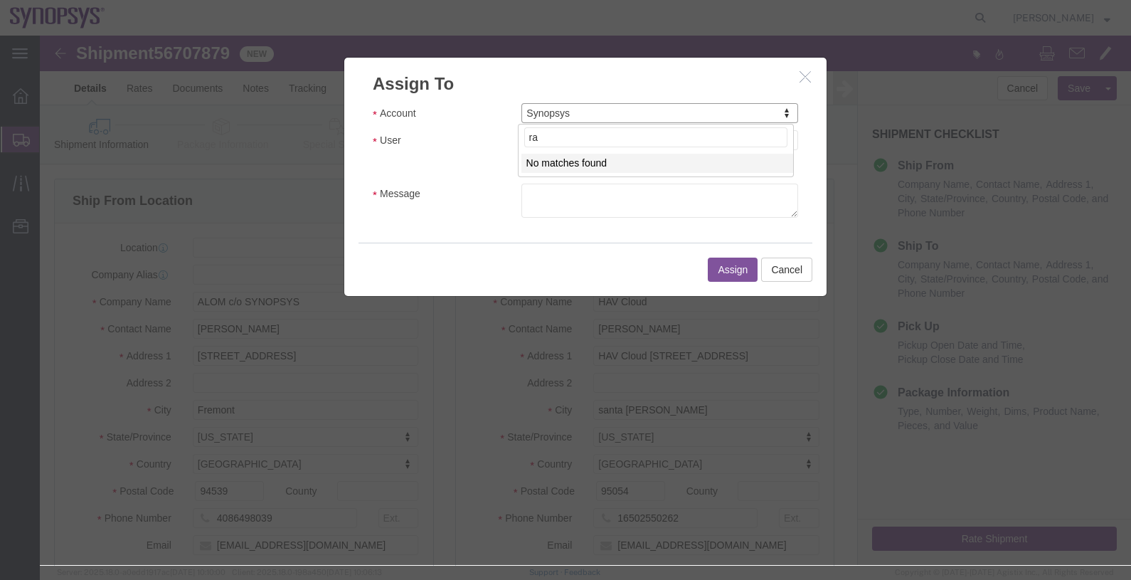
type input "r"
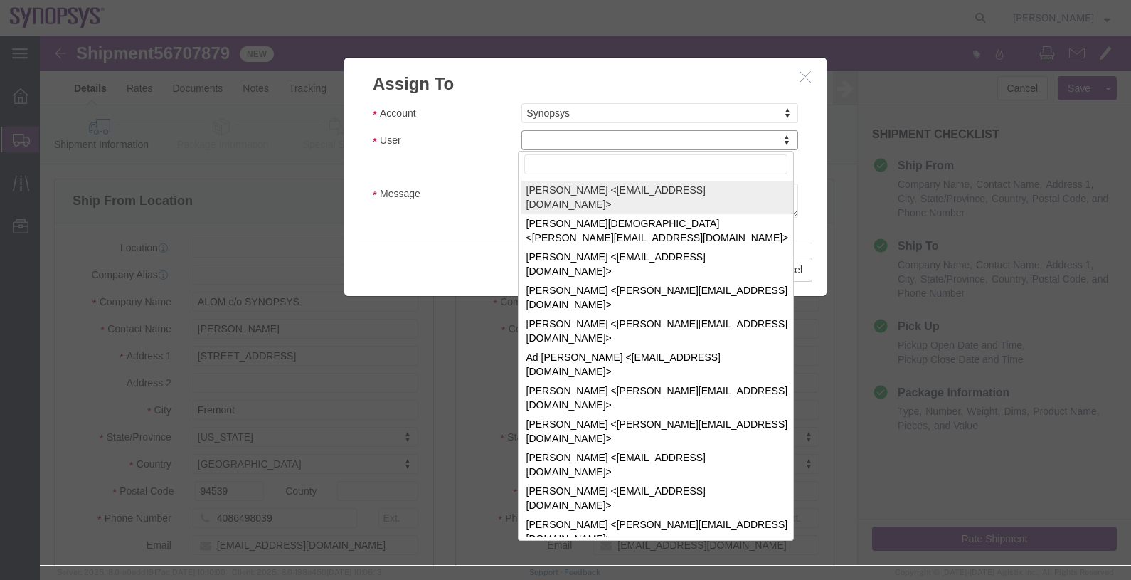
type input "t"
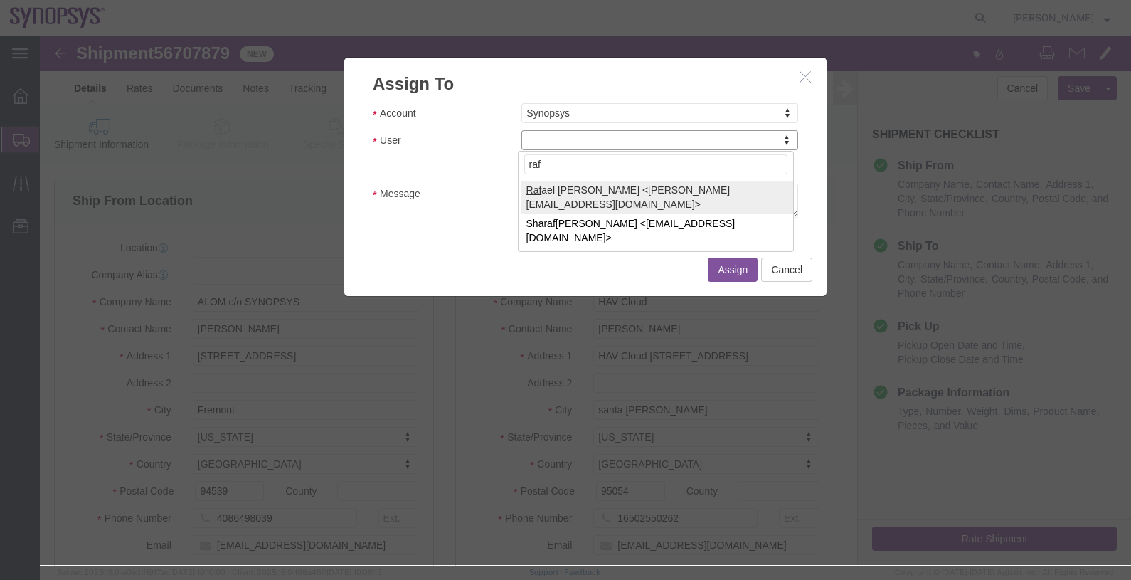
type input "raf"
select select "95522"
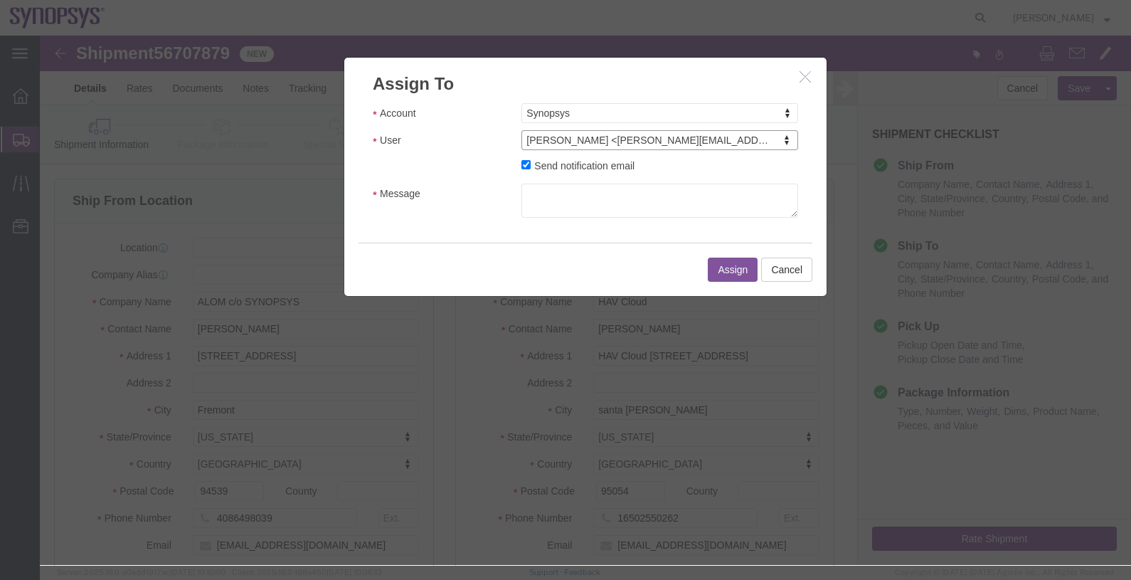
click label "Send notification email"
click input "Send notification email"
checkbox input "false"
click button "Assign"
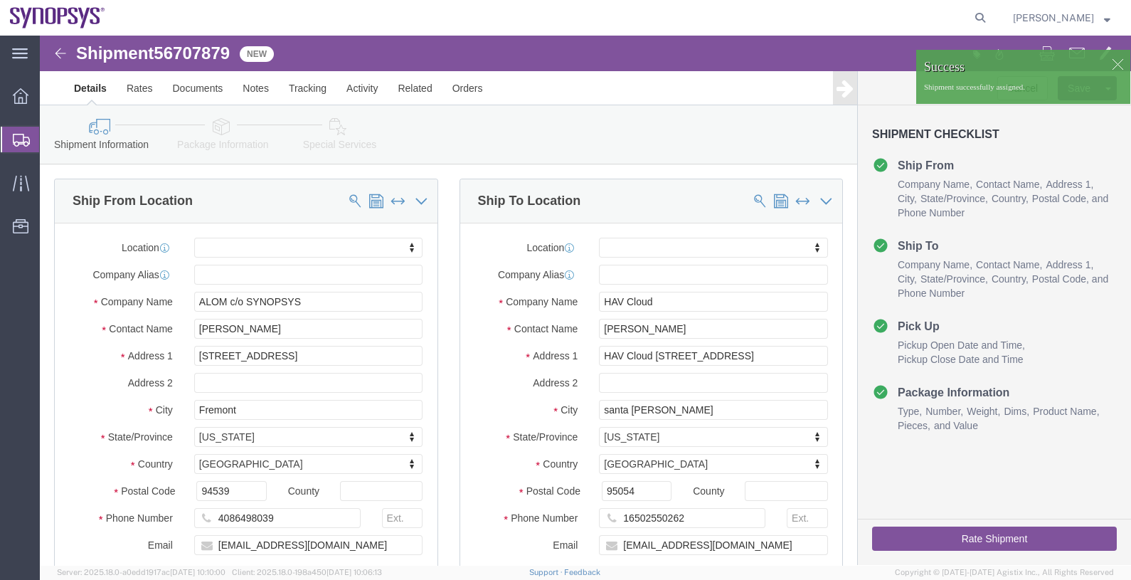
click at [51, 142] on span "Shipments" at bounding box center [44, 139] width 11 height 28
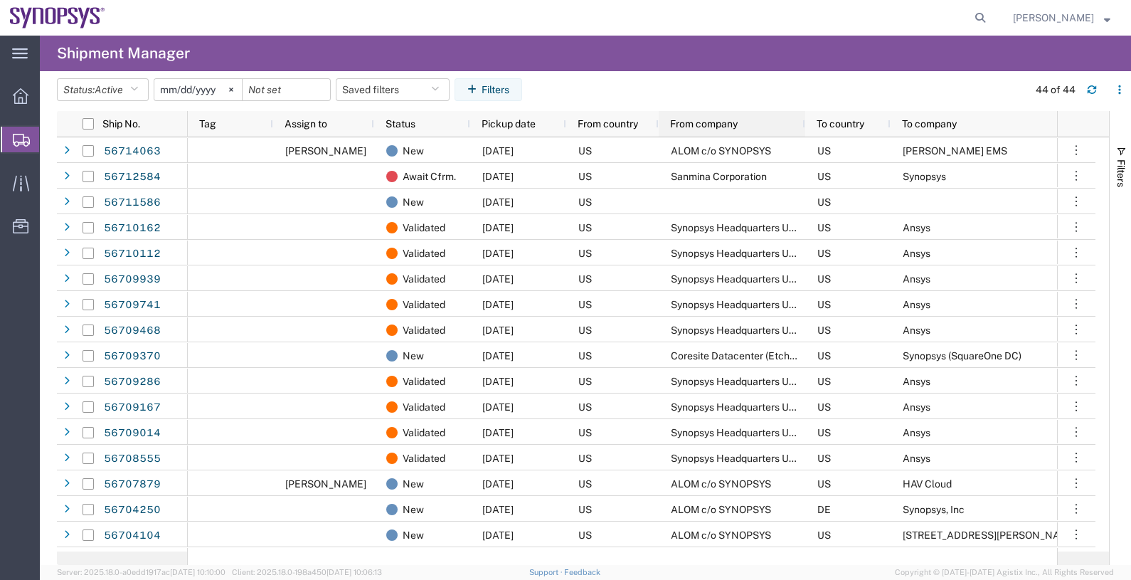
click at [691, 122] on span "From company" at bounding box center [704, 123] width 68 height 11
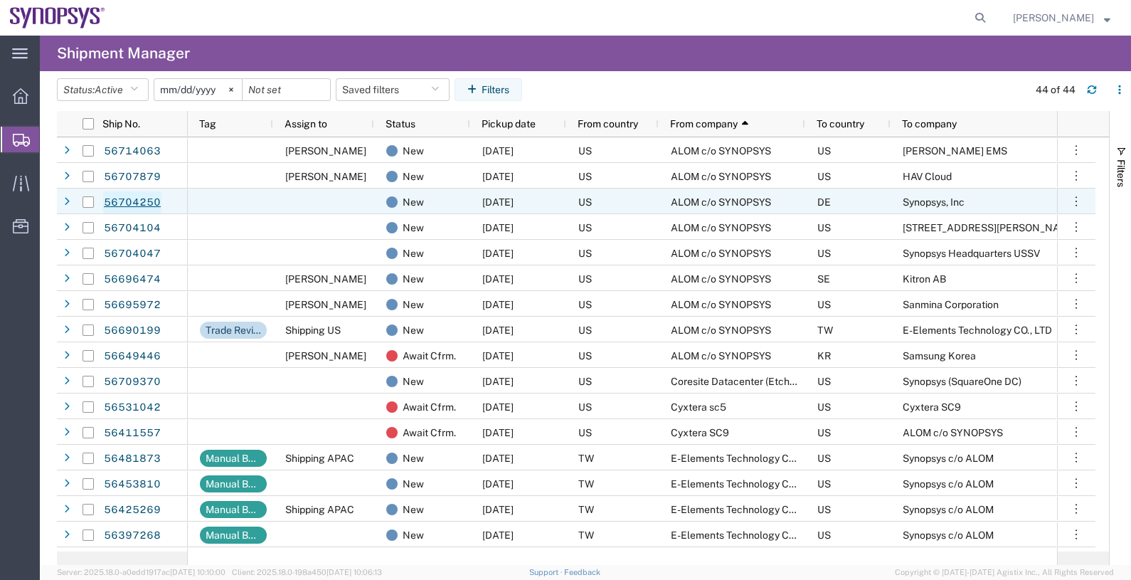
click at [149, 201] on link "56704250" at bounding box center [132, 202] width 58 height 23
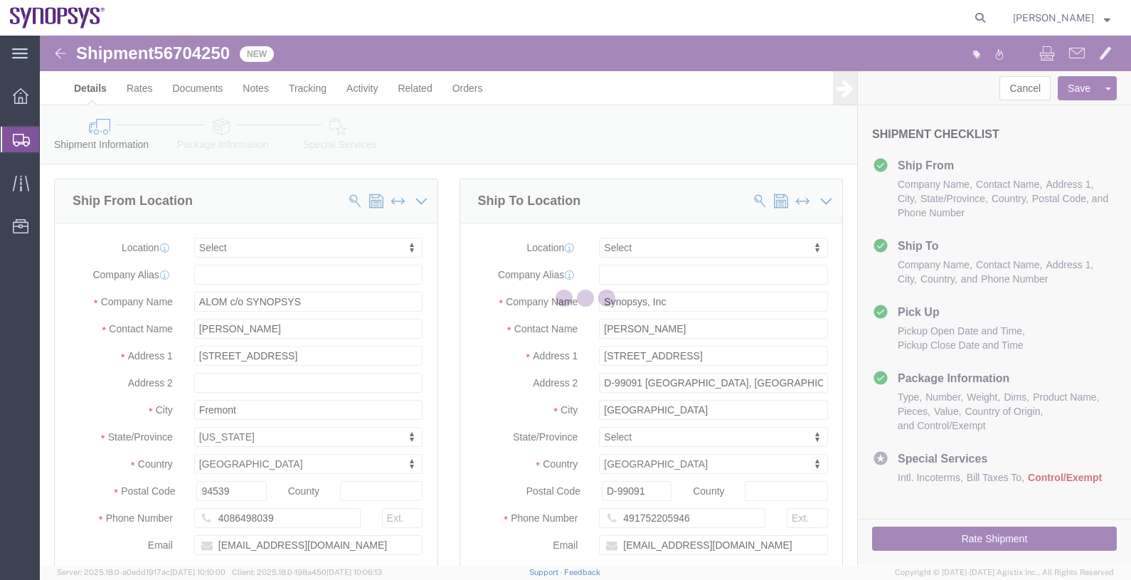
select select
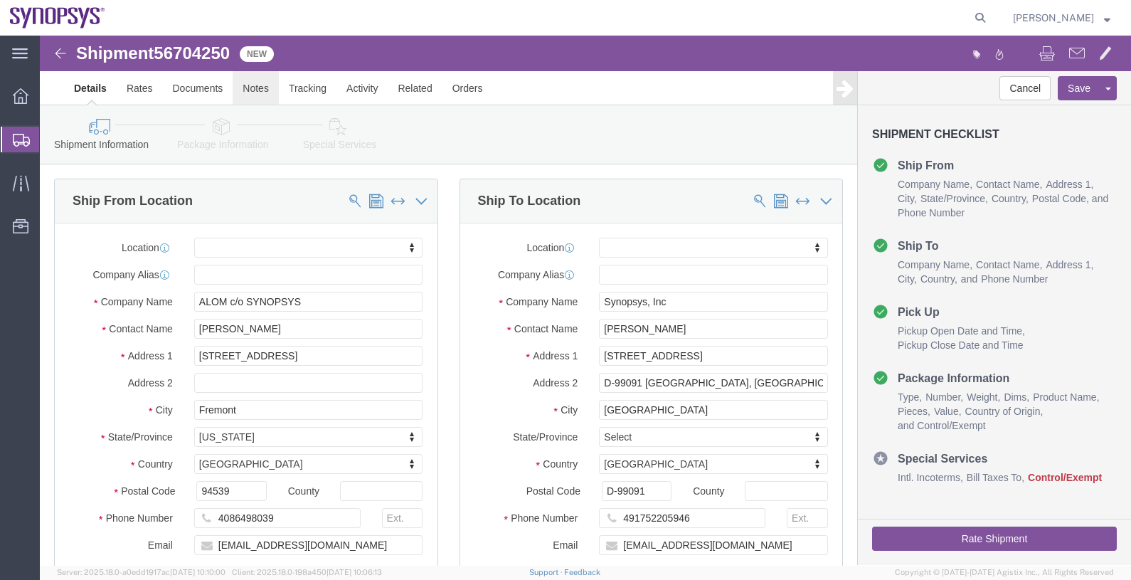
click link "Notes"
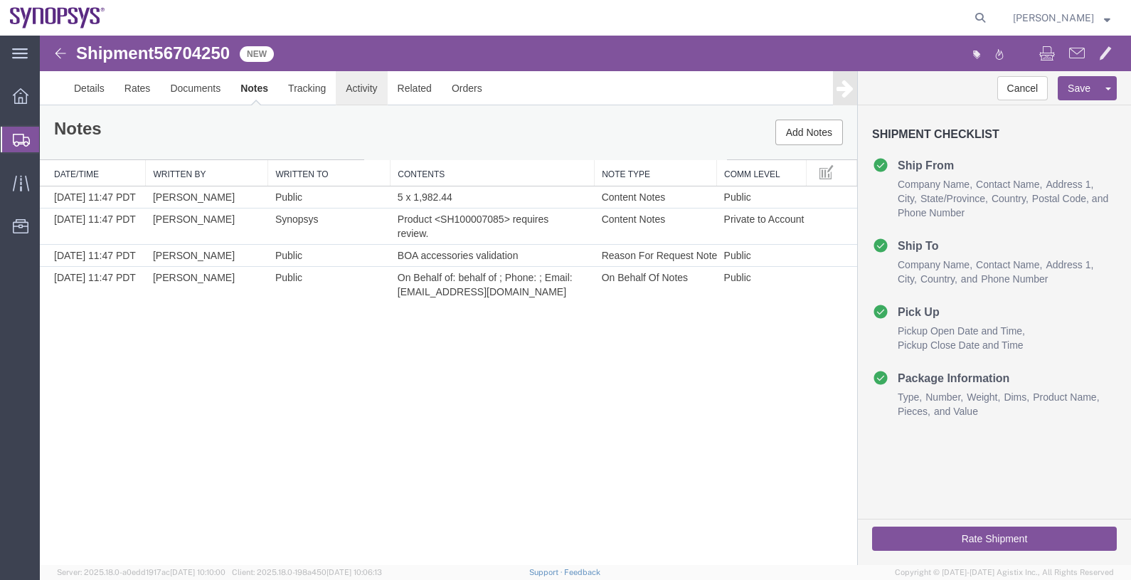
click at [340, 92] on link "Activity" at bounding box center [361, 88] width 51 height 34
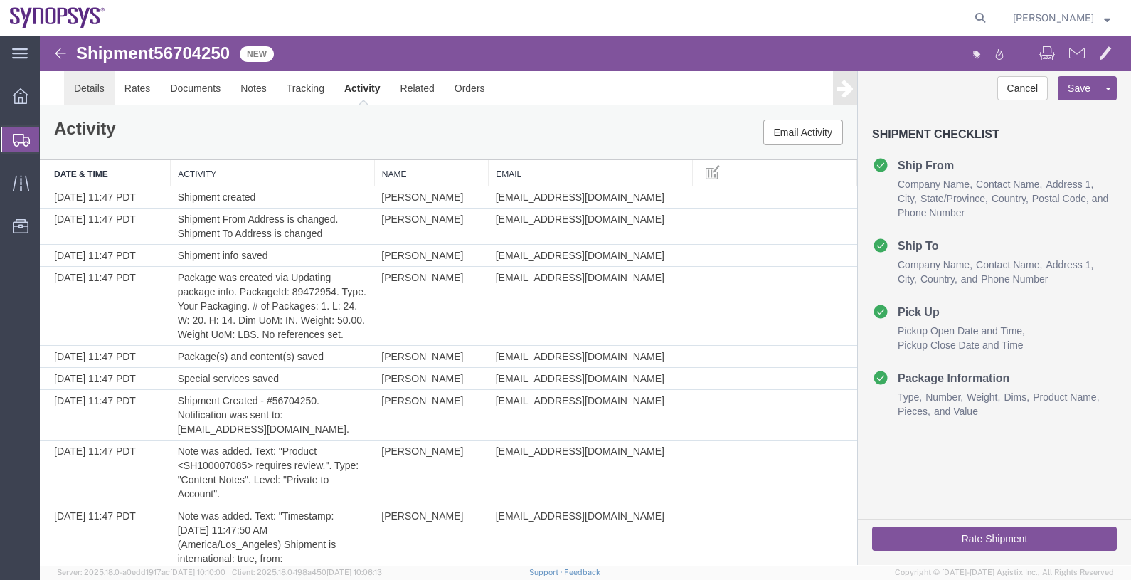
click at [96, 88] on link "Details" at bounding box center [89, 88] width 51 height 34
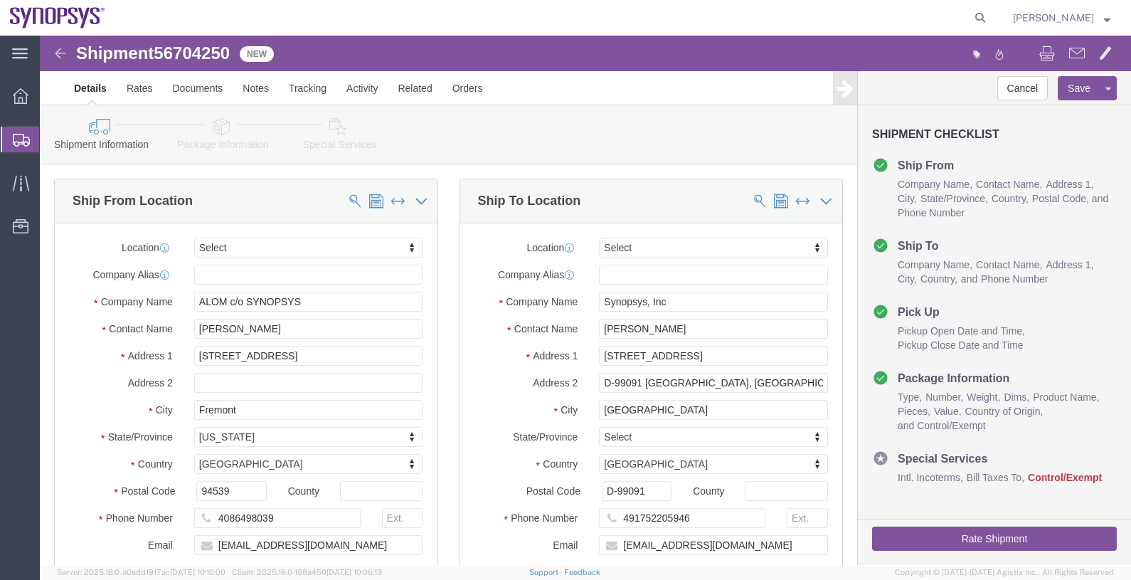
click at [51, 137] on span "Shipments" at bounding box center [44, 139] width 11 height 28
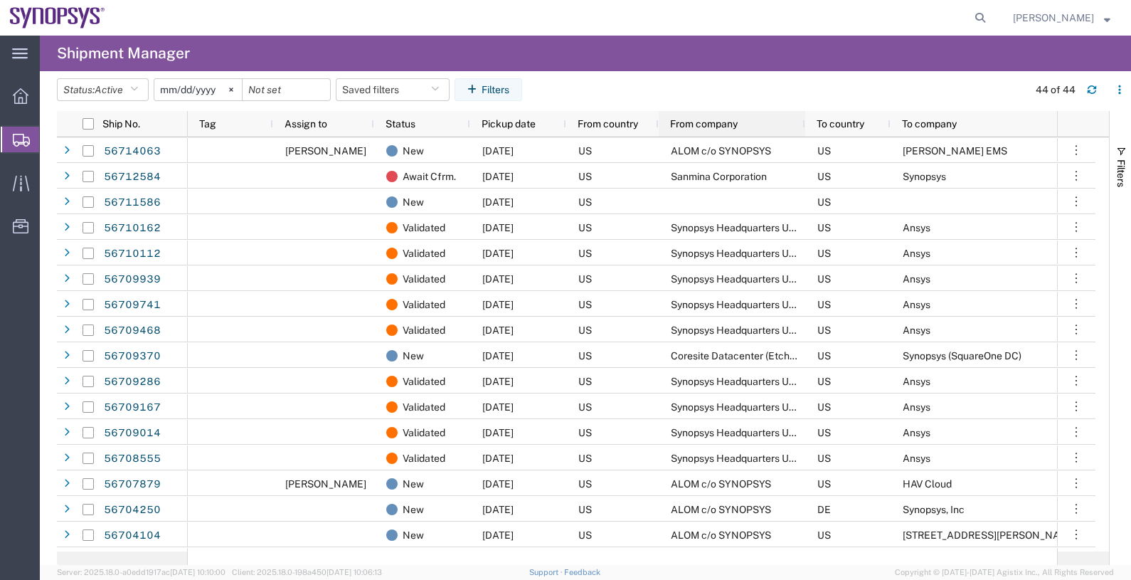
click at [714, 123] on span "From company" at bounding box center [704, 123] width 68 height 11
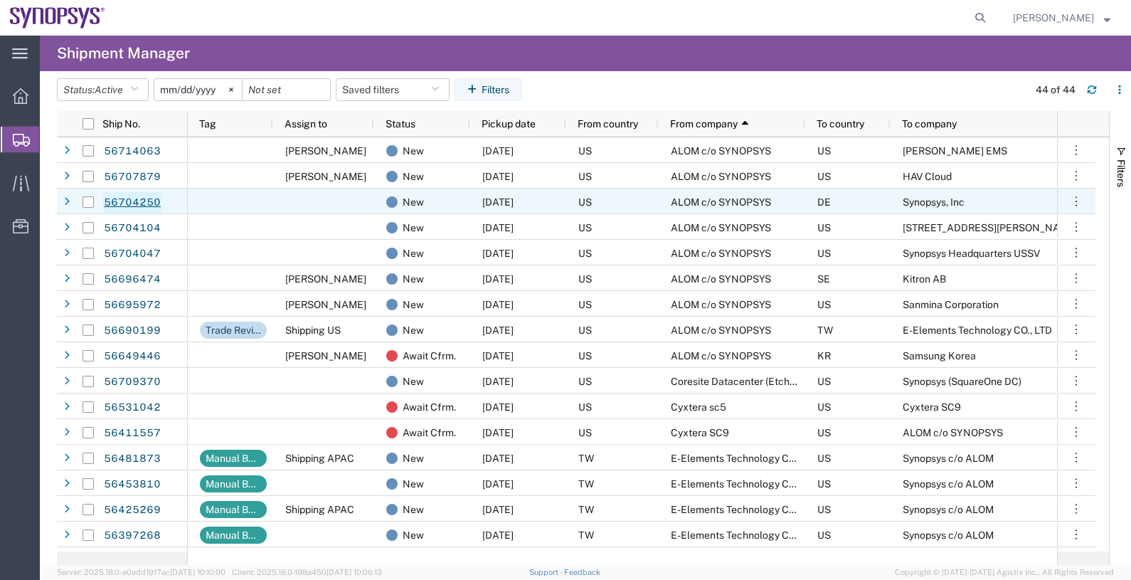
click at [147, 199] on link "56704250" at bounding box center [132, 202] width 58 height 23
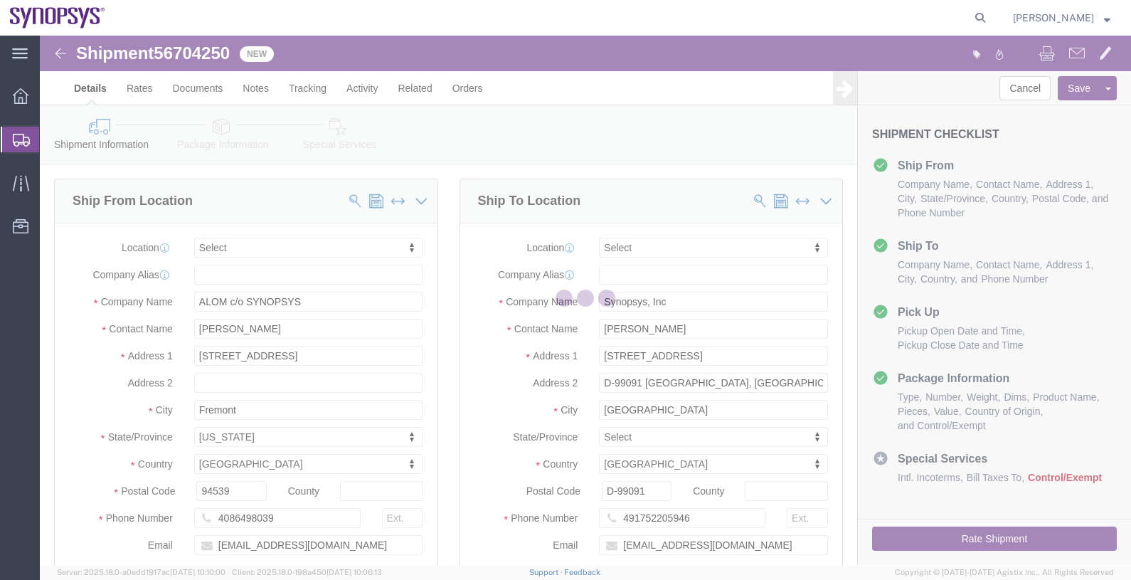
select select
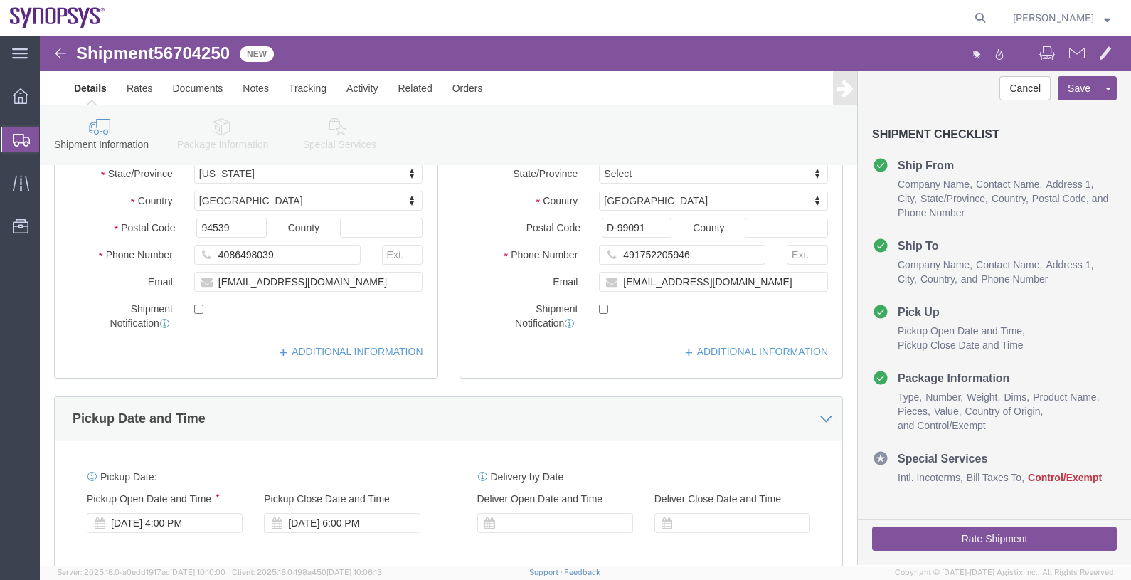
scroll to position [267, 0]
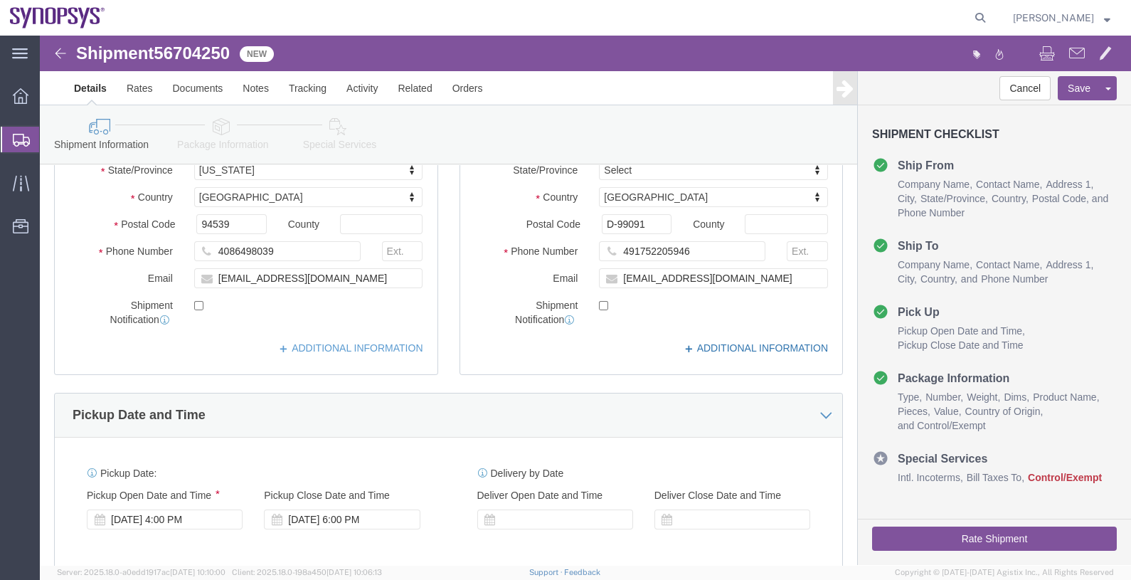
click link "ADDITIONAL INFORMATION"
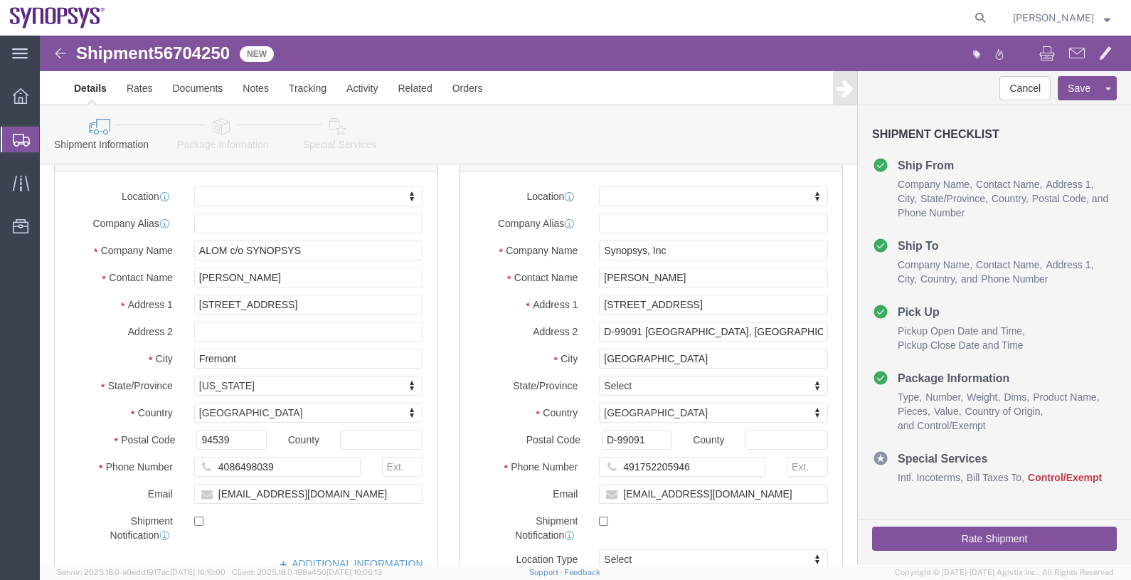
scroll to position [0, 0]
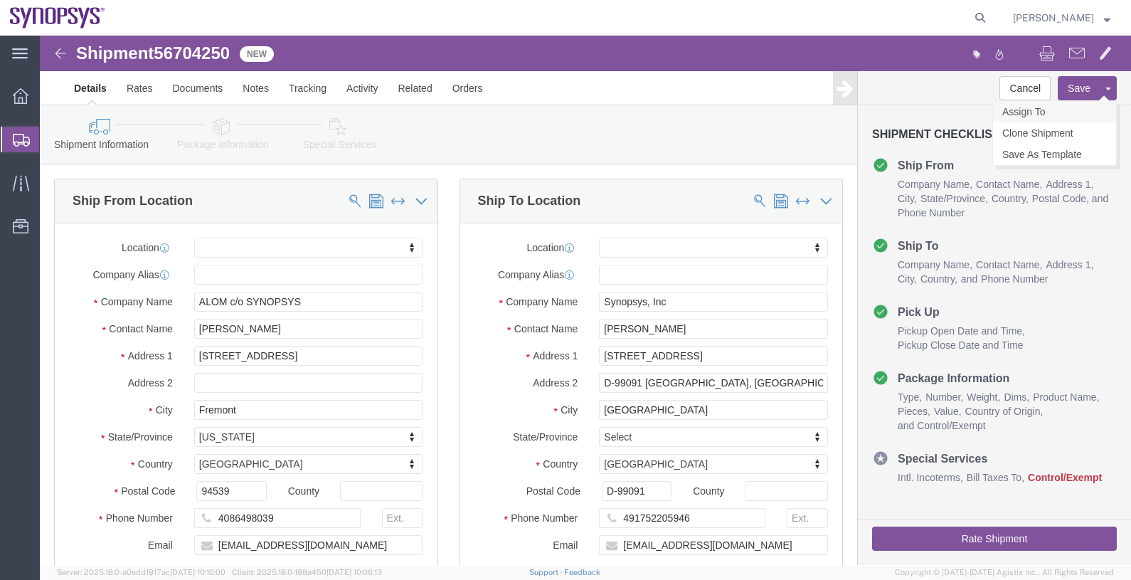
click link "Assign To"
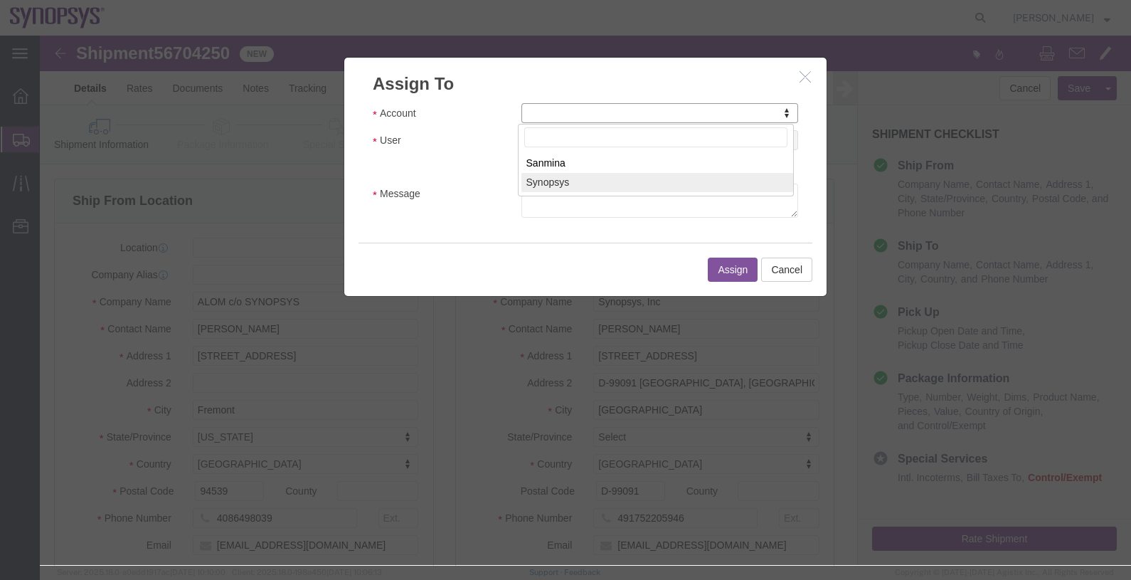
select select "117156"
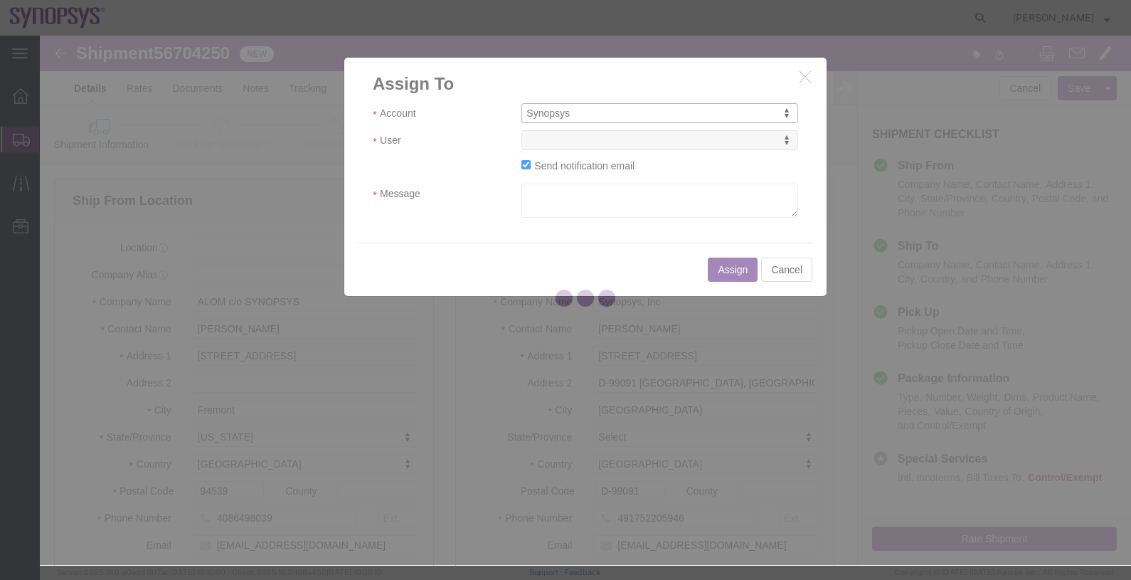
select select
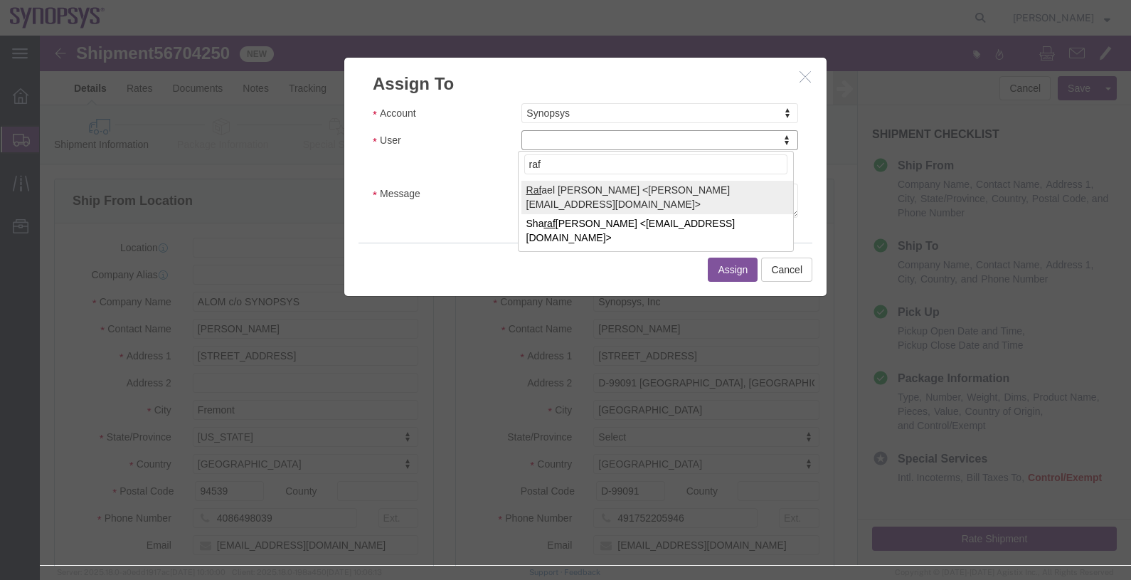
type input "raf"
select select "95522"
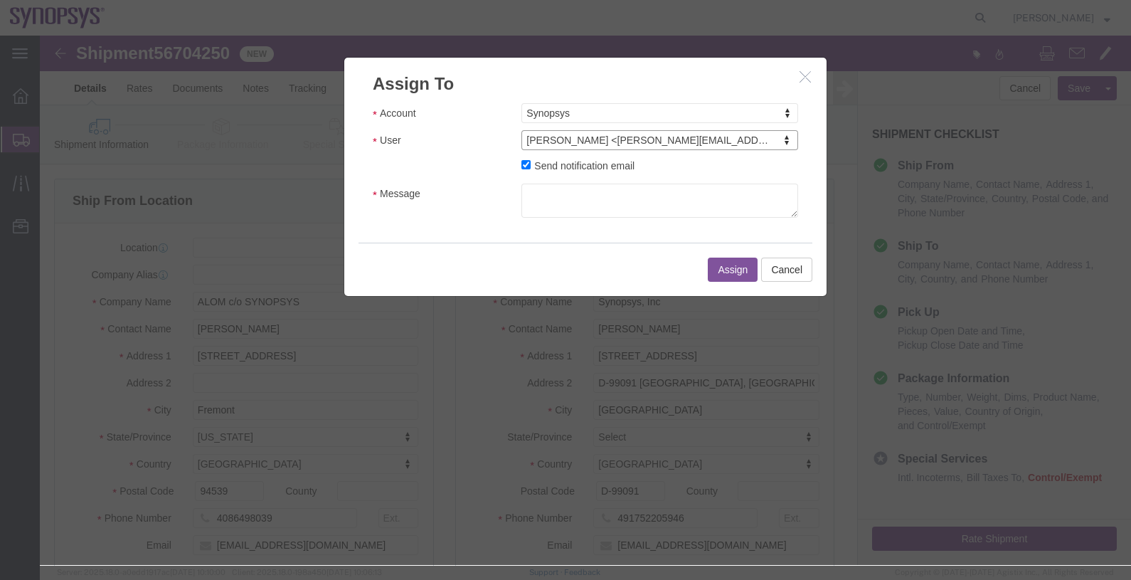
click label "Send notification email"
click input "Send notification email"
checkbox input "false"
click button "Assign"
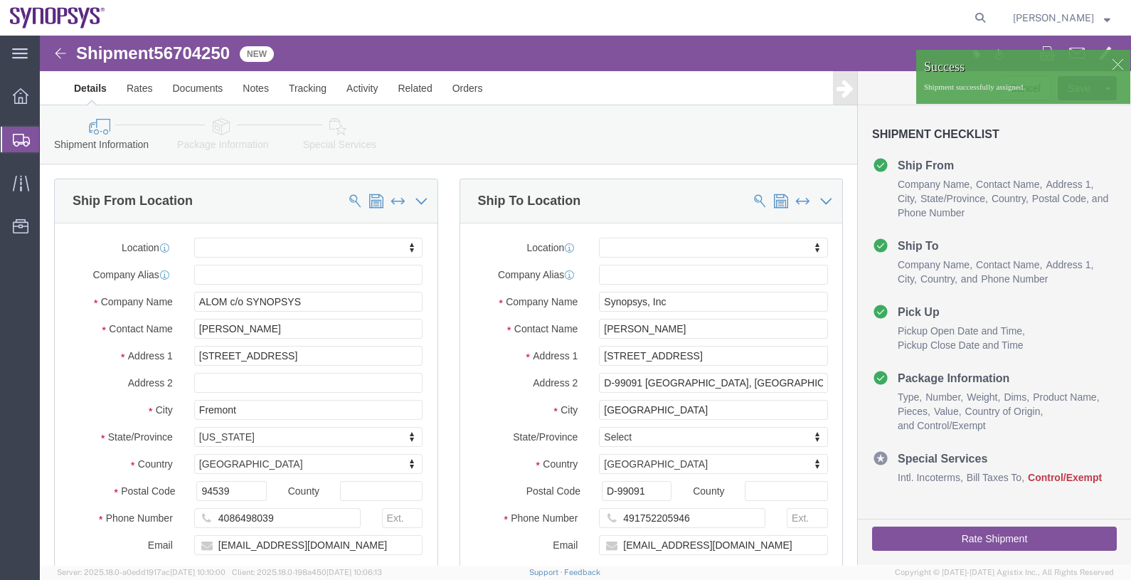
click at [50, 143] on span "Shipments" at bounding box center [44, 139] width 11 height 28
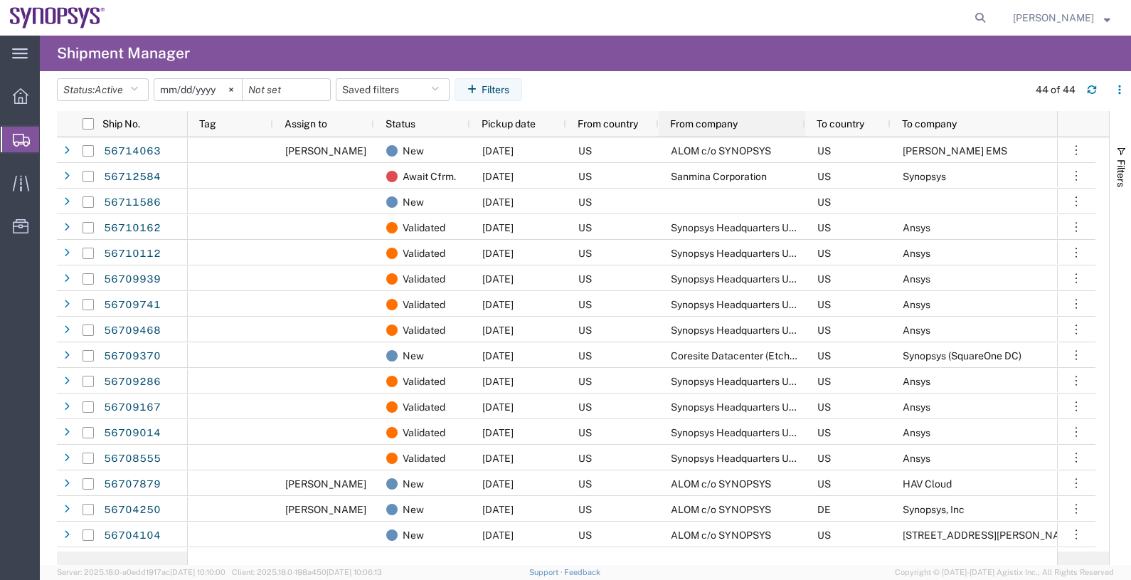
click at [722, 125] on span "From company" at bounding box center [704, 123] width 68 height 11
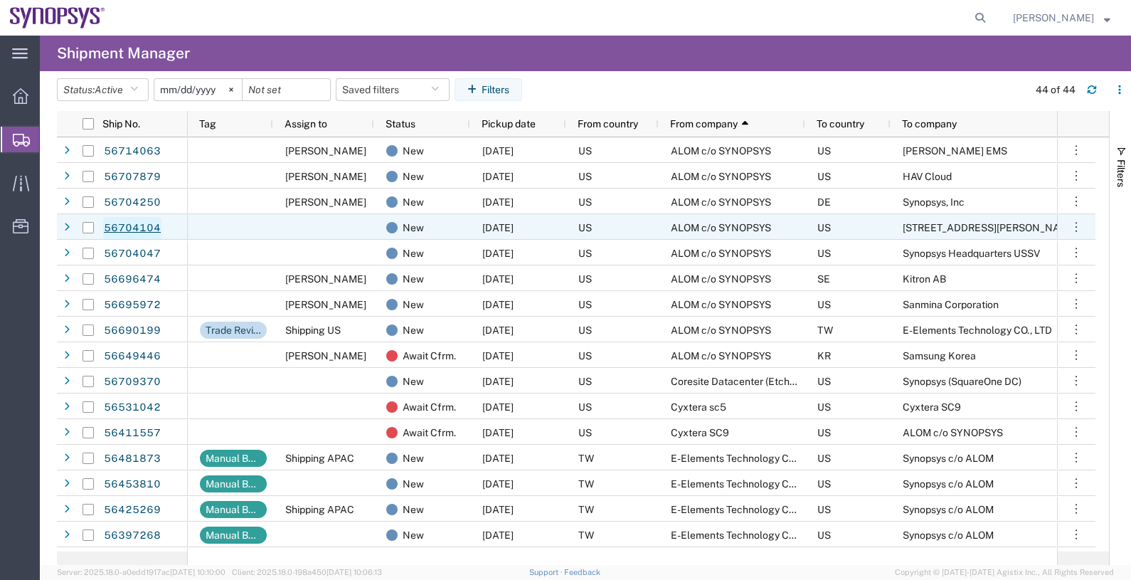
click at [145, 226] on link "56704104" at bounding box center [132, 228] width 58 height 23
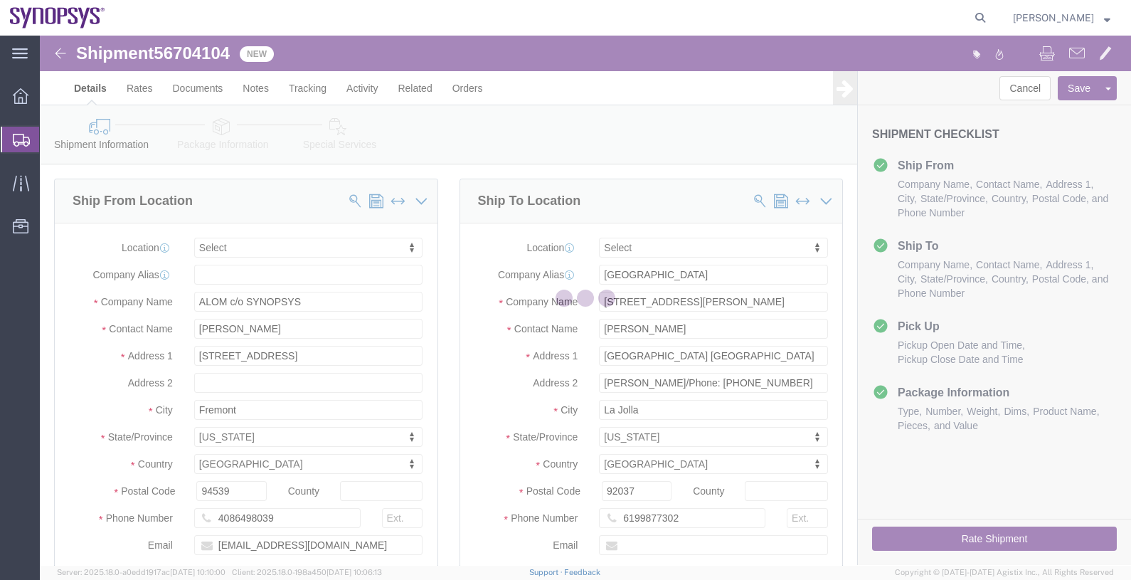
select select
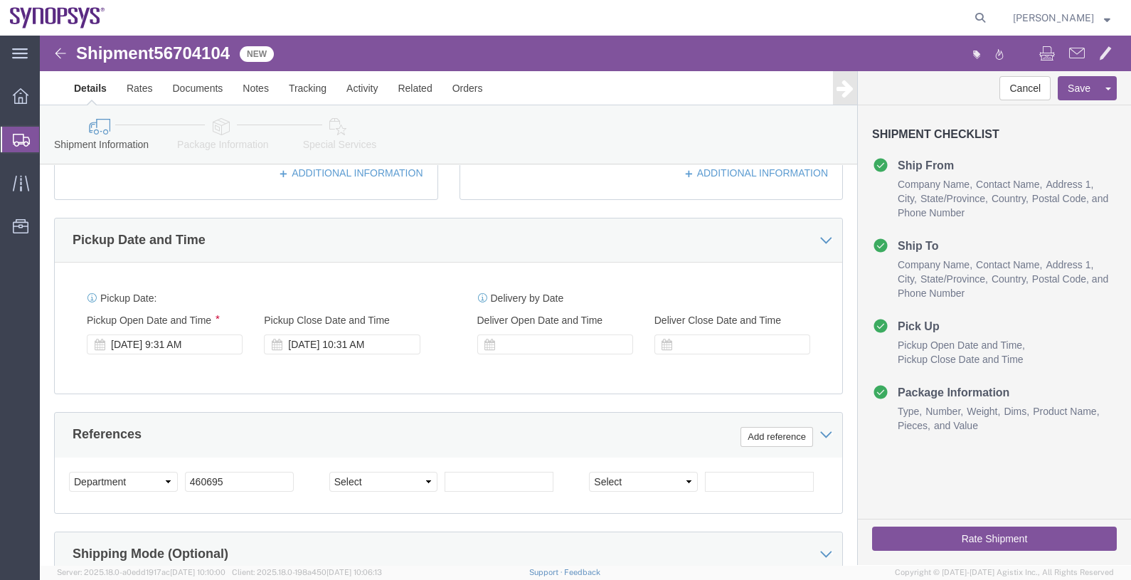
scroll to position [445, 0]
click div "[DATE] 9:31 AM"
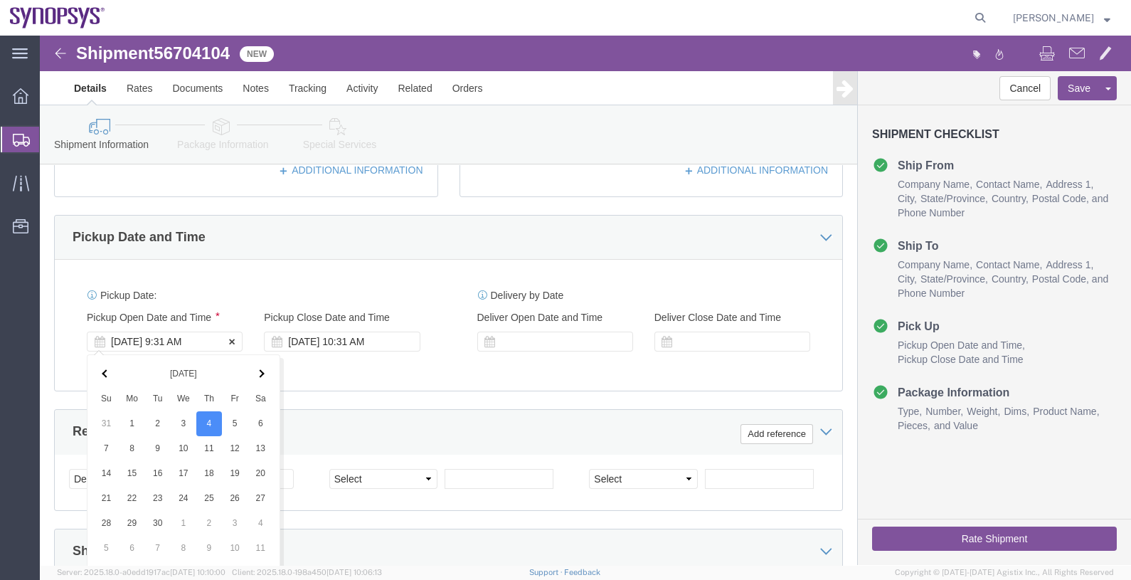
scroll to position [704, 0]
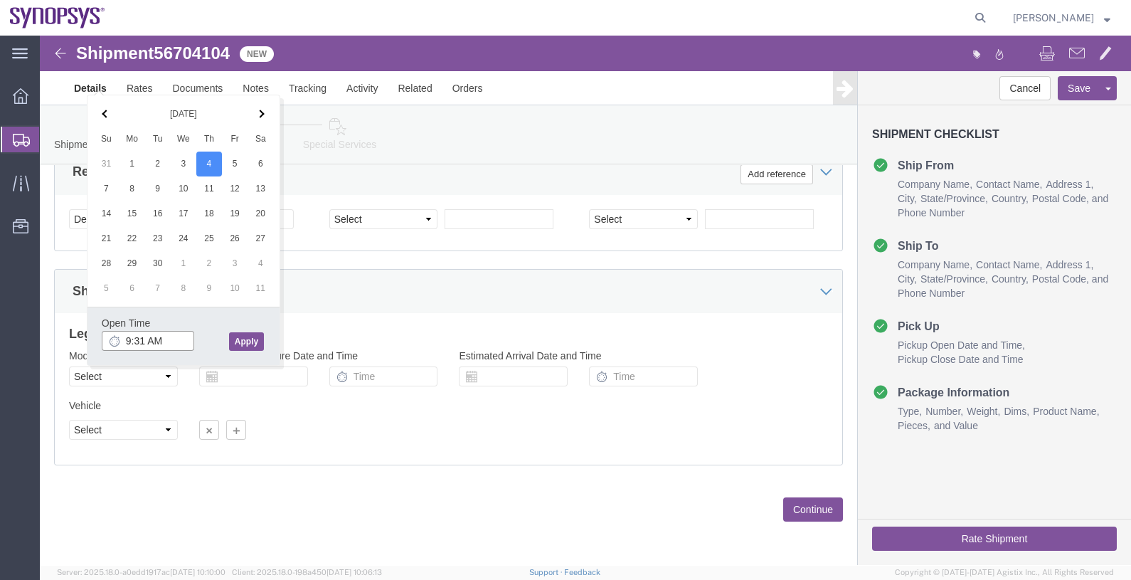
drag, startPoint x: 124, startPoint y: 298, endPoint x: 46, endPoint y: 295, distance: 78.3
click body "Shipment 56704104 New Details Rates Documents Notes Tracking Activity Related O…"
type input "4p"
click button "Apply"
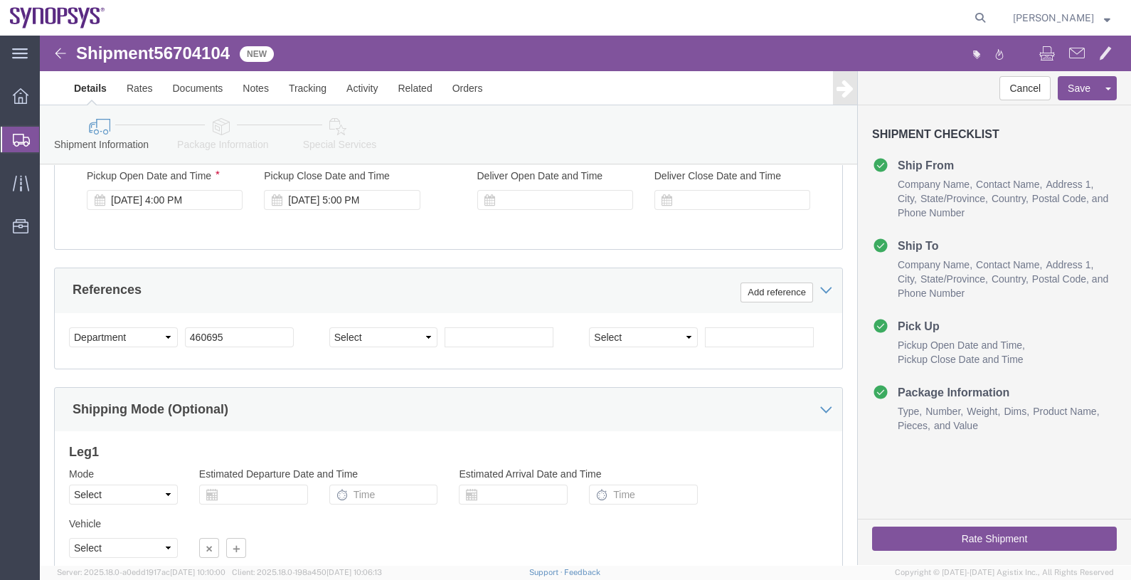
scroll to position [527, 0]
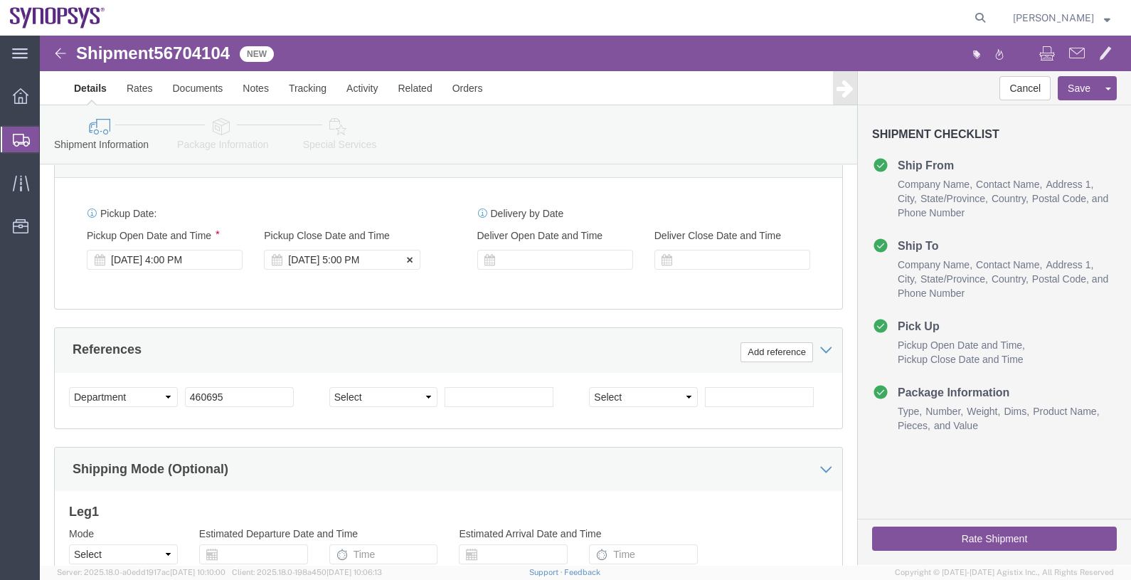
click div "[DATE] 5:00 PM"
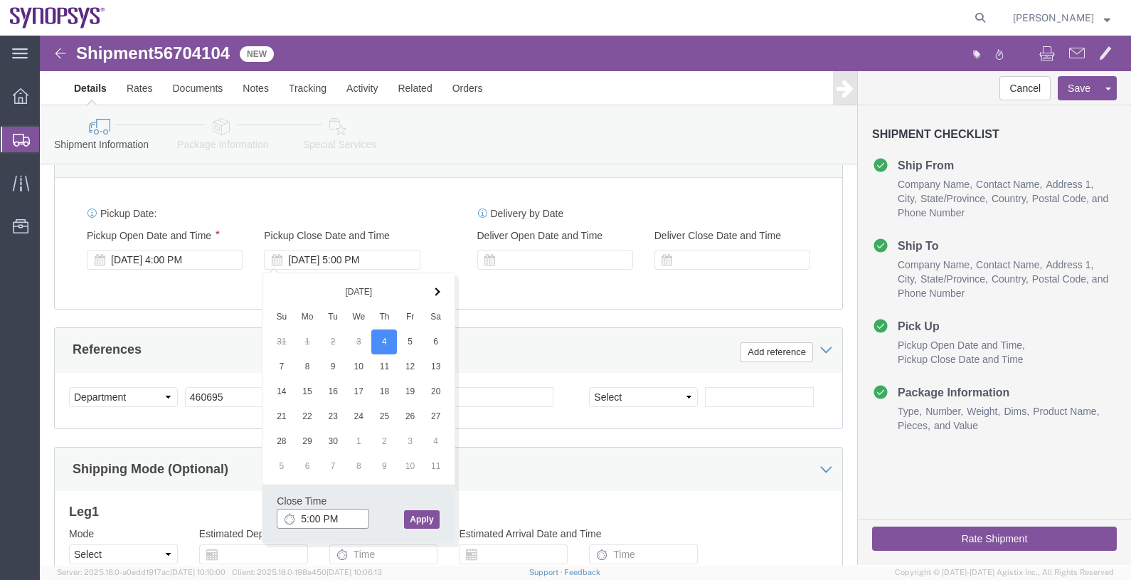
type input "6:00 PM"
click button "Apply"
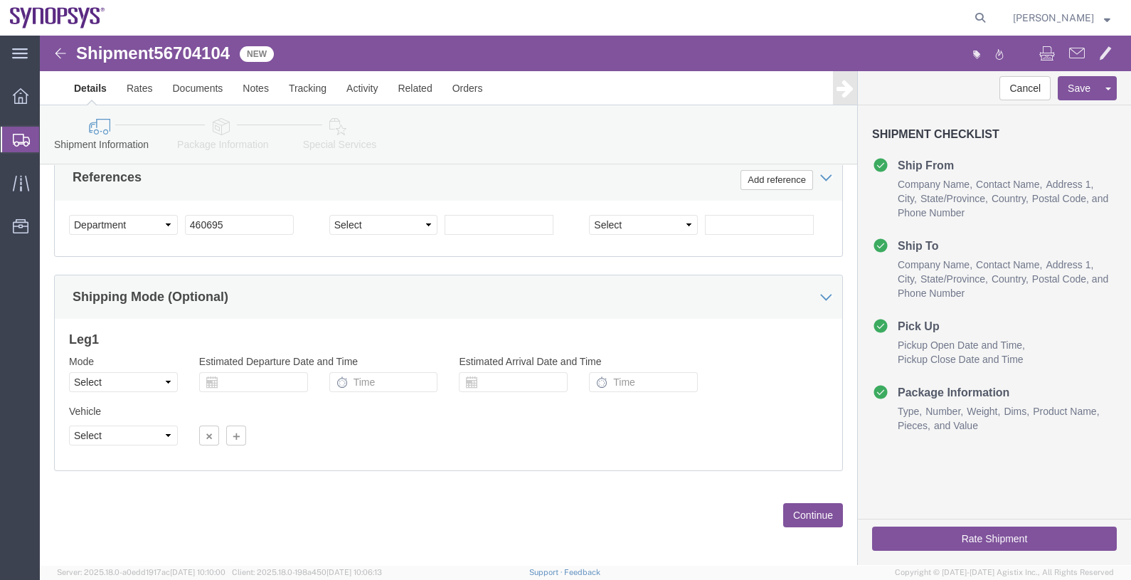
scroll to position [171, 0]
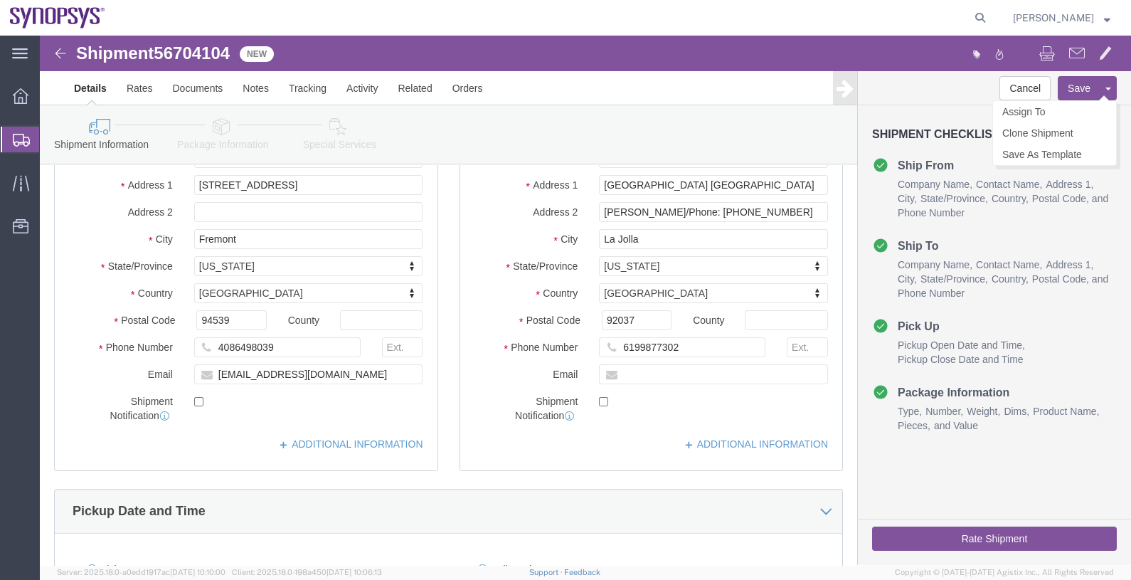
click button "Save"
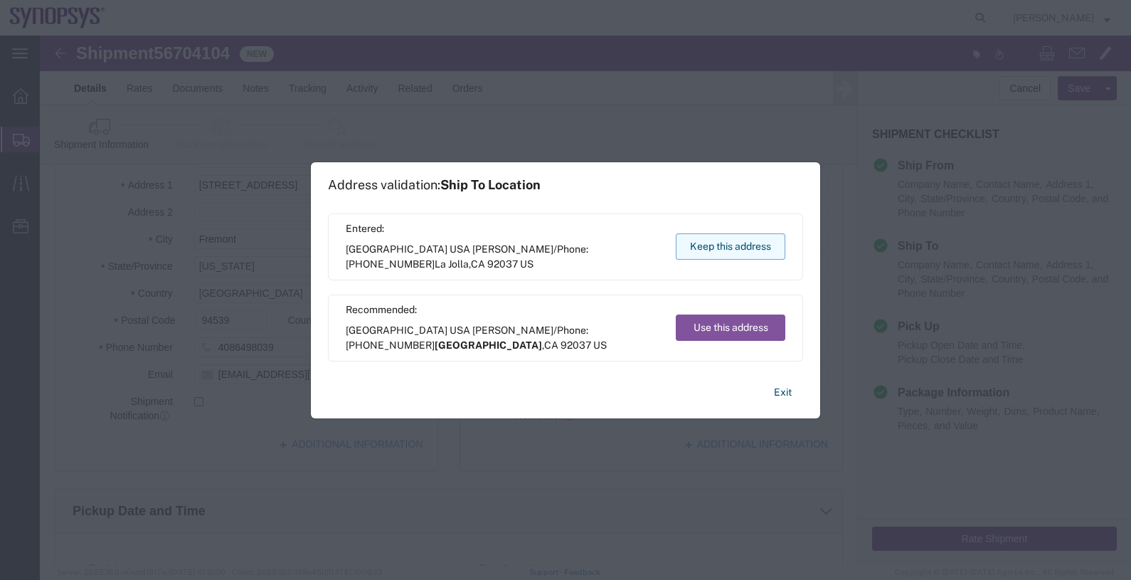
click at [721, 249] on button "Keep this address" at bounding box center [731, 246] width 110 height 26
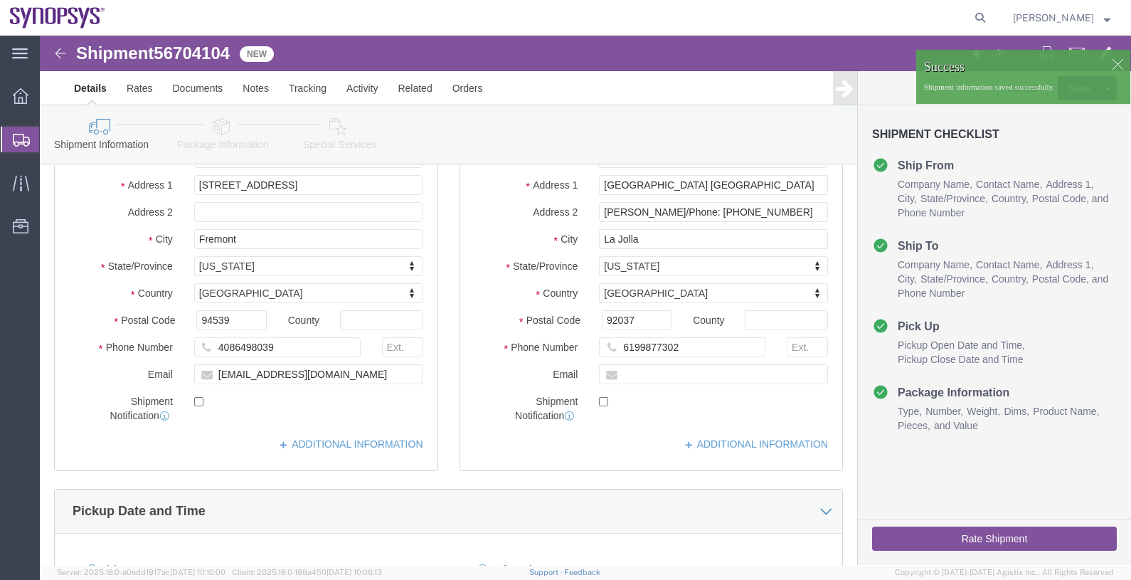
click div
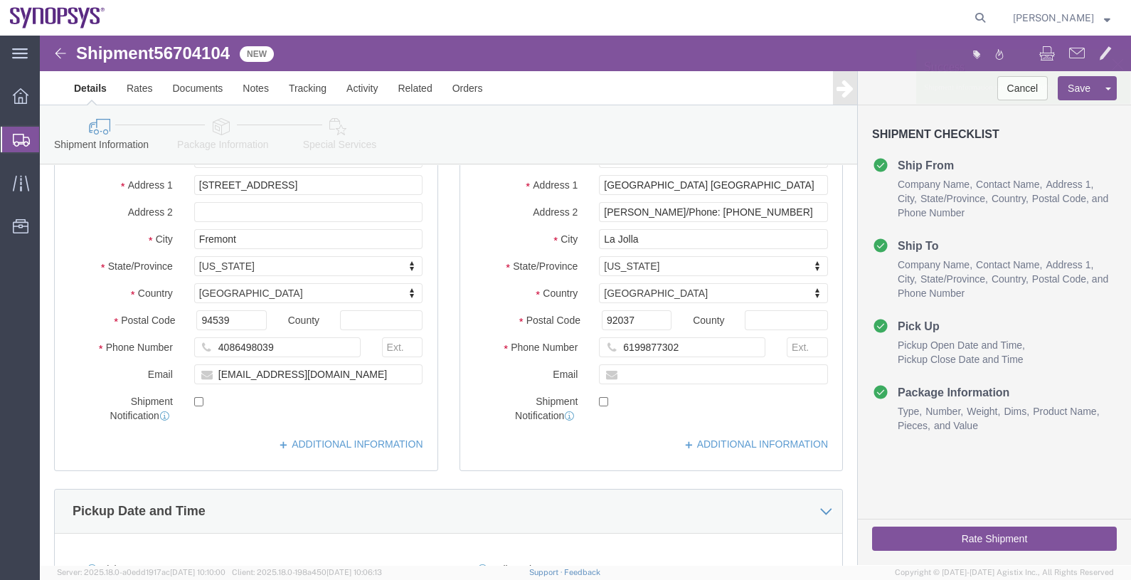
click p "Shipment information saved successfully."
click link "Assign To"
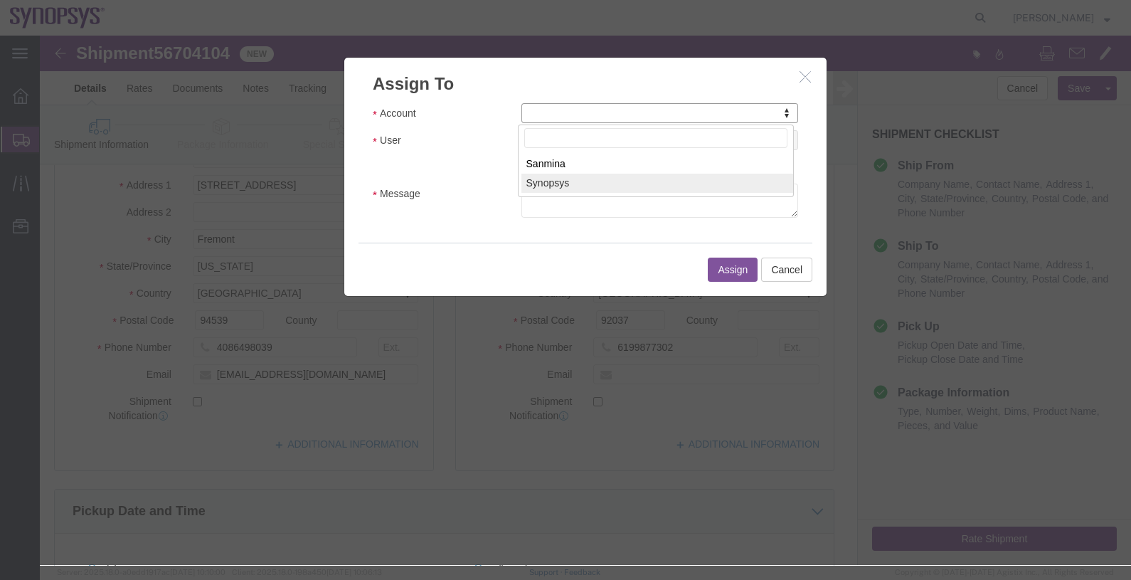
select select "117156"
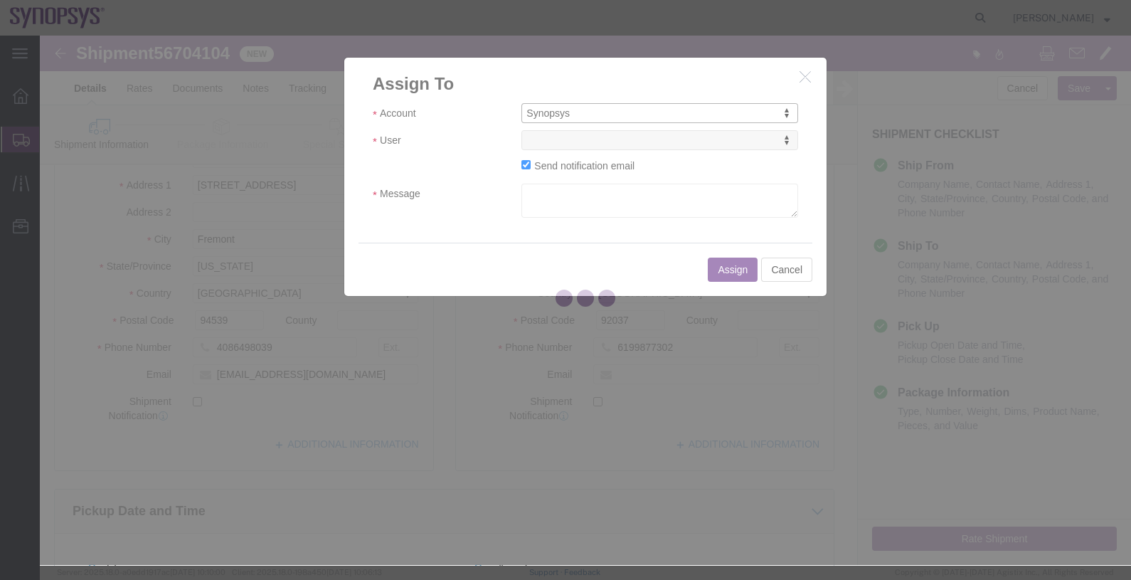
select select
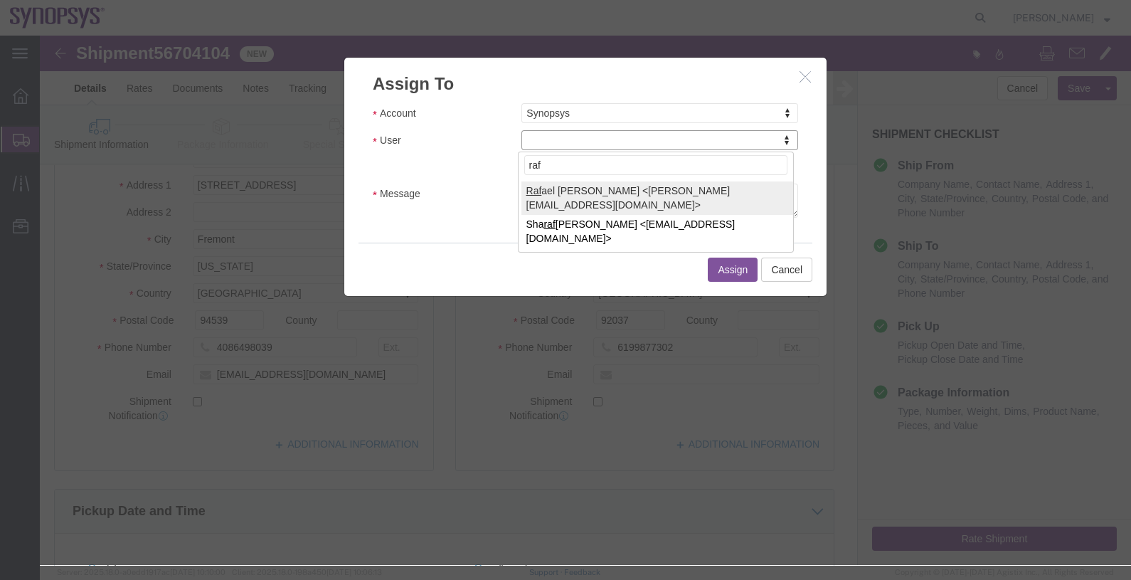
type input "raf"
select select "95522"
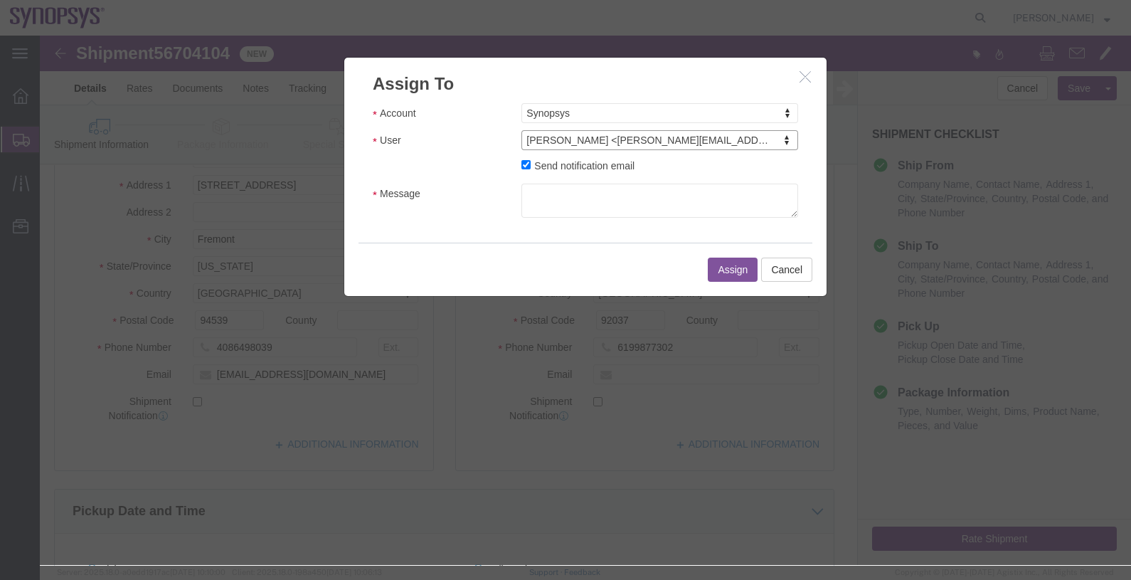
click label "Send notification email"
click input "Send notification email"
checkbox input "false"
click button "Assign"
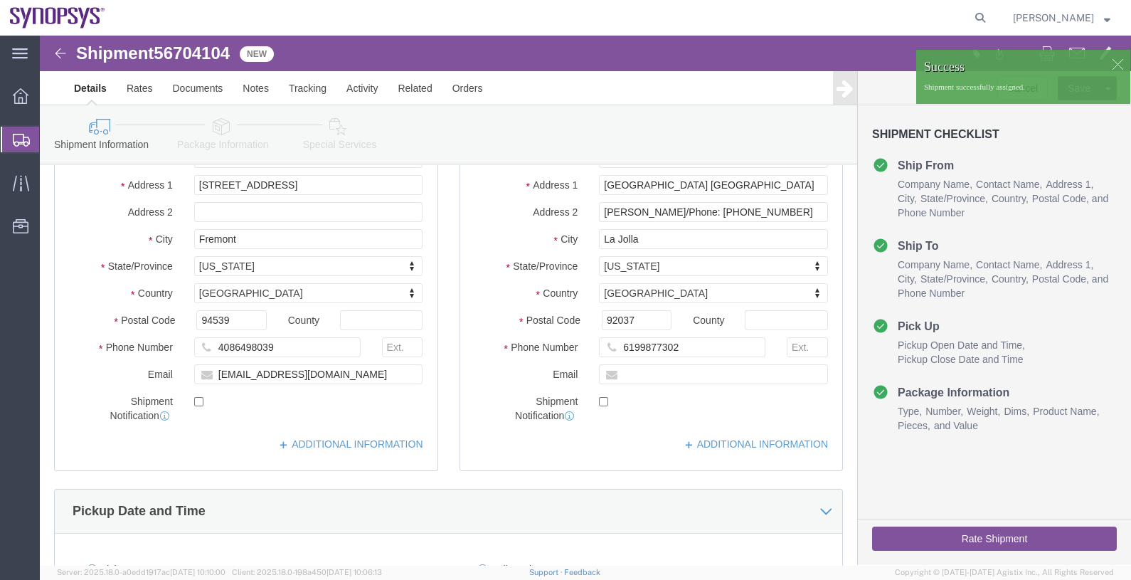
click at [51, 139] on span "Shipments" at bounding box center [44, 139] width 11 height 28
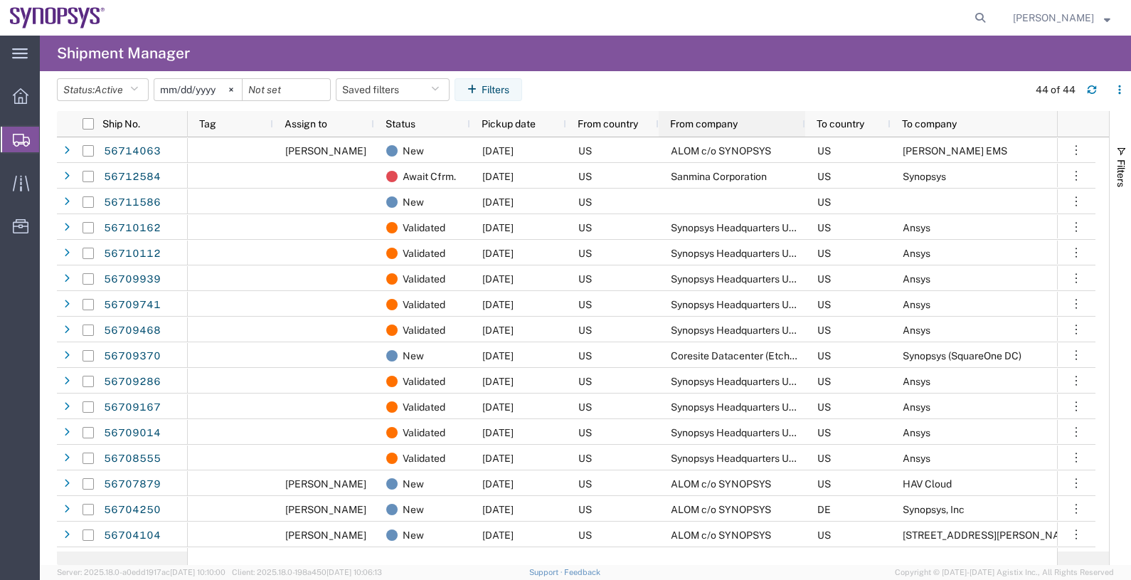
click at [697, 122] on span "From company" at bounding box center [704, 123] width 68 height 11
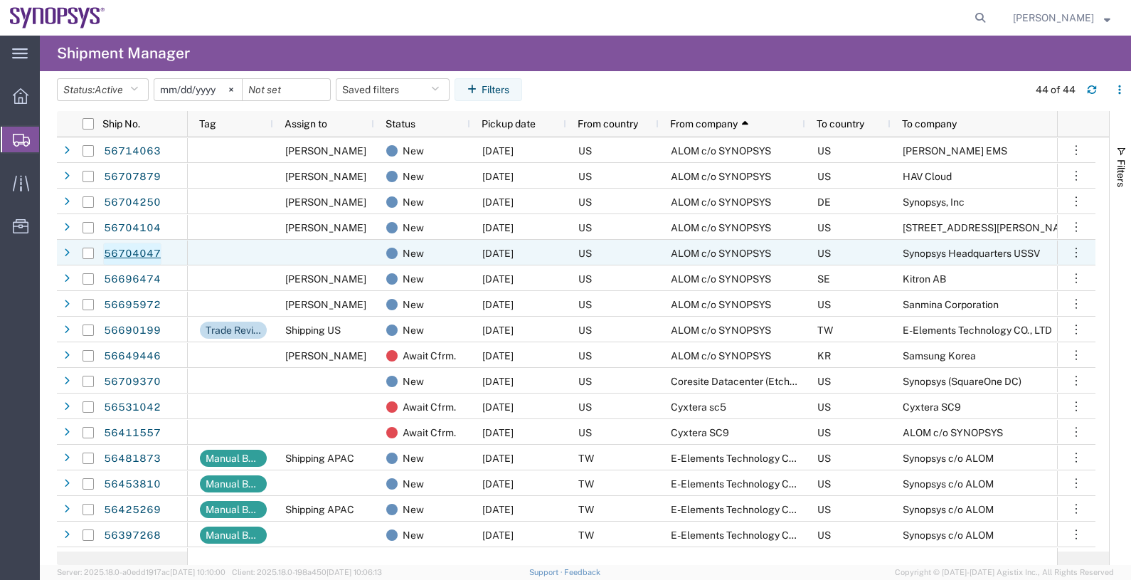
click at [145, 252] on link "56704047" at bounding box center [132, 254] width 58 height 23
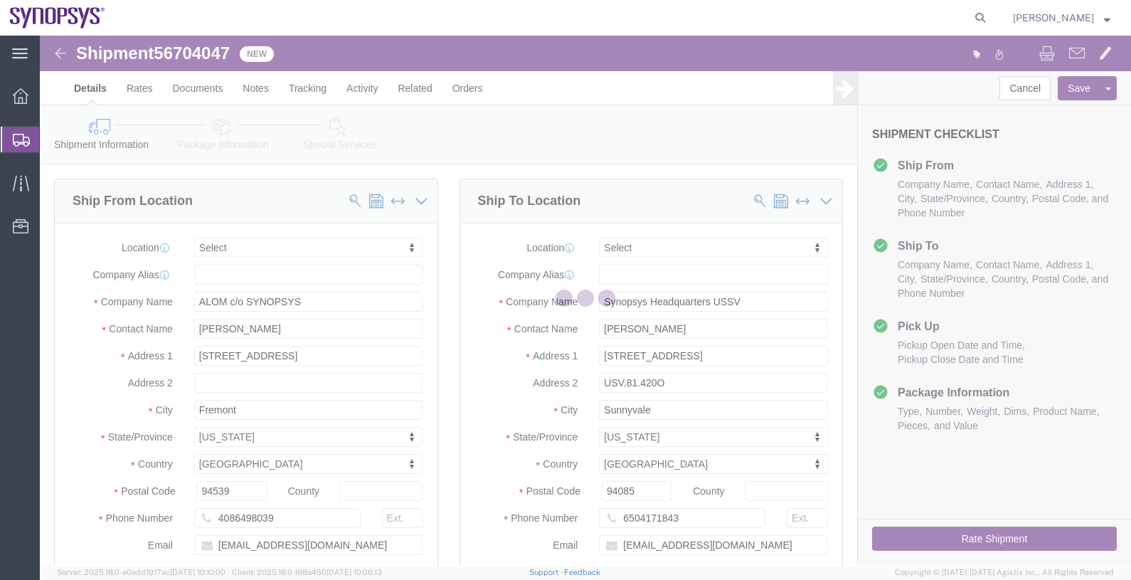
select select
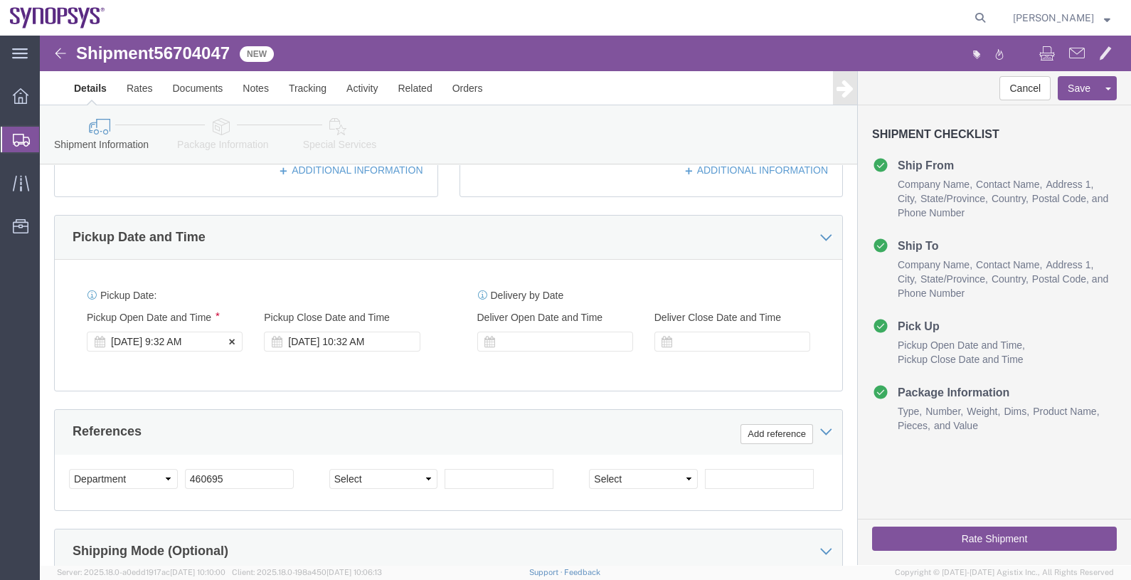
click div "[DATE] 9:32 AM"
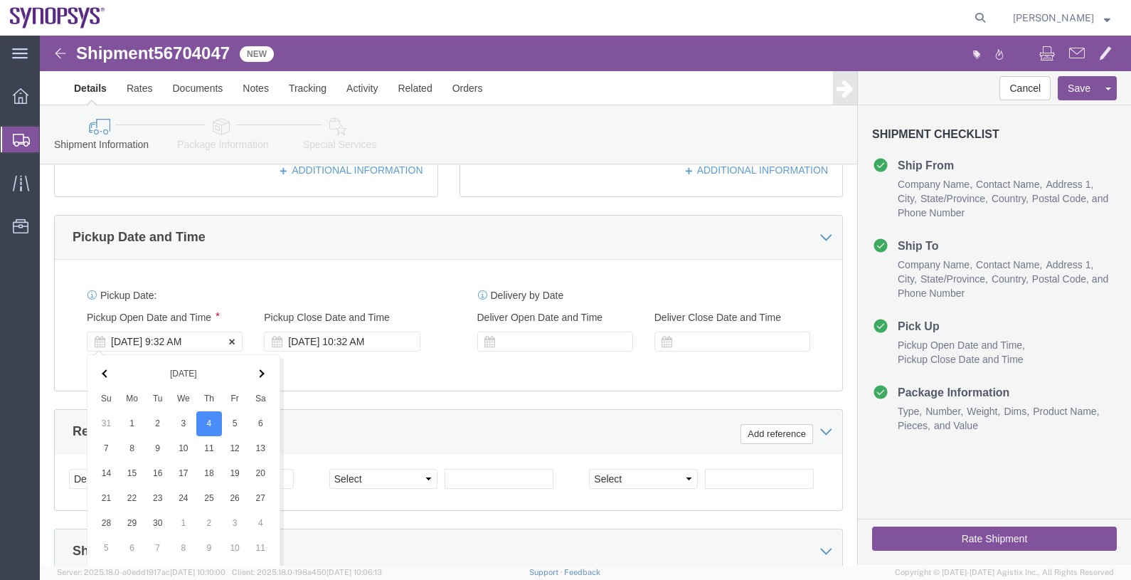
scroll to position [704, 0]
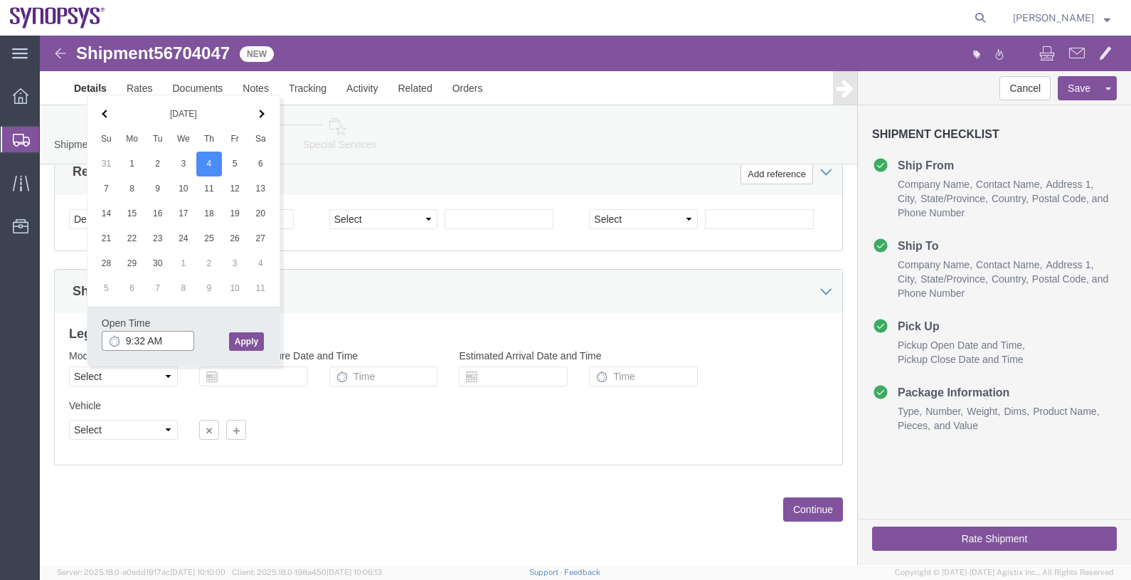
drag, startPoint x: 125, startPoint y: 306, endPoint x: 54, endPoint y: 301, distance: 71.3
click div "Open Time 9:32 AM [DATE] 9:32 AM - [DATE] 9:32 AM Cancel Apply"
type input "4:00 PM"
click button "Apply"
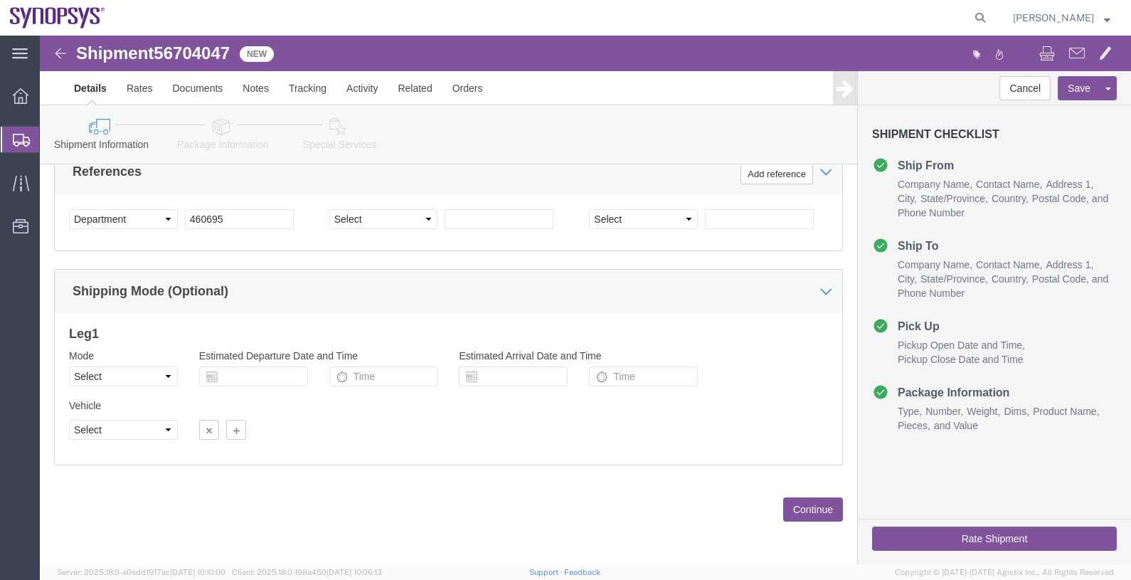
scroll to position [616, 0]
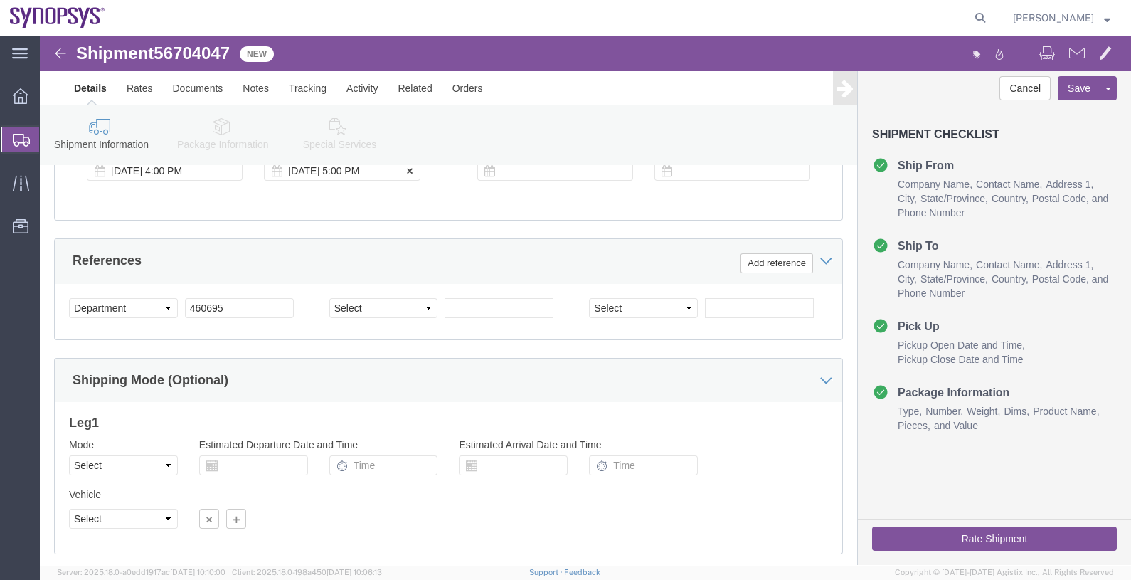
click div "[DATE] 5:00 PM"
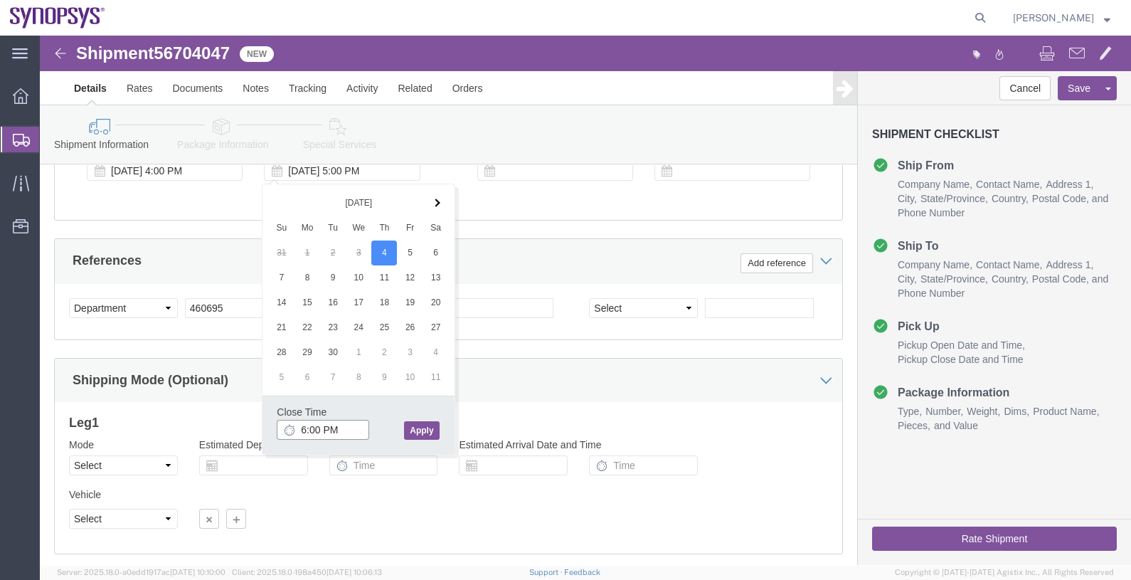
type input "6:00 PM"
click button "Apply"
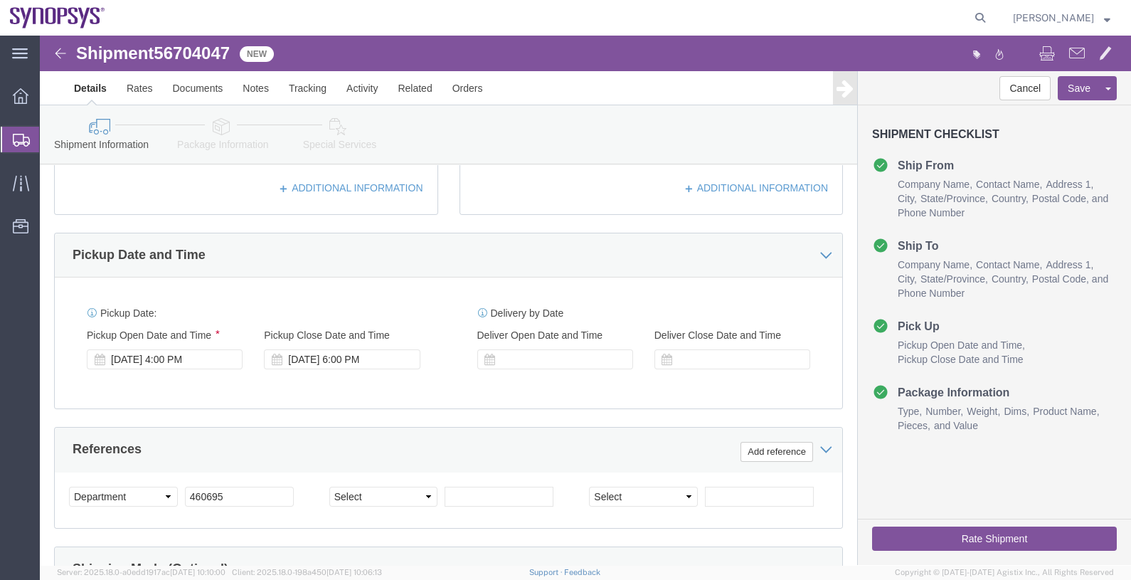
scroll to position [171, 0]
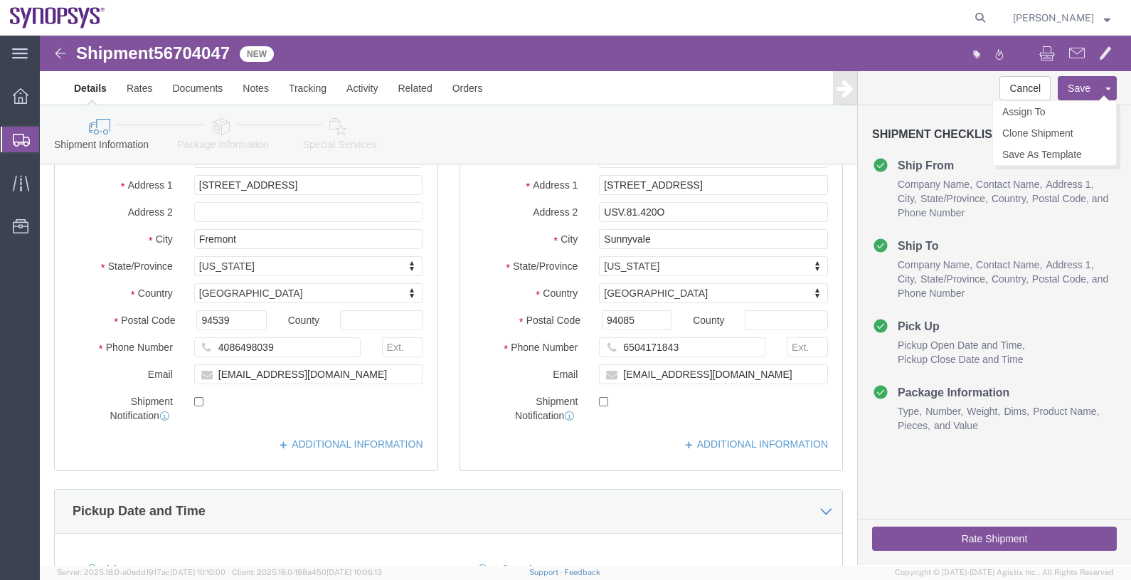
click button "Save"
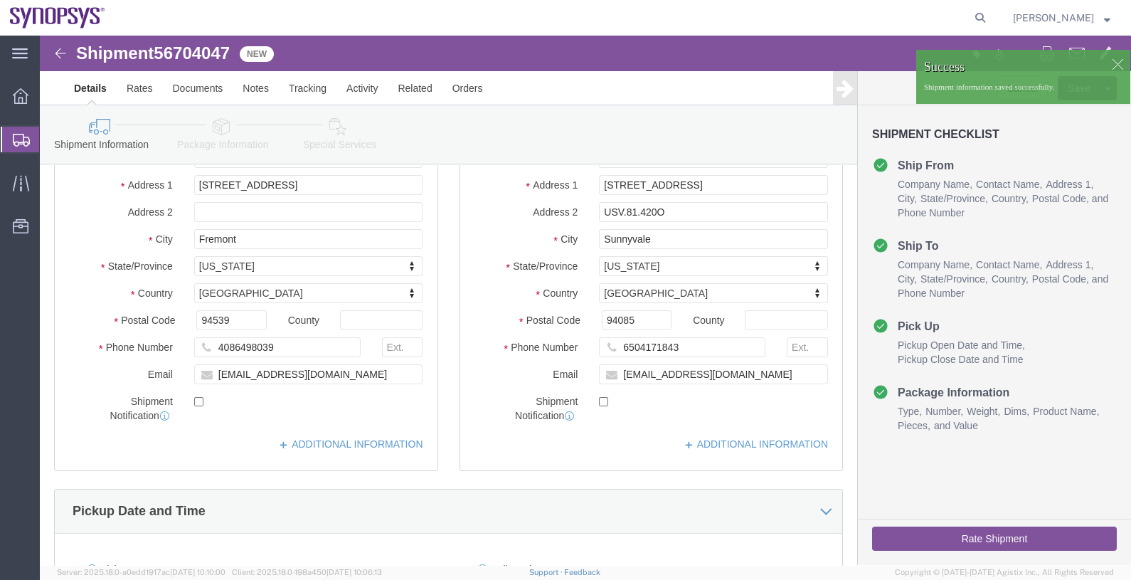
click div
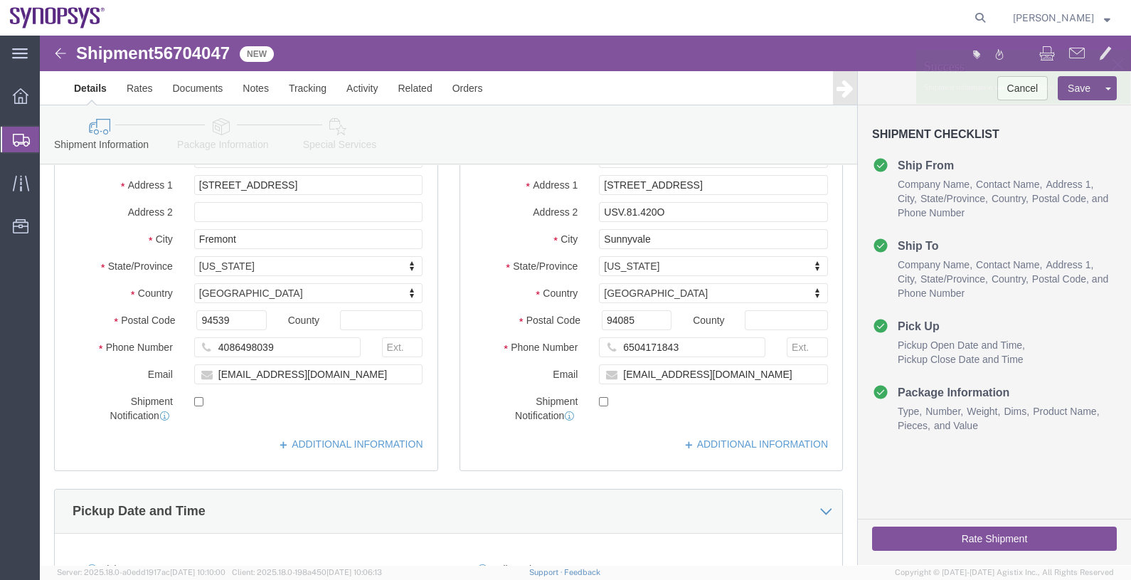
click p "Shipment information saved successfully."
click link "Assign To"
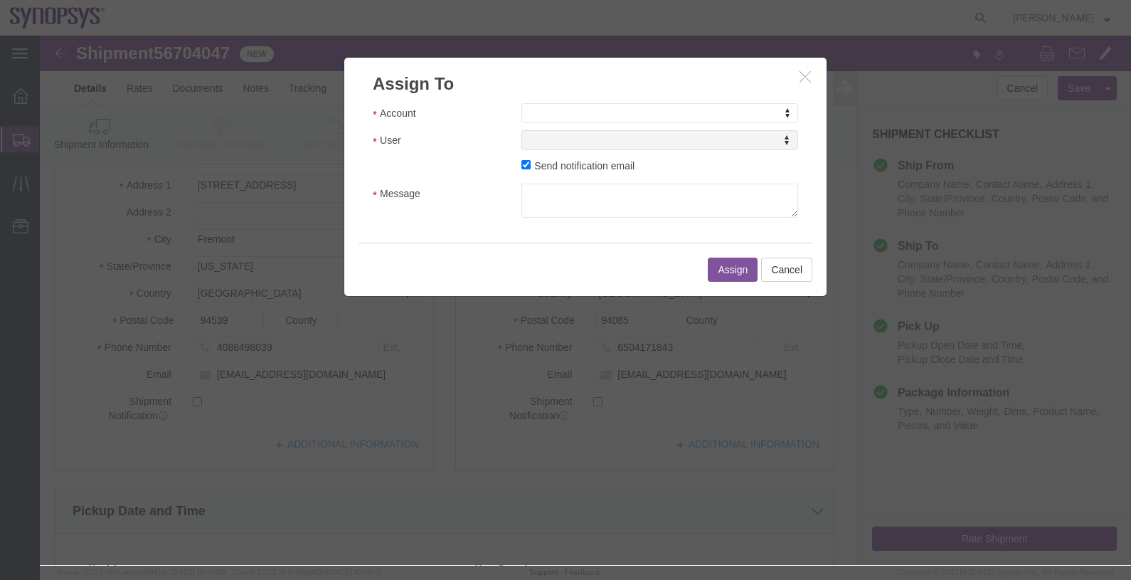
click div "Account Account Account Sanmina Synopsys User User User Send notification email…"
drag, startPoint x: 527, startPoint y: 75, endPoint x: 521, endPoint y: 88, distance: 15.0
select select "117156"
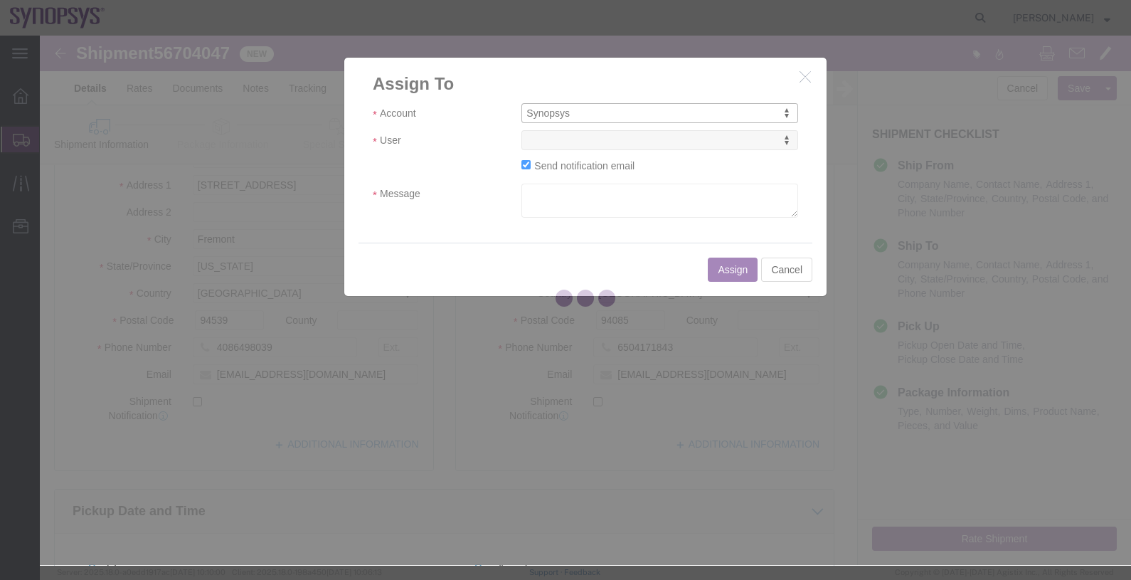
select select
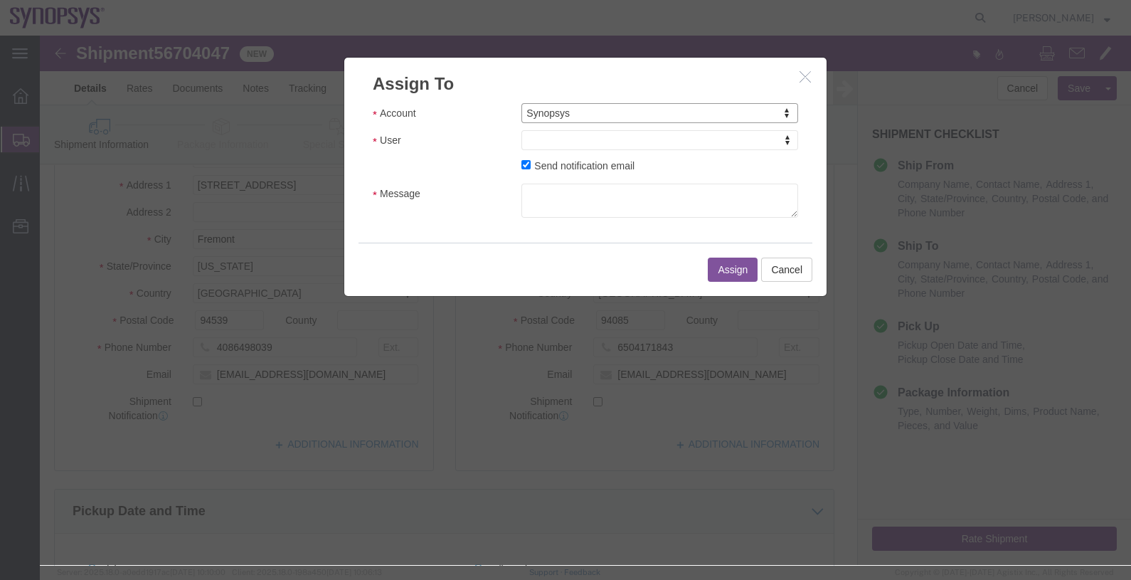
type input "r"
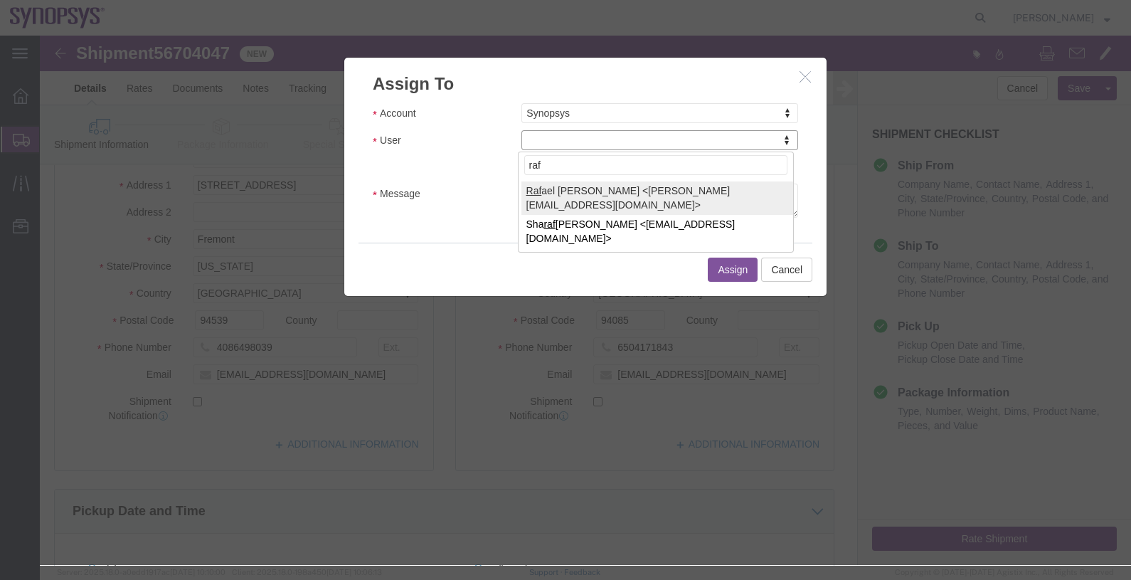
type input "raf"
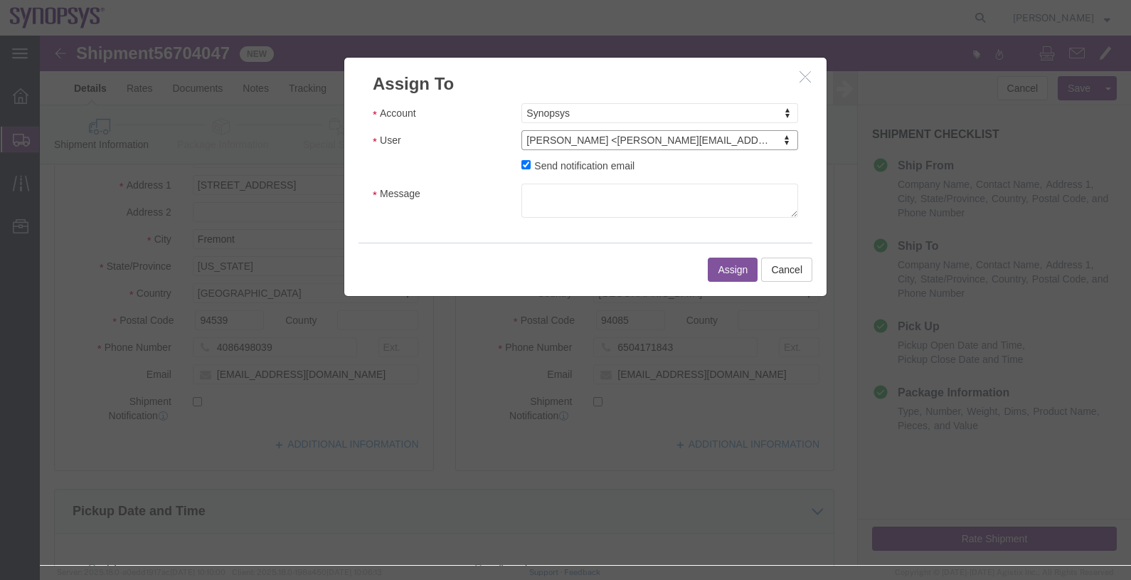
select select "95522"
click label "Send notification email"
click input "Send notification email"
checkbox input "false"
click button "Assign"
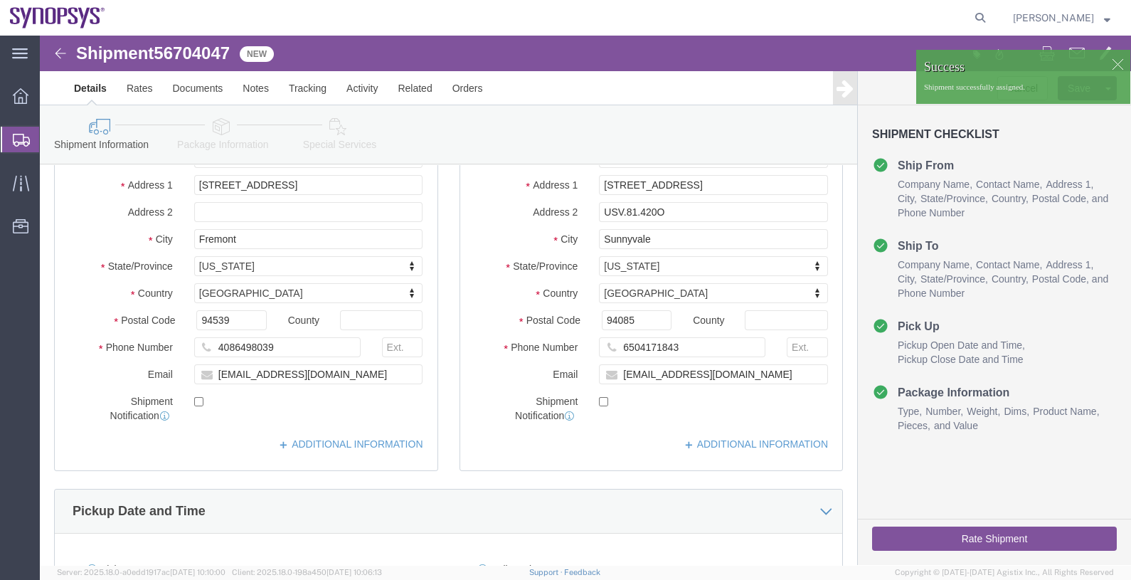
click at [51, 142] on span "Shipments" at bounding box center [44, 139] width 11 height 28
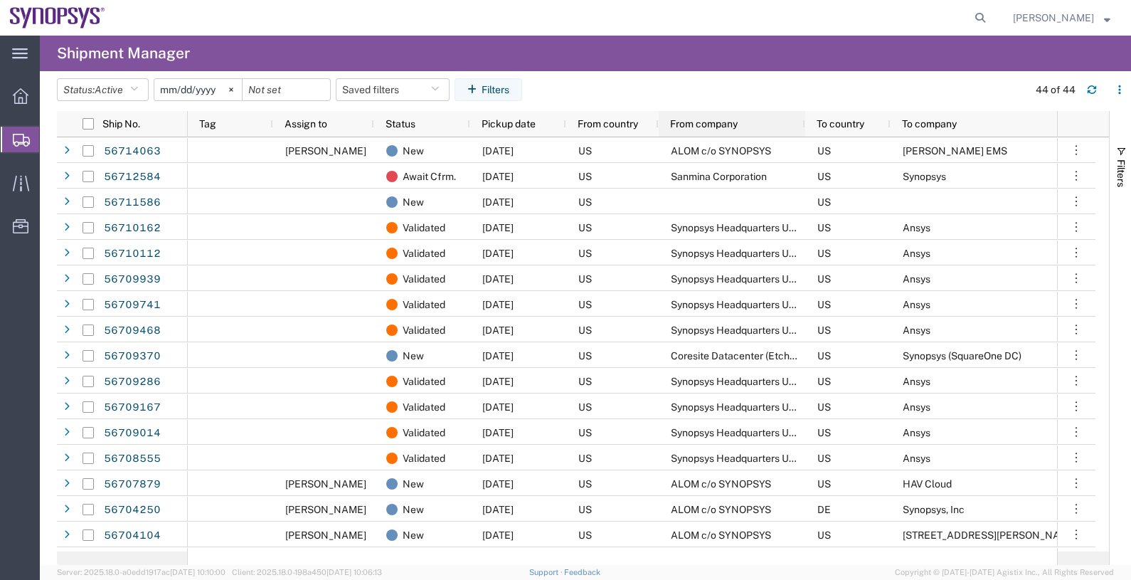
click at [707, 119] on span "From company" at bounding box center [704, 123] width 68 height 11
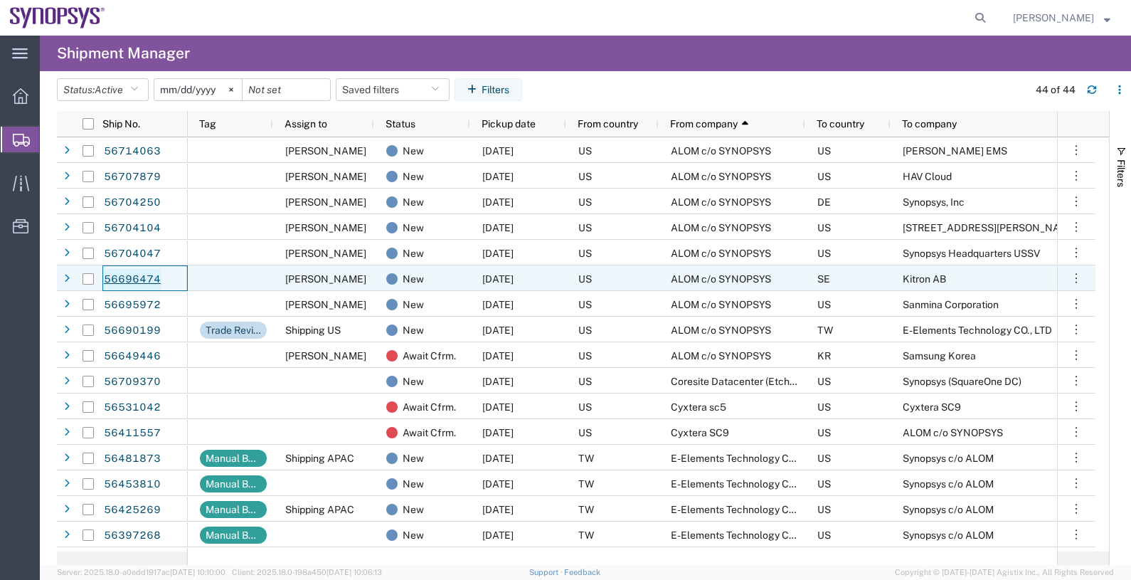
click at [146, 278] on link "56696474" at bounding box center [132, 279] width 58 height 23
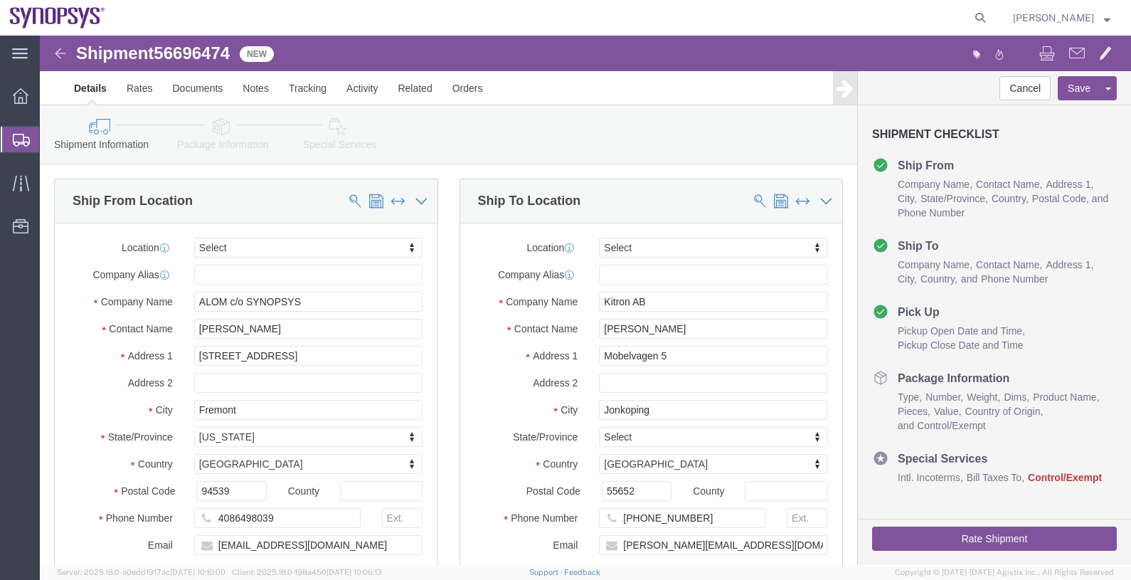
select select
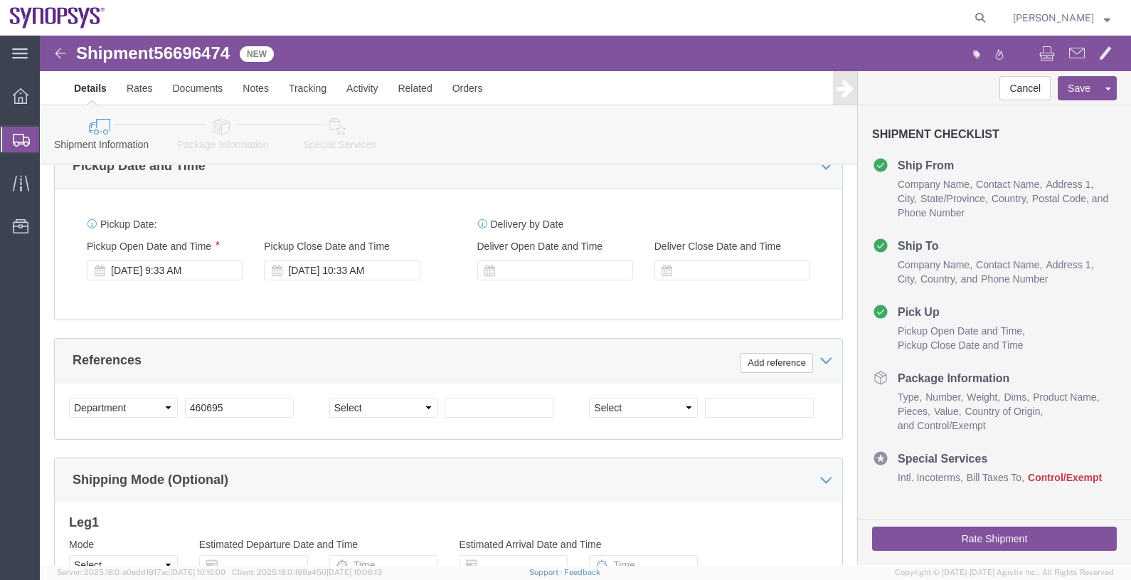
scroll to position [534, 0]
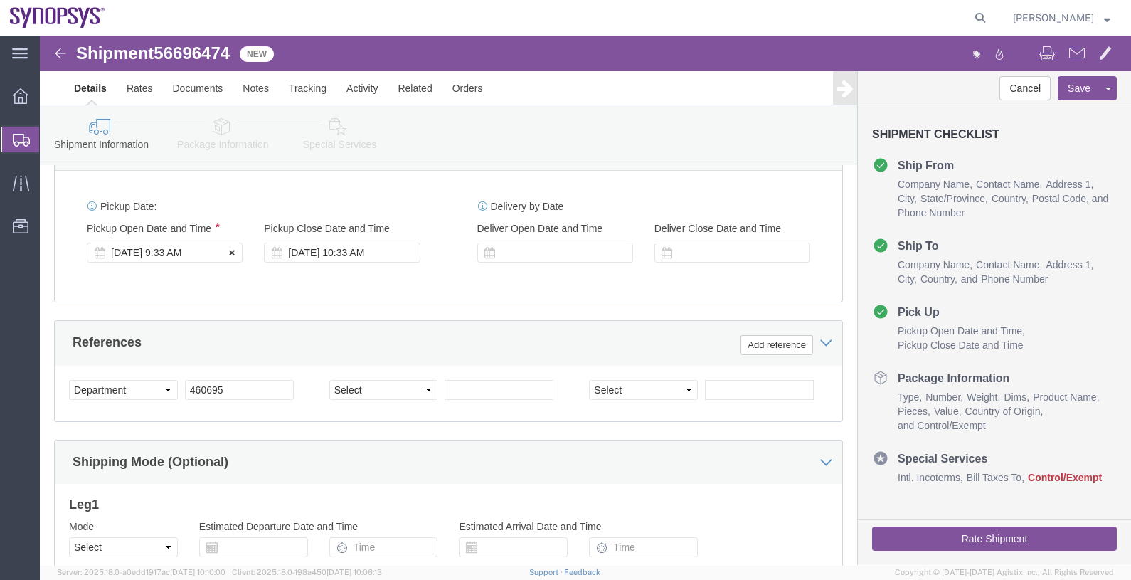
click div "[DATE] 9:33 AM"
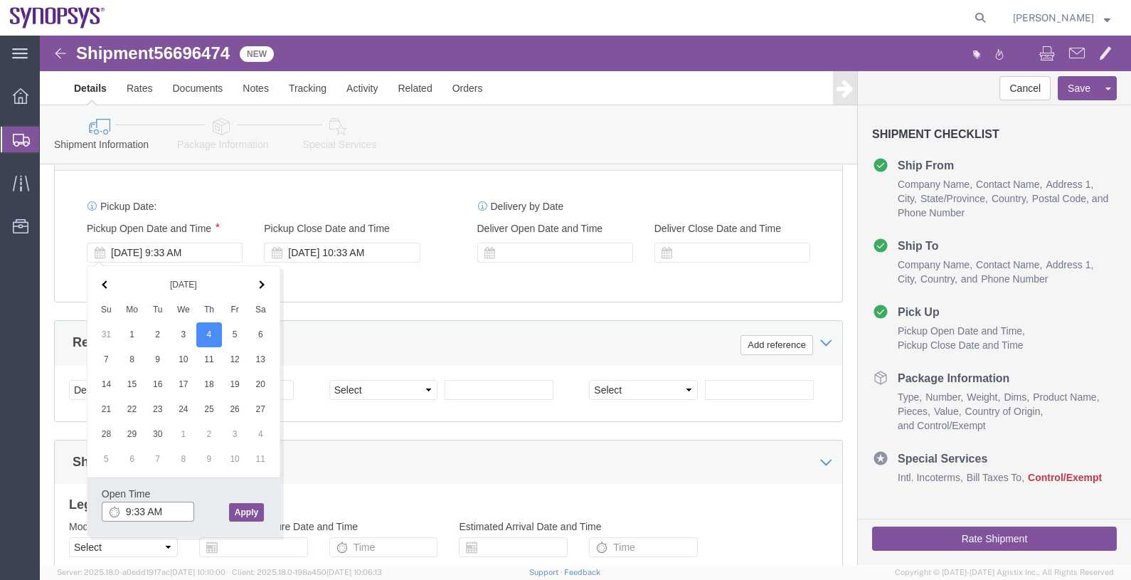
drag, startPoint x: 130, startPoint y: 475, endPoint x: 52, endPoint y: 466, distance: 78.8
click div "Open Time 9:33 AM [DATE] 9:33 AM - [DATE] 9:33 AM Cancel Apply"
type input "4:00 PM"
click button "Apply"
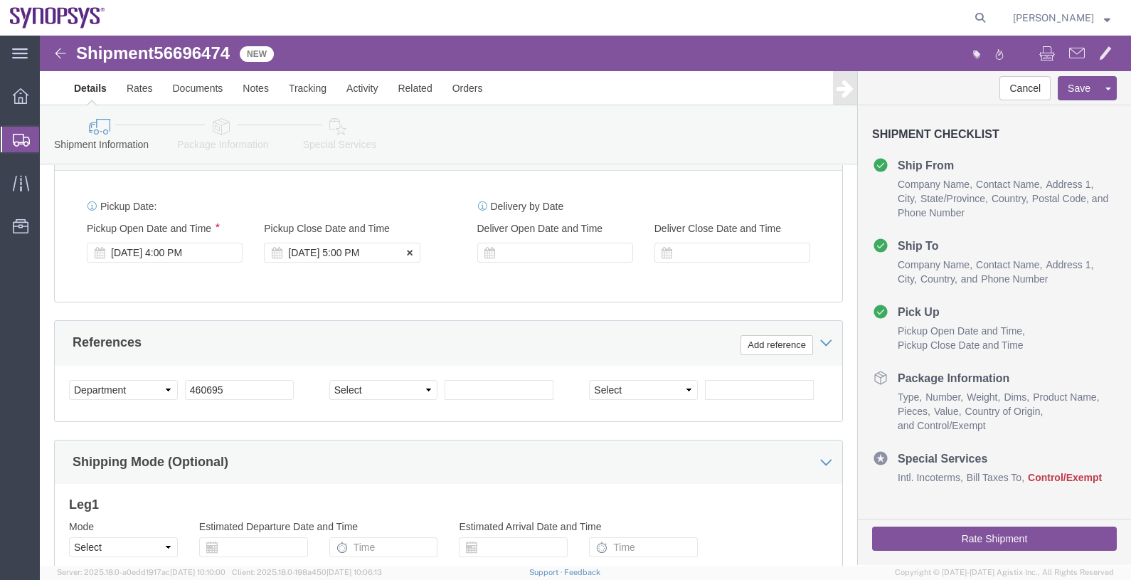
click div "[DATE] 5:00 PM"
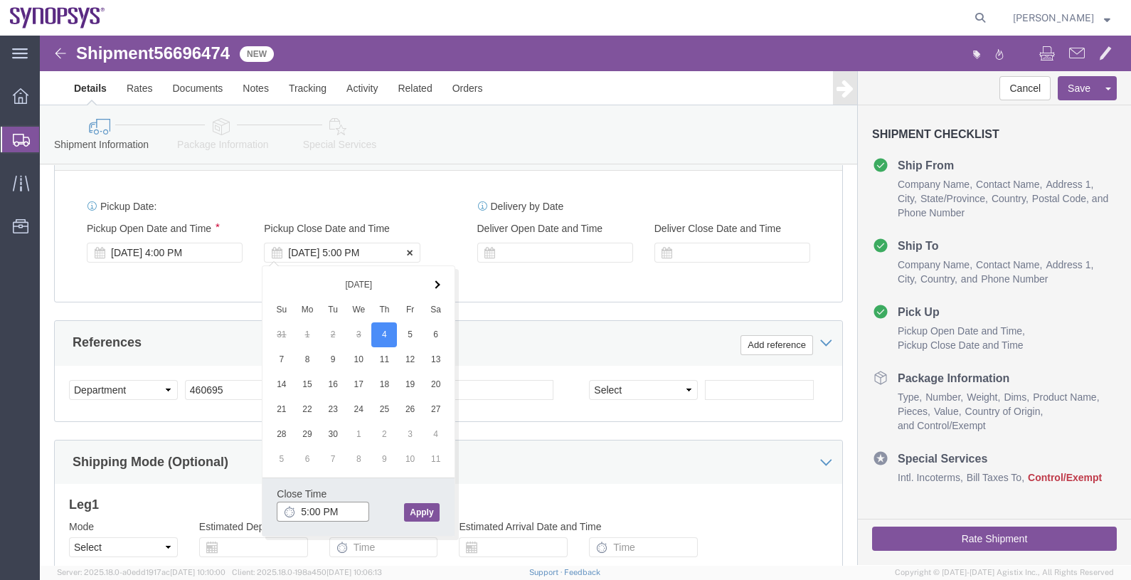
type input "6:00 PM"
click button "Apply"
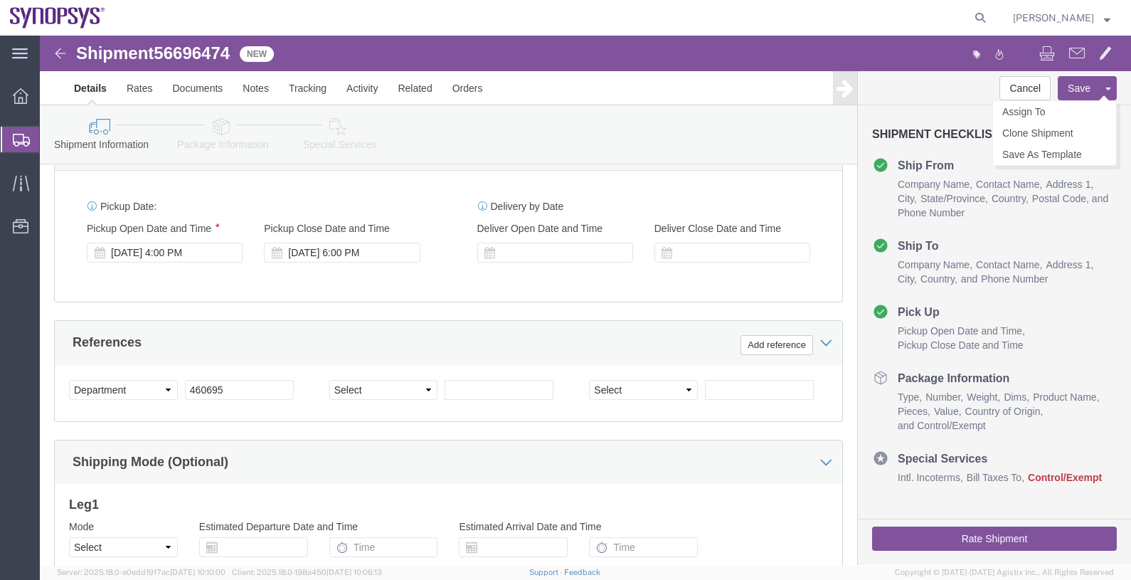
click button "Save"
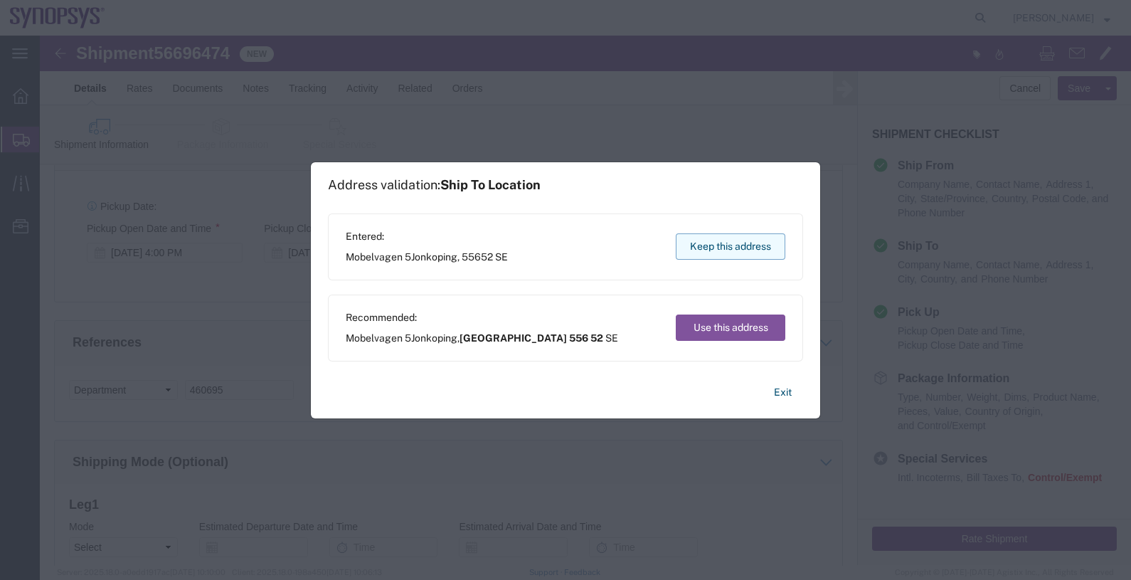
click at [726, 237] on button "Keep this address" at bounding box center [731, 246] width 110 height 26
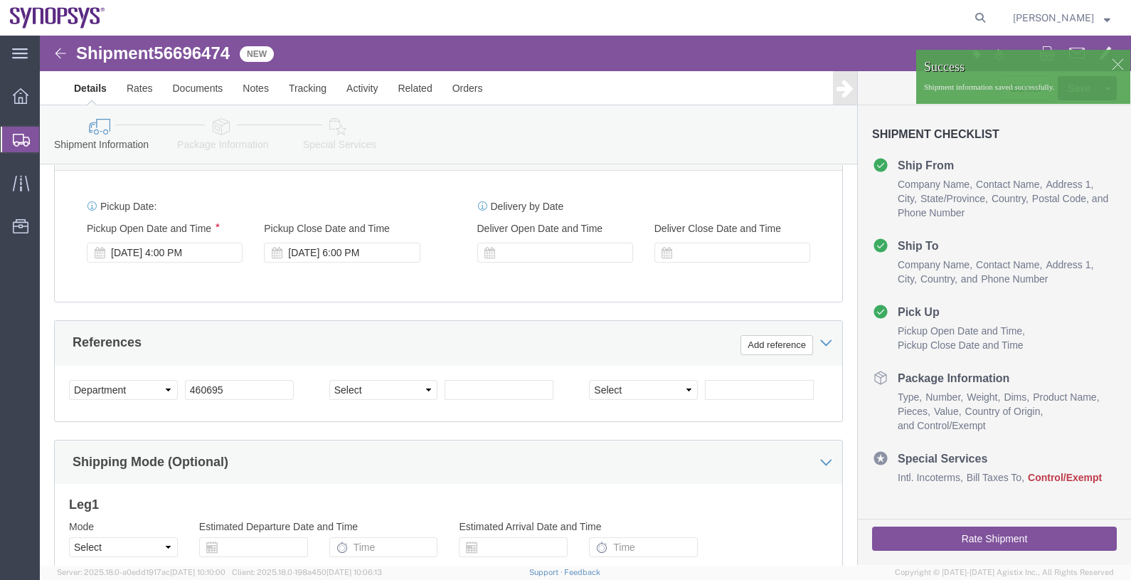
click at [51, 139] on span "Shipments" at bounding box center [44, 139] width 11 height 28
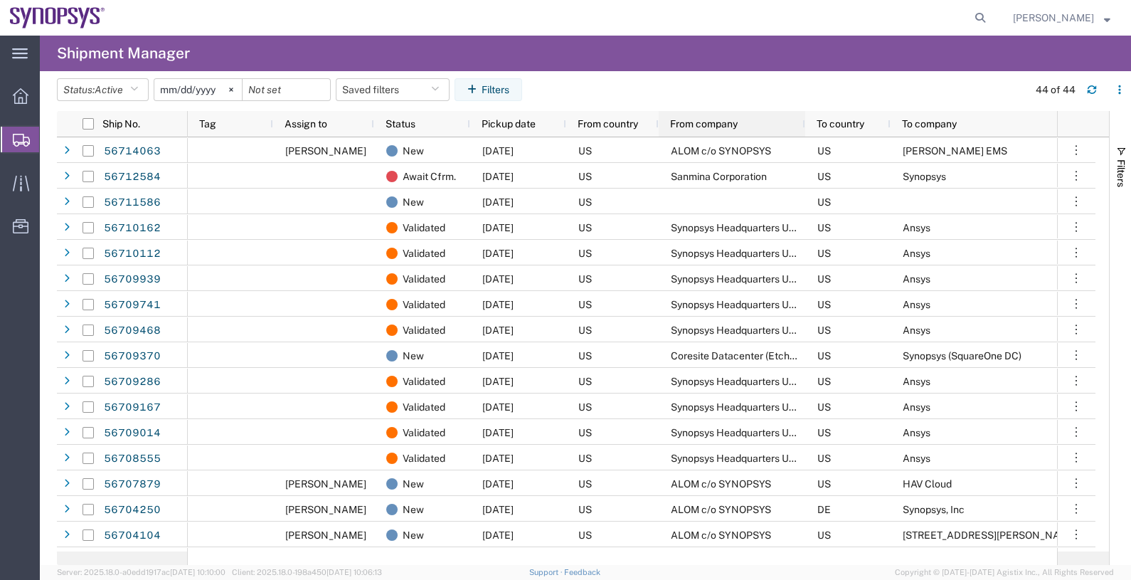
click at [715, 123] on span "From company" at bounding box center [704, 123] width 68 height 11
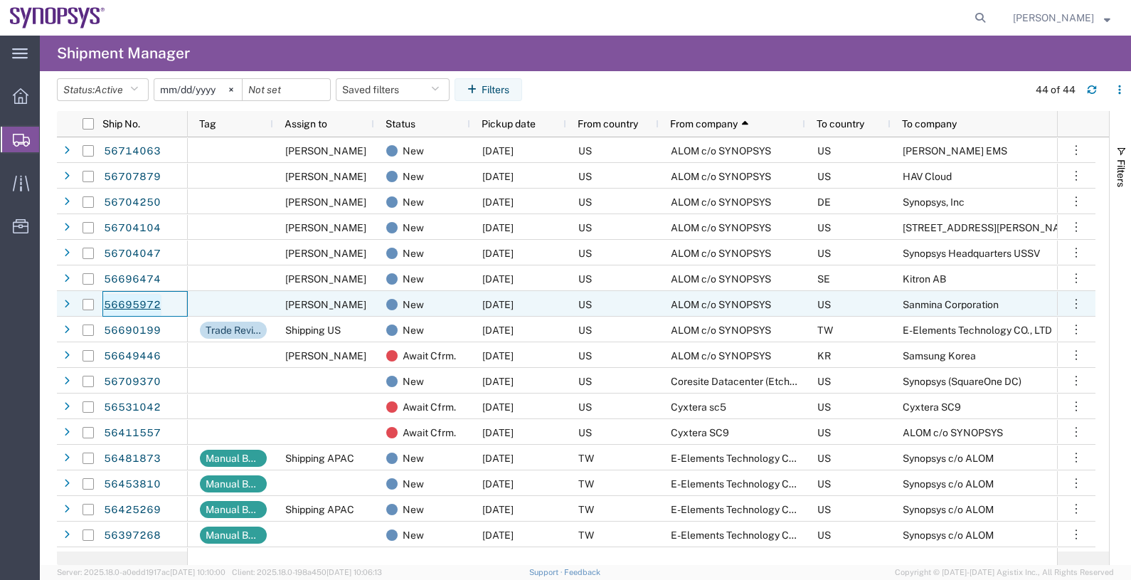
click at [140, 305] on link "56695972" at bounding box center [132, 305] width 58 height 23
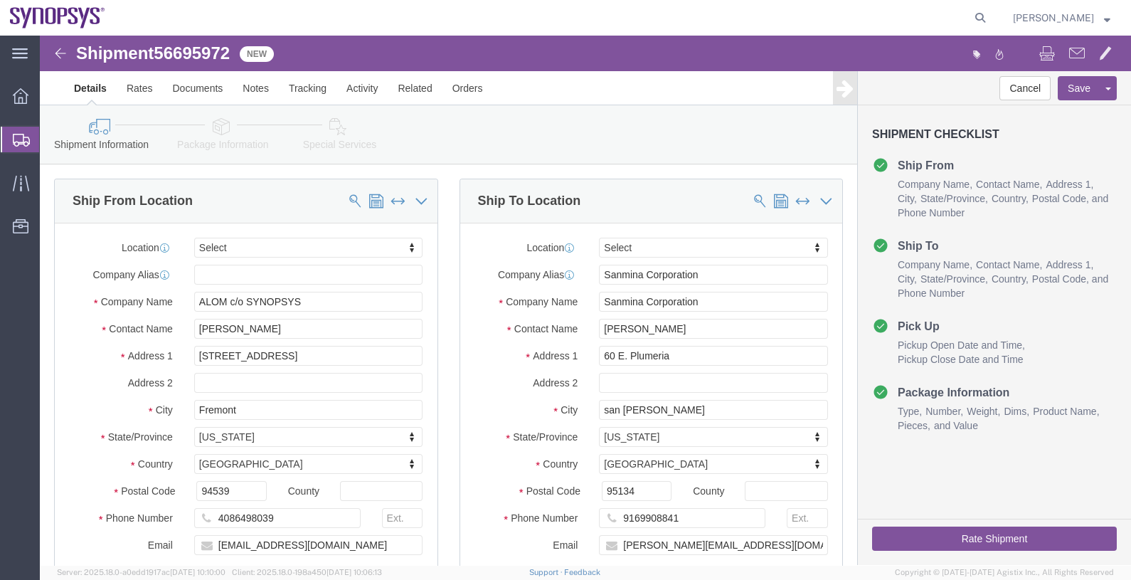
select select
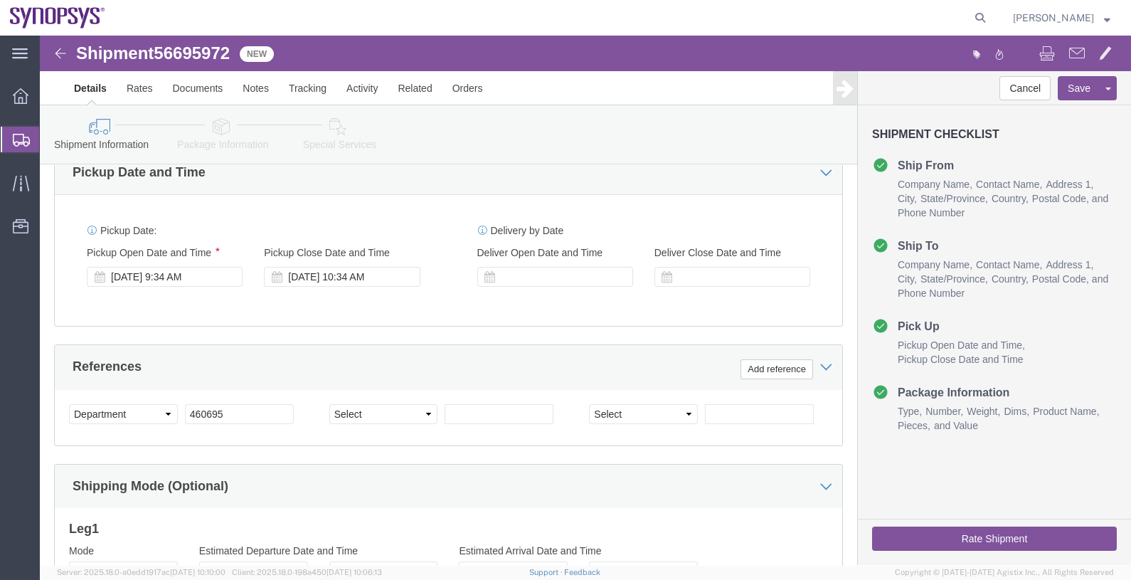
scroll to position [534, 0]
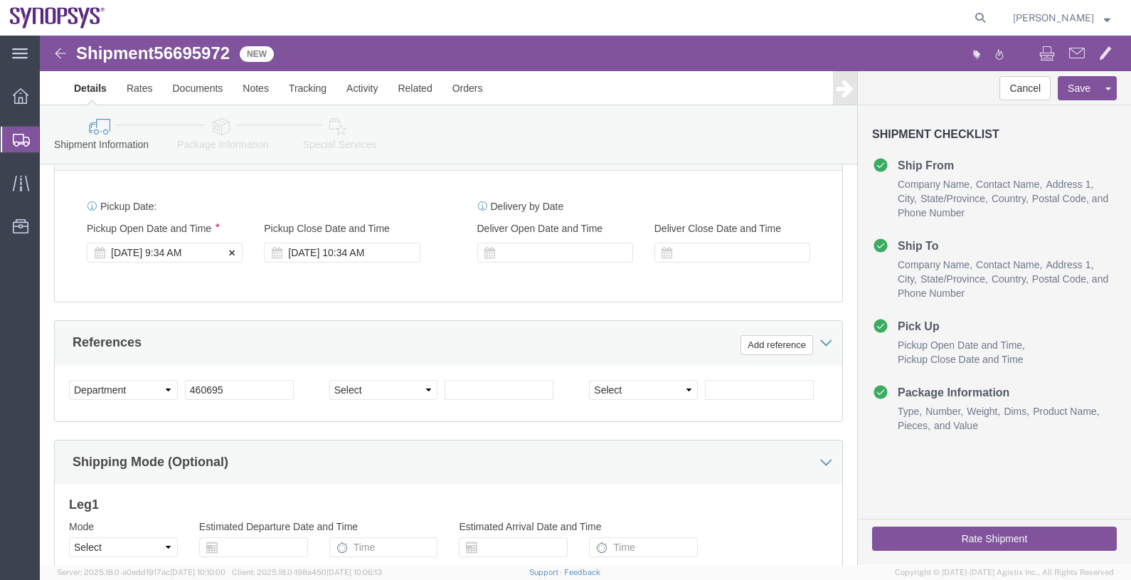
click div "[DATE] 9:34 AM"
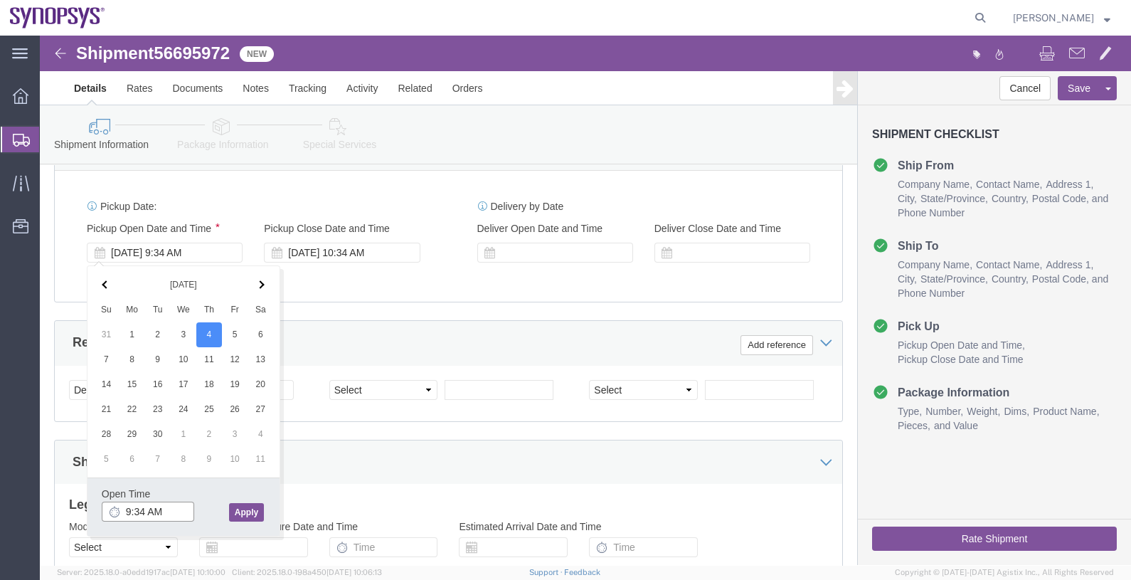
drag, startPoint x: 127, startPoint y: 470, endPoint x: 60, endPoint y: 466, distance: 67.7
click div "Open Time 9:34 AM [DATE] 9:34 AM - [DATE] 9:34 AM Cancel Apply"
type input "4p"
click button "Apply"
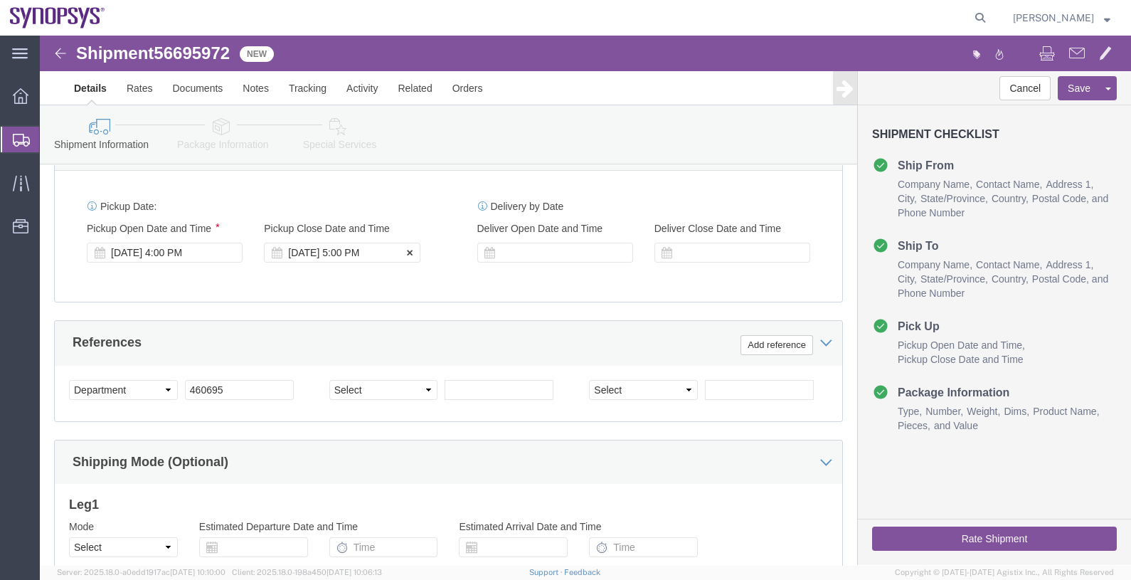
click div "[DATE] 5:00 PM"
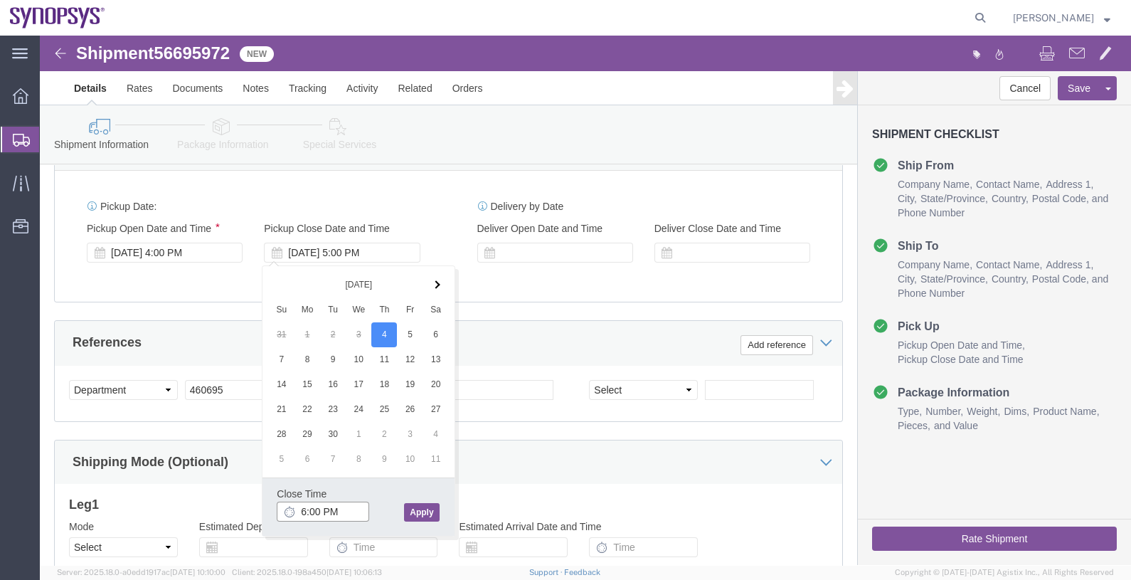
type input "6:00 PM"
click button "Apply"
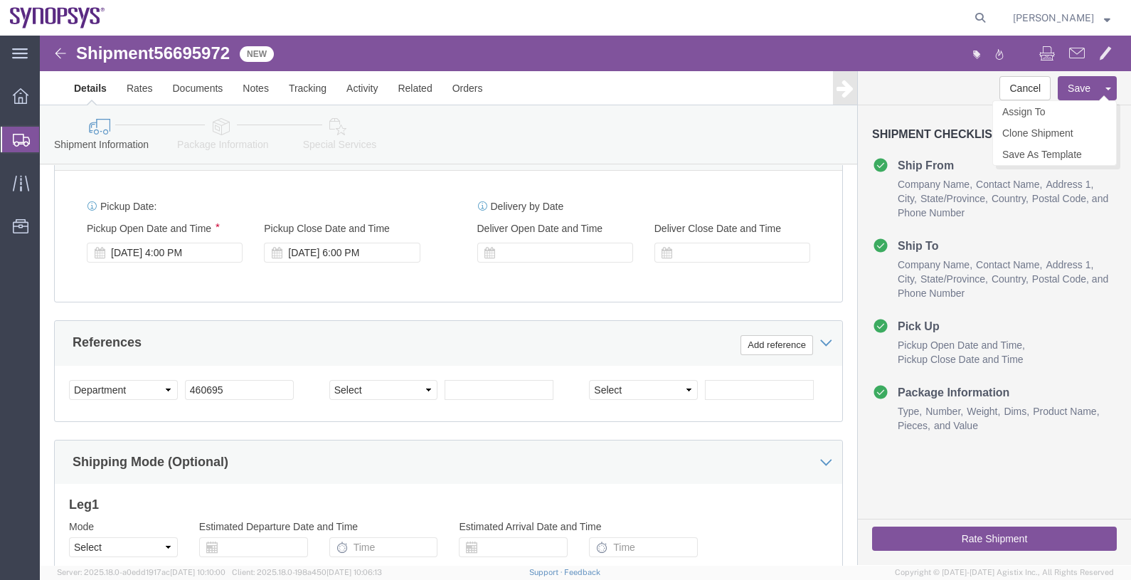
click button "Save"
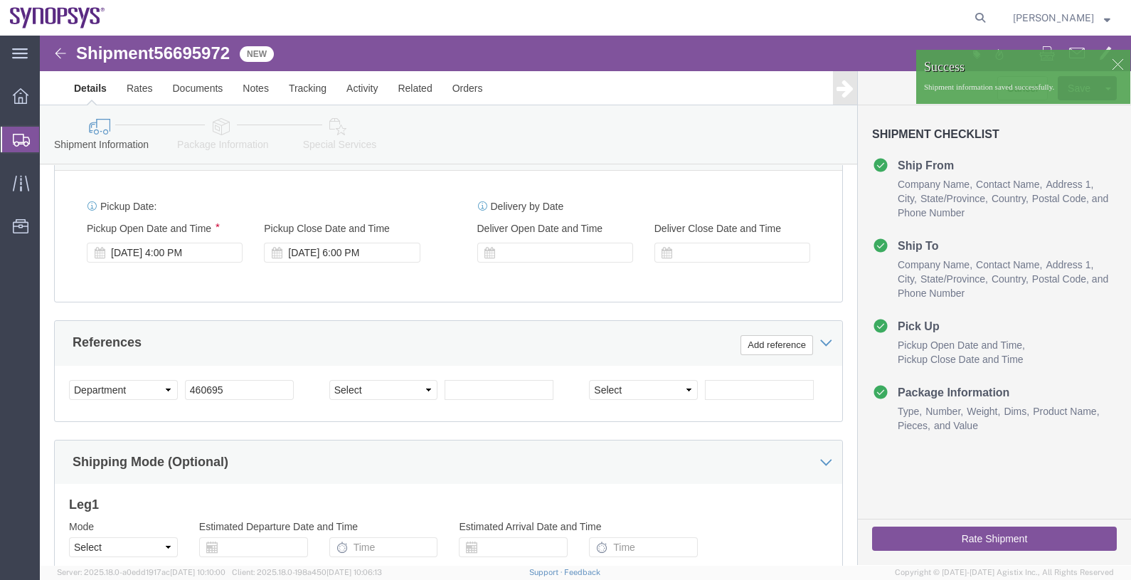
click div
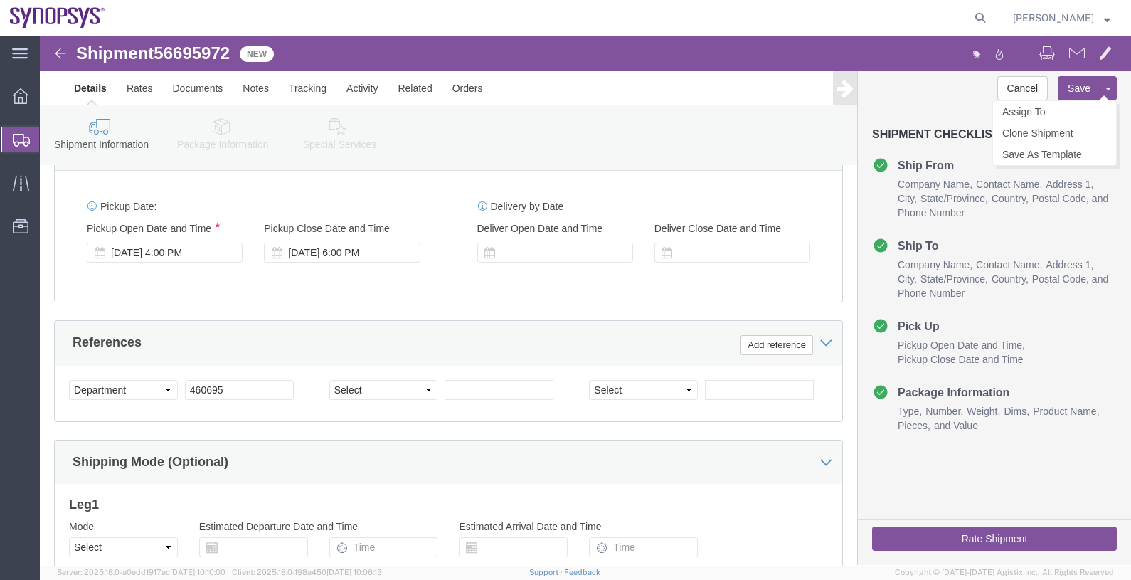
click span
click link "Assign To"
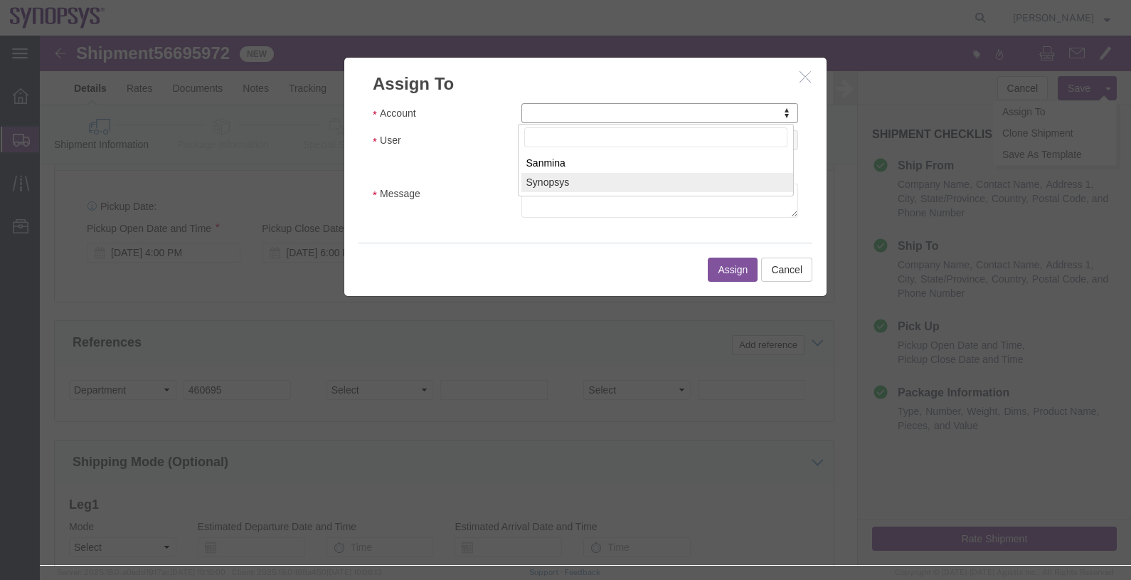
select select "117156"
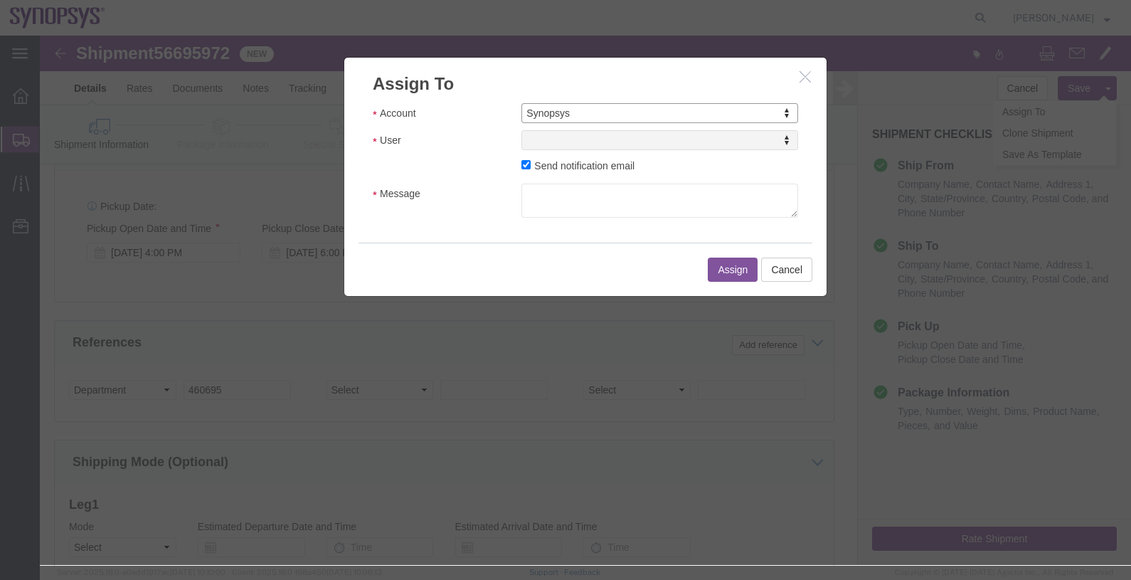
select select
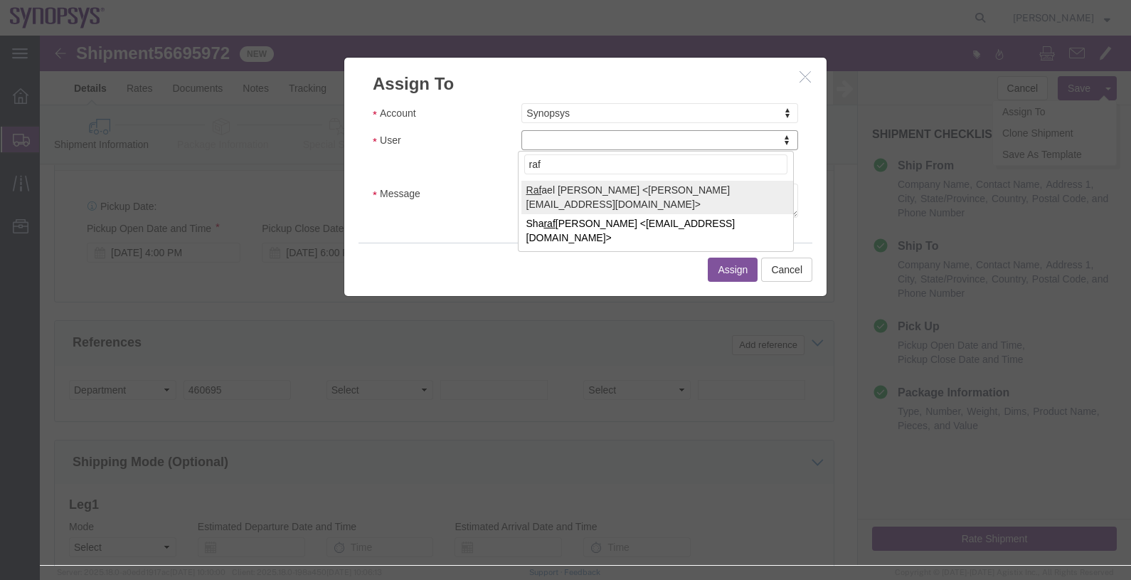
type input "raf"
select select "95522"
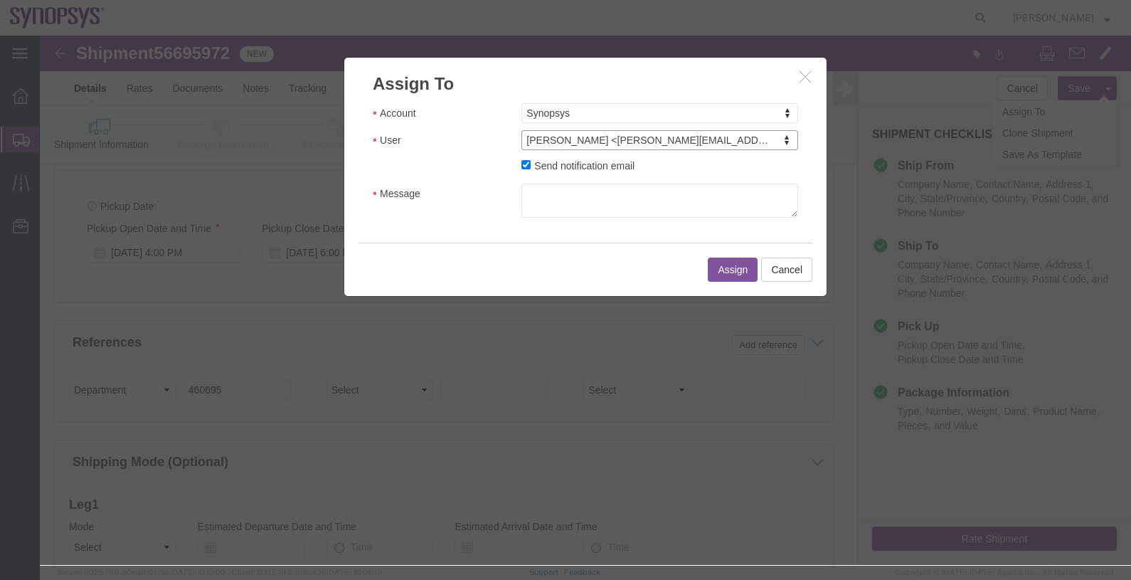
click label "Send notification email"
click input "Send notification email"
checkbox input "false"
click button "Assign"
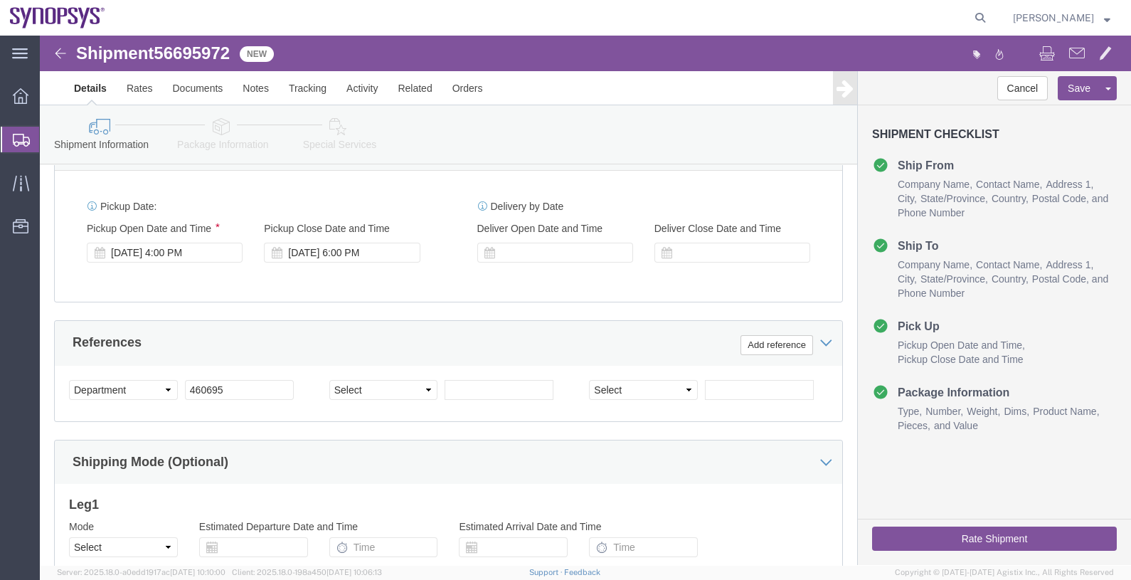
click at [51, 139] on span "Shipments" at bounding box center [44, 139] width 11 height 28
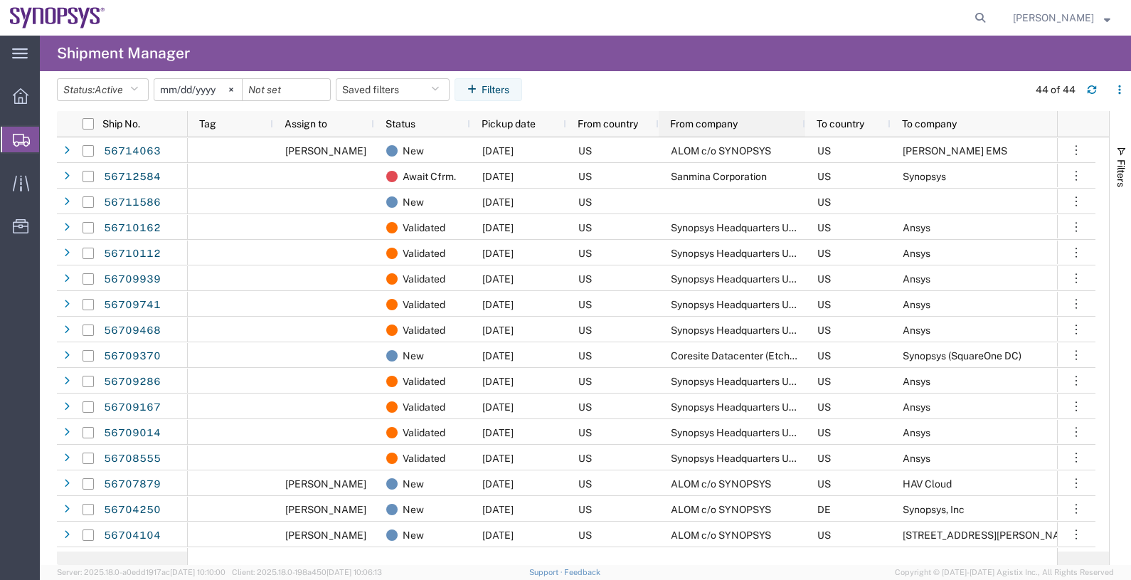
click at [704, 122] on span "From company" at bounding box center [704, 123] width 68 height 11
